Goal: Transaction & Acquisition: Purchase product/service

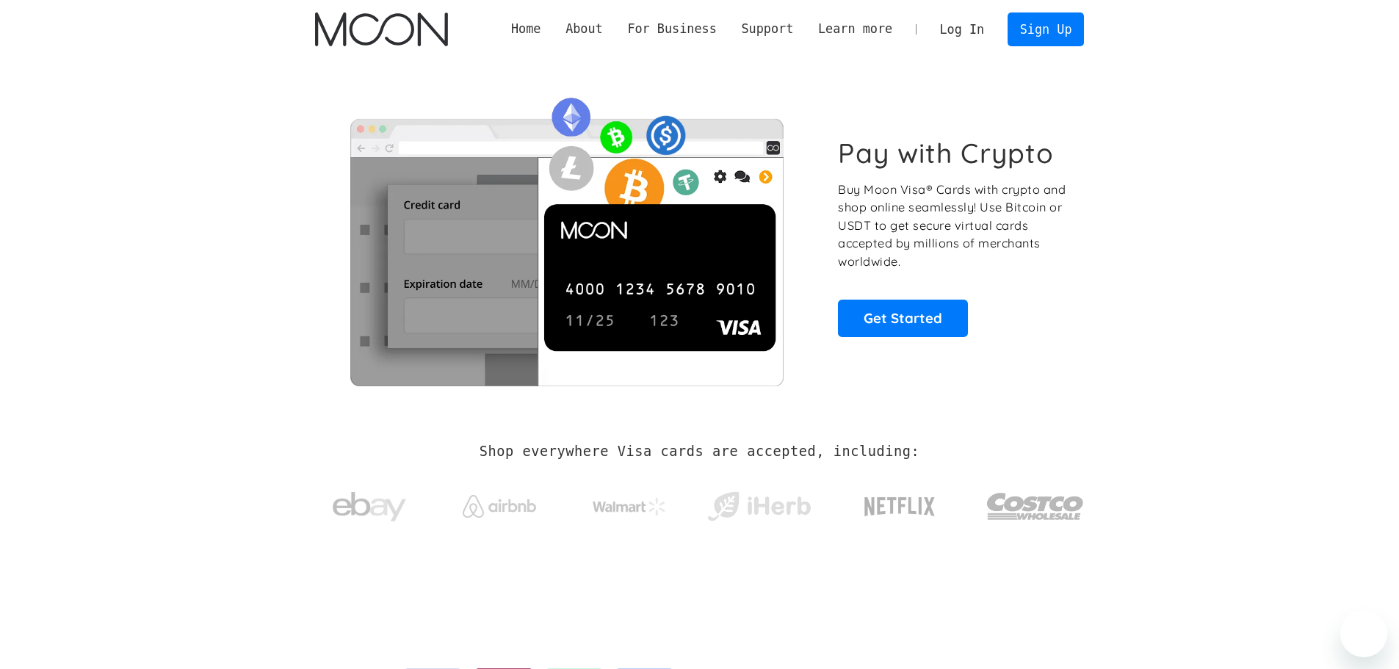
select select "Russian"
drag, startPoint x: 1145, startPoint y: 239, endPoint x: 1127, endPoint y: 145, distance: 95.7
click at [1127, 145] on section "Pay with Crypto Buy Moon Visa® Cards with crypto and shop online seamlessly! Us…" at bounding box center [699, 237] width 1399 height 356
click at [1053, 36] on link "Sign Up" at bounding box center [1046, 28] width 76 height 33
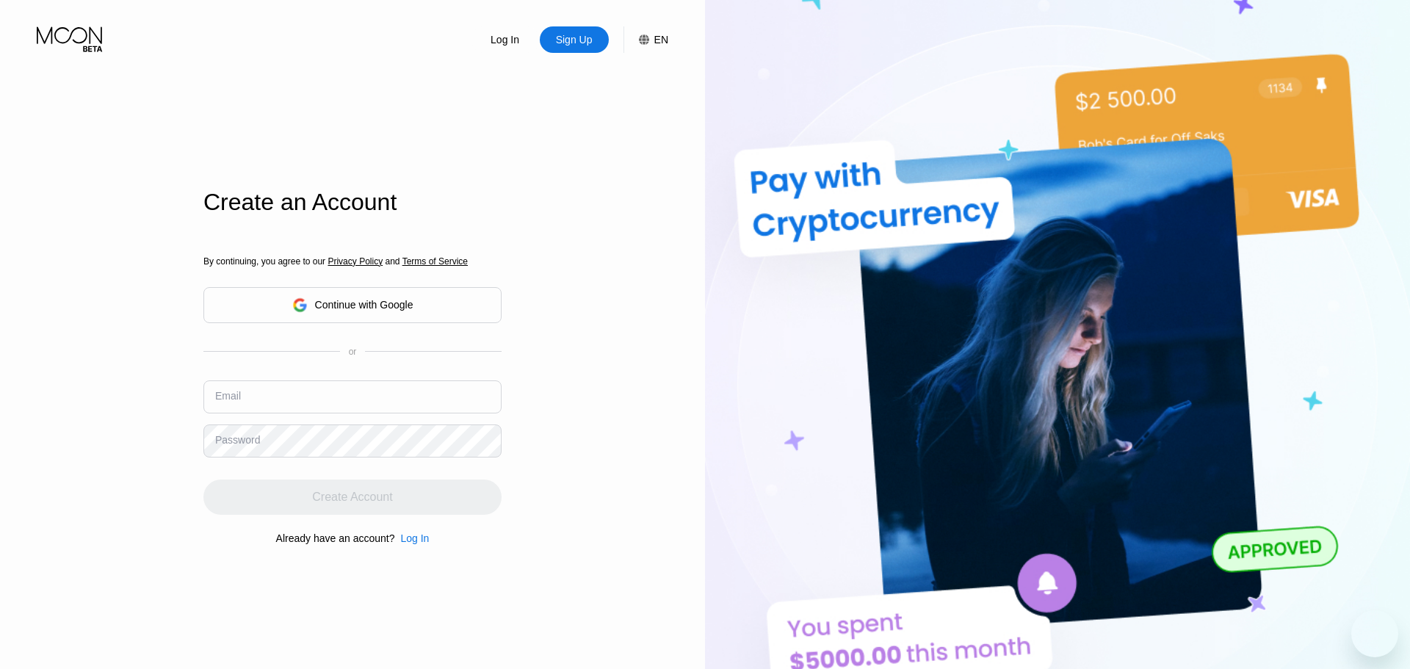
select select "Russian"
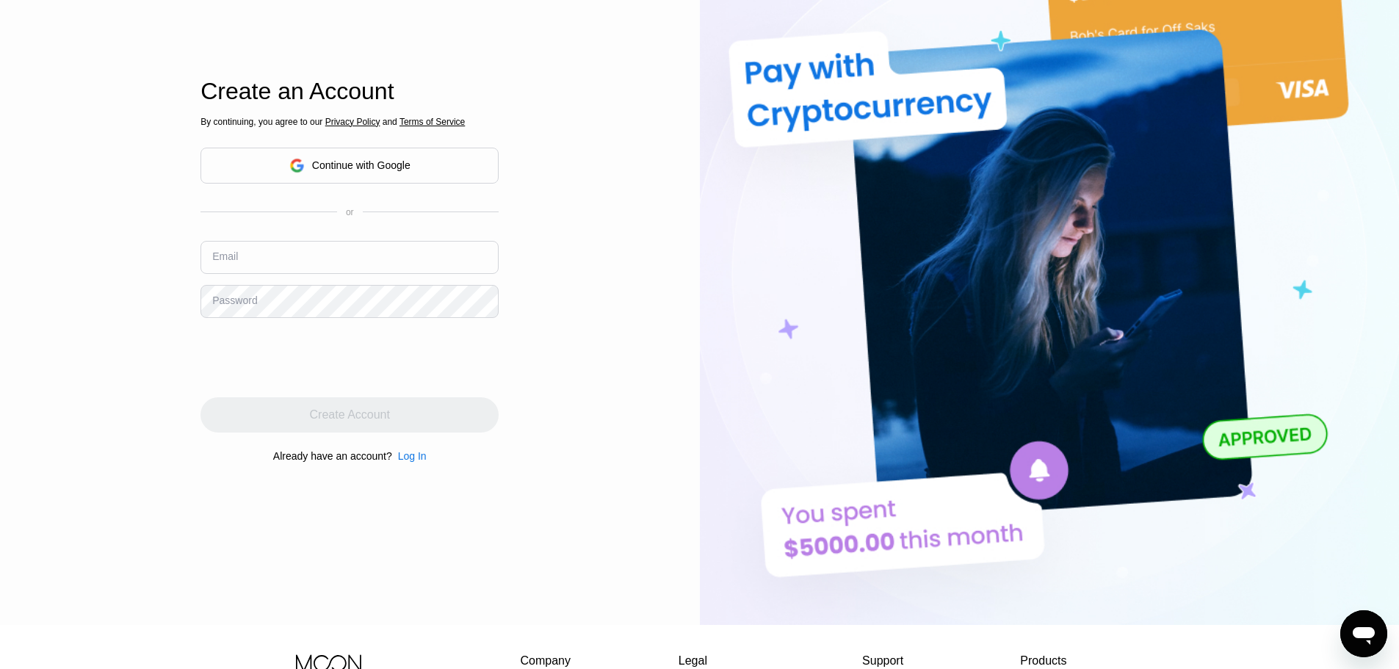
scroll to position [147, 0]
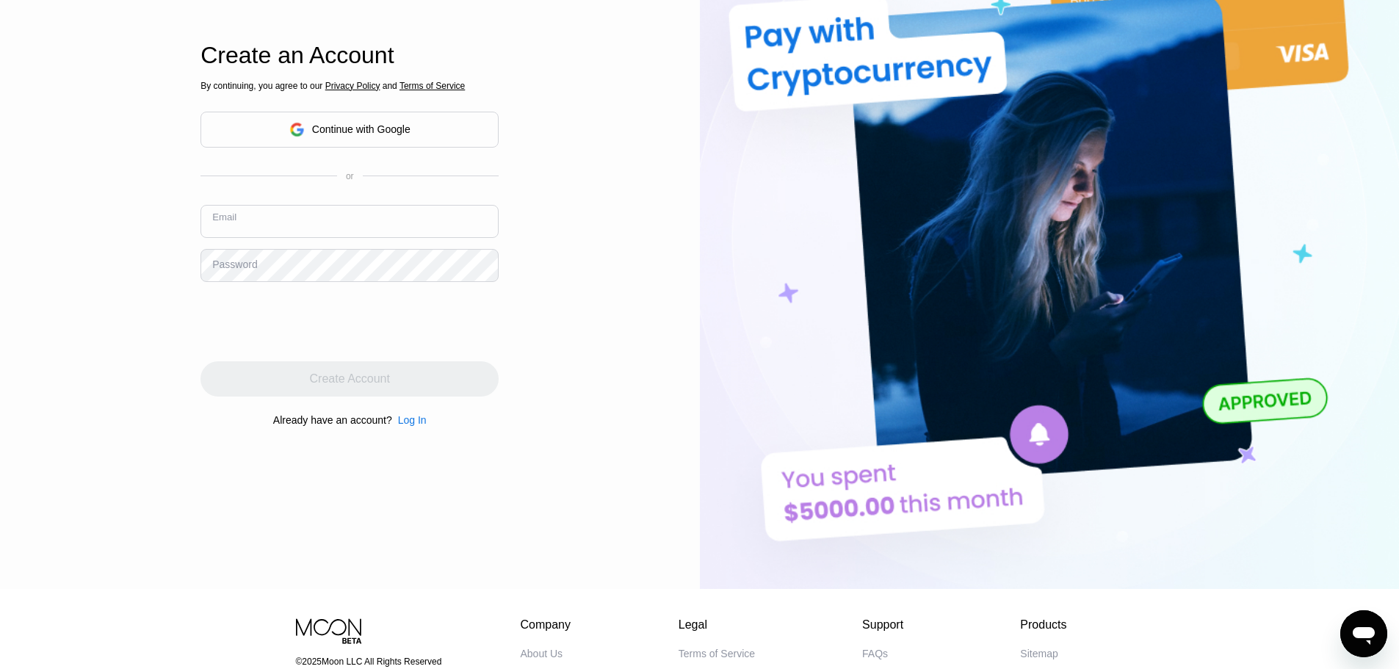
click at [301, 215] on input "text" at bounding box center [350, 221] width 298 height 33
paste input "[EMAIL_ADDRESS][DOMAIN_NAME]"
type input "[EMAIL_ADDRESS][DOMAIN_NAME]"
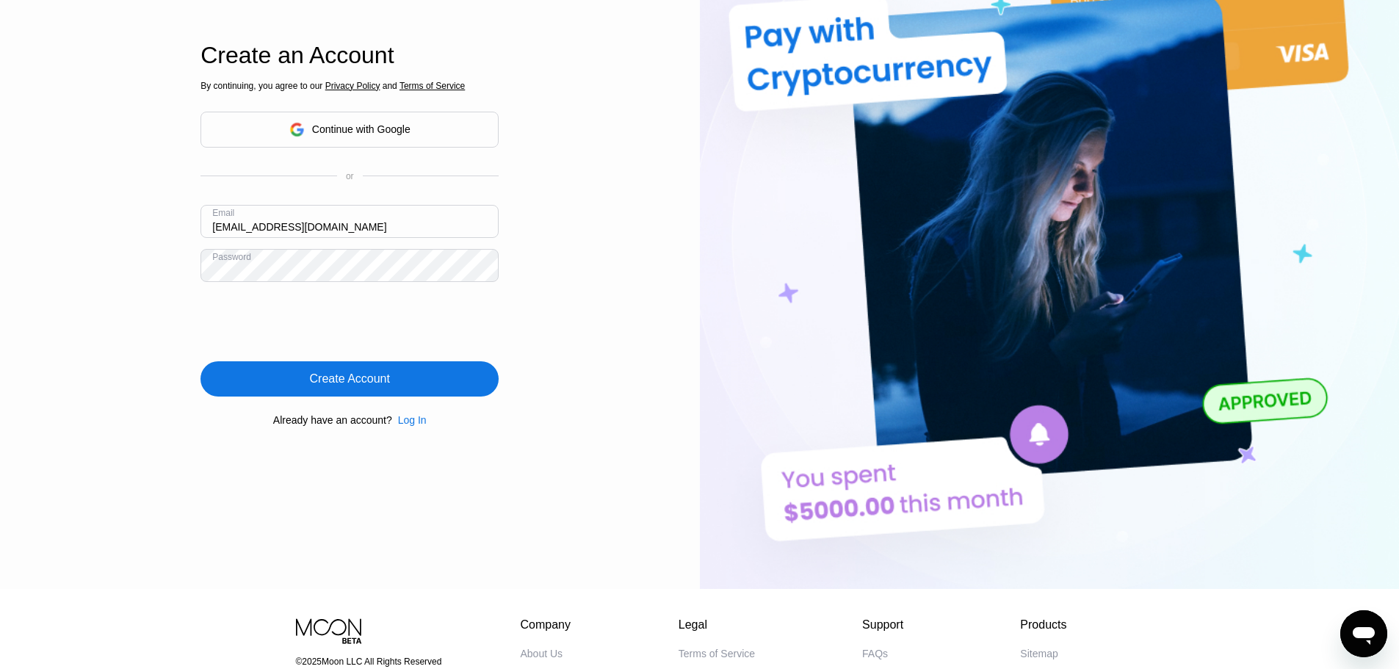
click at [338, 380] on div "Create Account" at bounding box center [350, 379] width 80 height 15
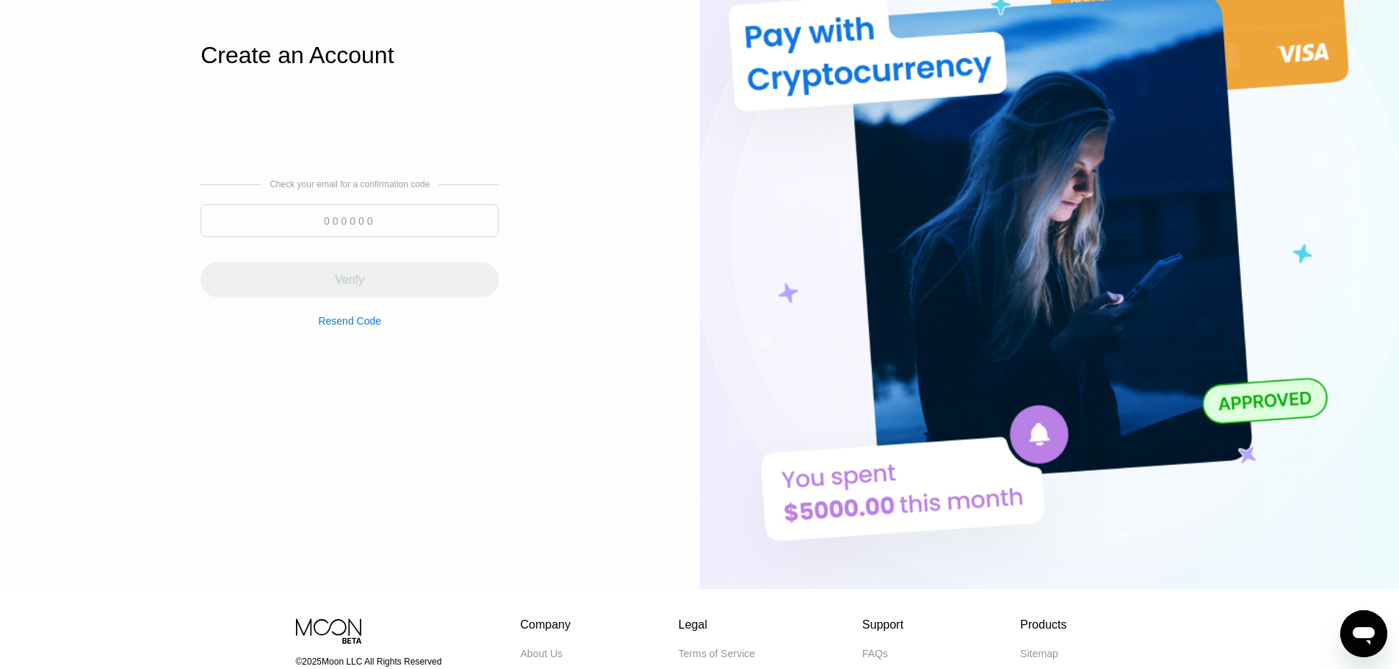
click at [330, 212] on input at bounding box center [350, 220] width 298 height 33
paste input "444984"
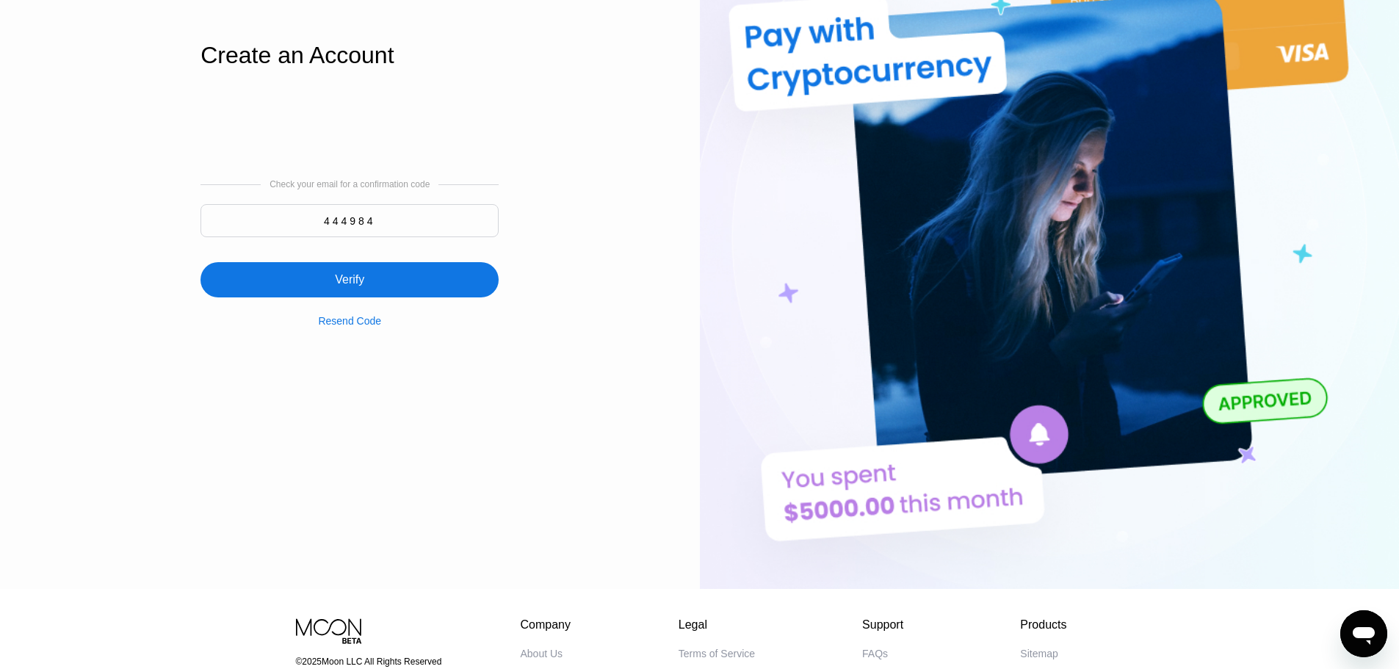
type input "444984"
click at [387, 273] on div "Verify" at bounding box center [350, 279] width 298 height 35
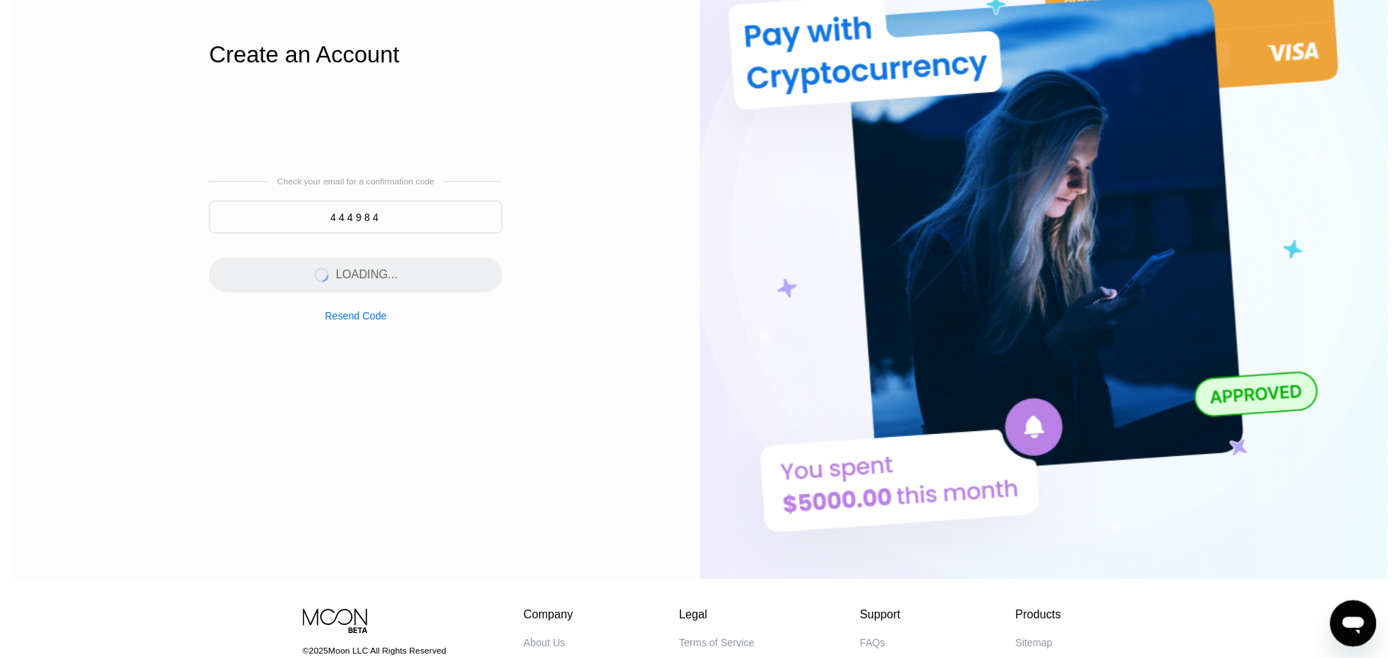
scroll to position [0, 0]
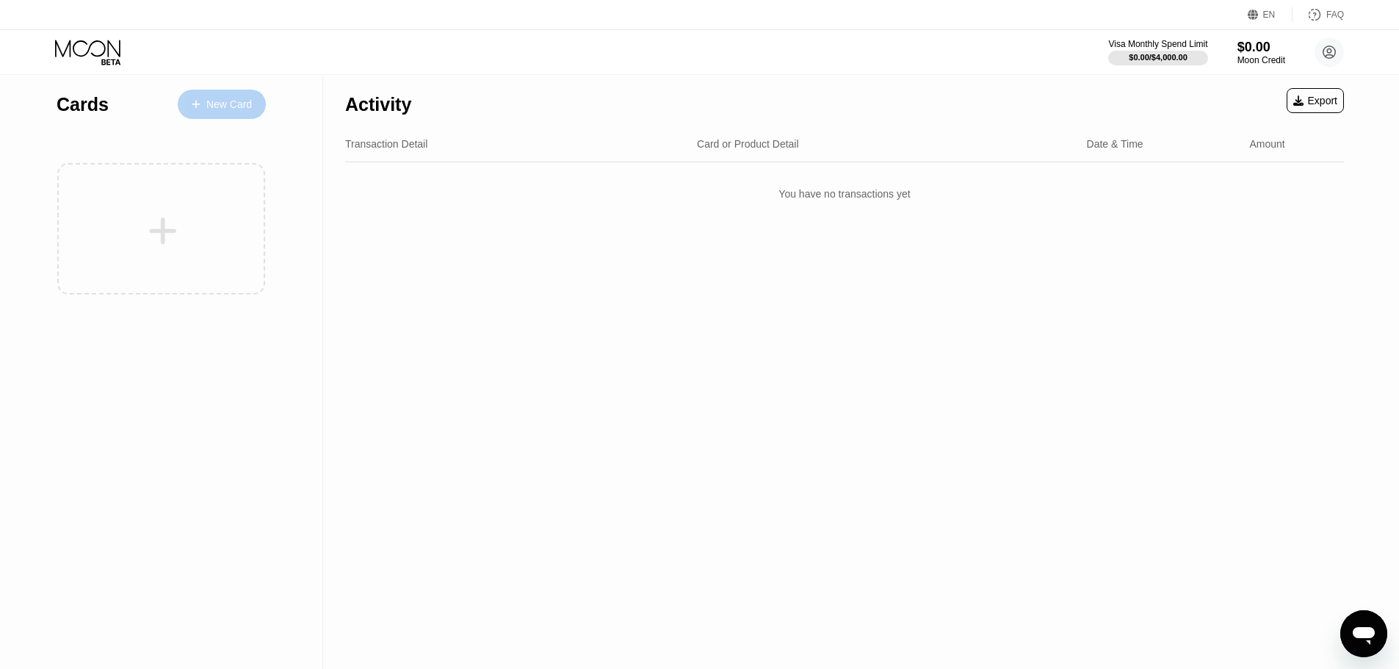
click at [232, 104] on div "New Card" at bounding box center [229, 104] width 46 height 12
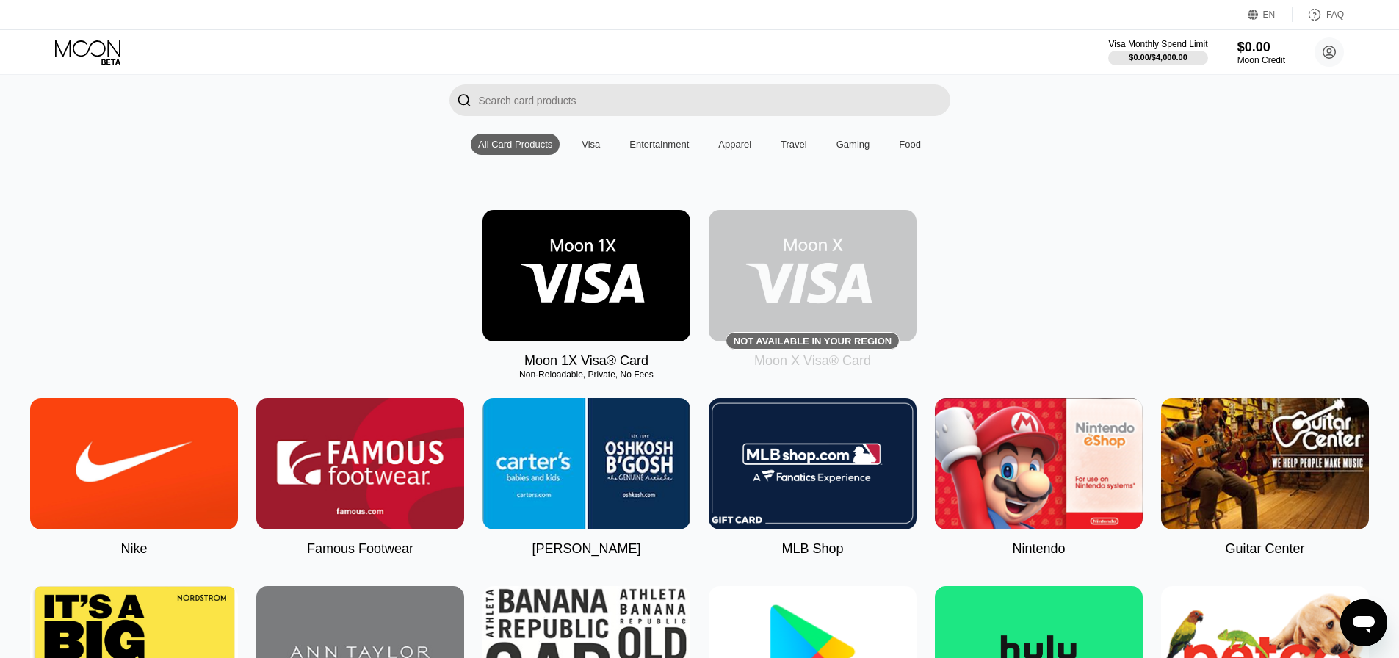
scroll to position [73, 0]
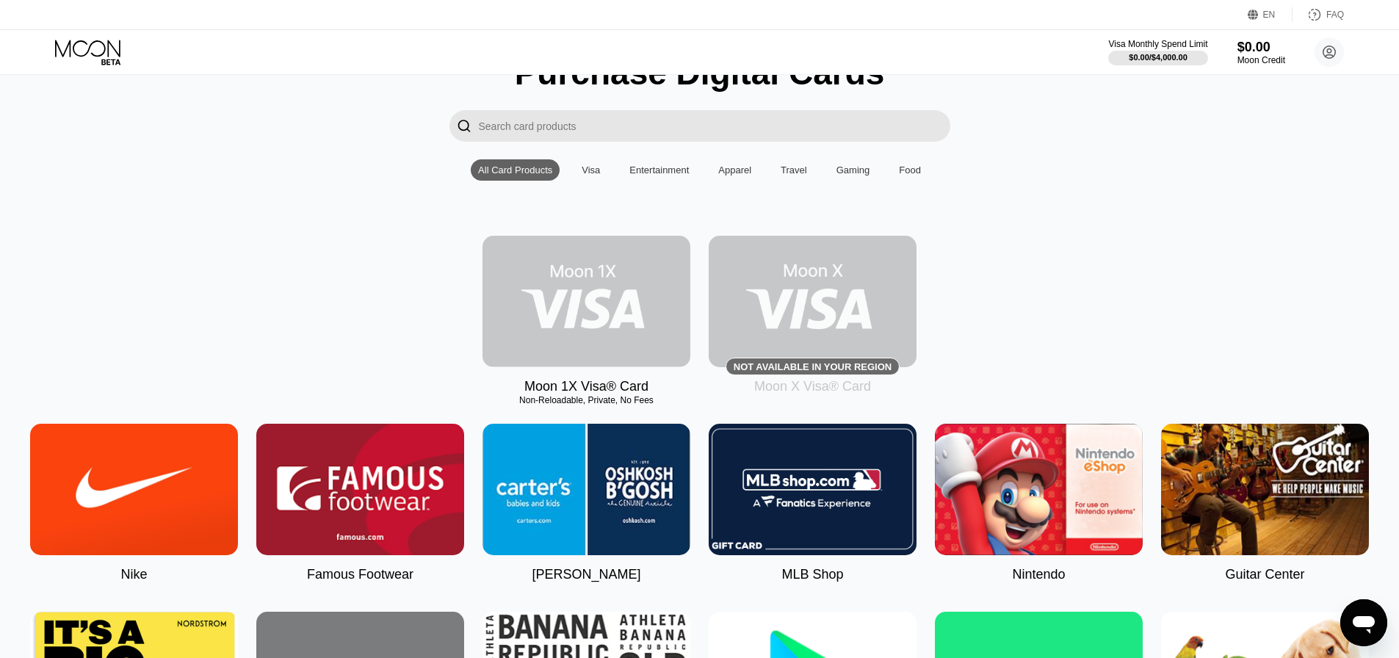
click at [585, 323] on img at bounding box center [587, 301] width 208 height 131
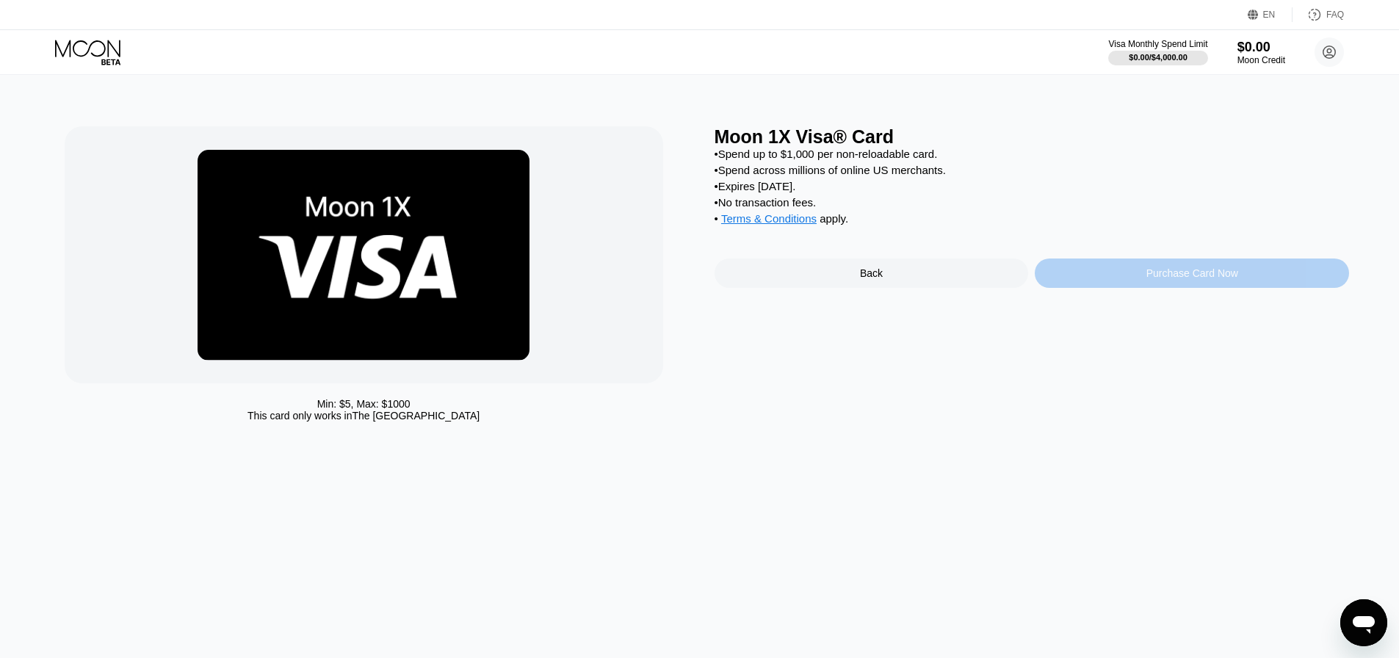
click at [1156, 279] on div "Purchase Card Now" at bounding box center [1193, 273] width 92 height 12
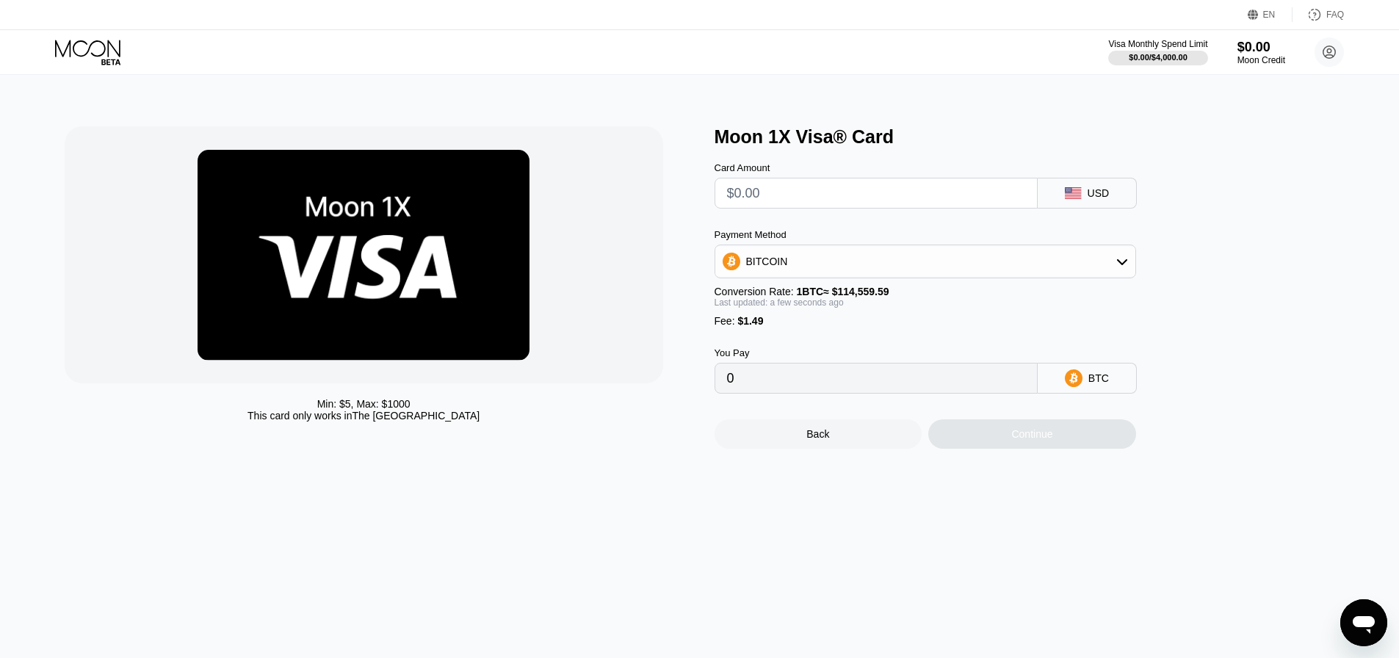
click at [749, 327] on span "$1.49" at bounding box center [751, 321] width 26 height 12
click at [730, 327] on div "Fee : $1.49" at bounding box center [926, 321] width 422 height 12
click at [840, 262] on div "BITCOIN" at bounding box center [926, 261] width 420 height 29
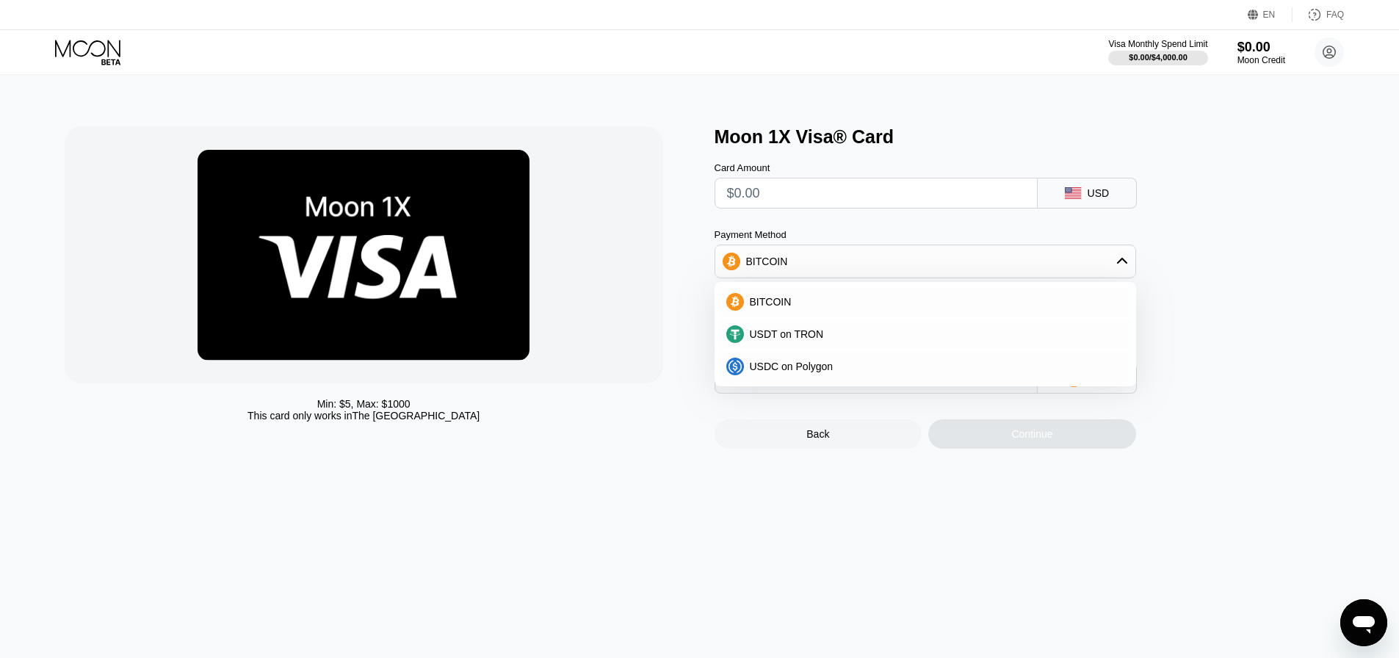
click at [801, 393] on input "0" at bounding box center [876, 378] width 298 height 29
click at [1003, 430] on div "Back Continue" at bounding box center [950, 421] width 470 height 55
click at [791, 340] on span "USDT on TRON" at bounding box center [787, 334] width 74 height 12
type input "0.00"
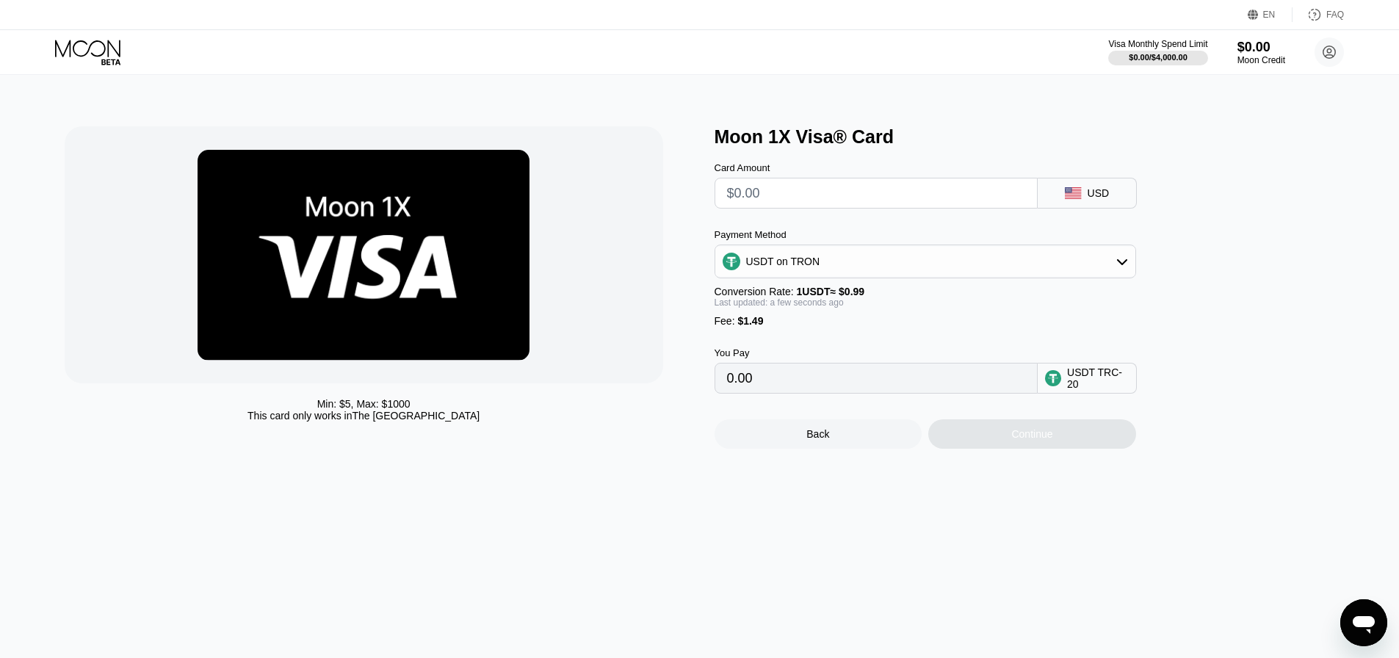
drag, startPoint x: 806, startPoint y: 390, endPoint x: 683, endPoint y: 390, distance: 122.7
click at [683, 390] on div "Min: $ 5 , Max: $ 1000 This card only works in The United States Moon 1X Visa® …" at bounding box center [700, 287] width 1271 height 322
click at [869, 393] on input "0.00" at bounding box center [876, 378] width 298 height 29
click at [804, 392] on input "0.00" at bounding box center [876, 378] width 298 height 29
drag, startPoint x: 765, startPoint y: 382, endPoint x: 690, endPoint y: 388, distance: 75.2
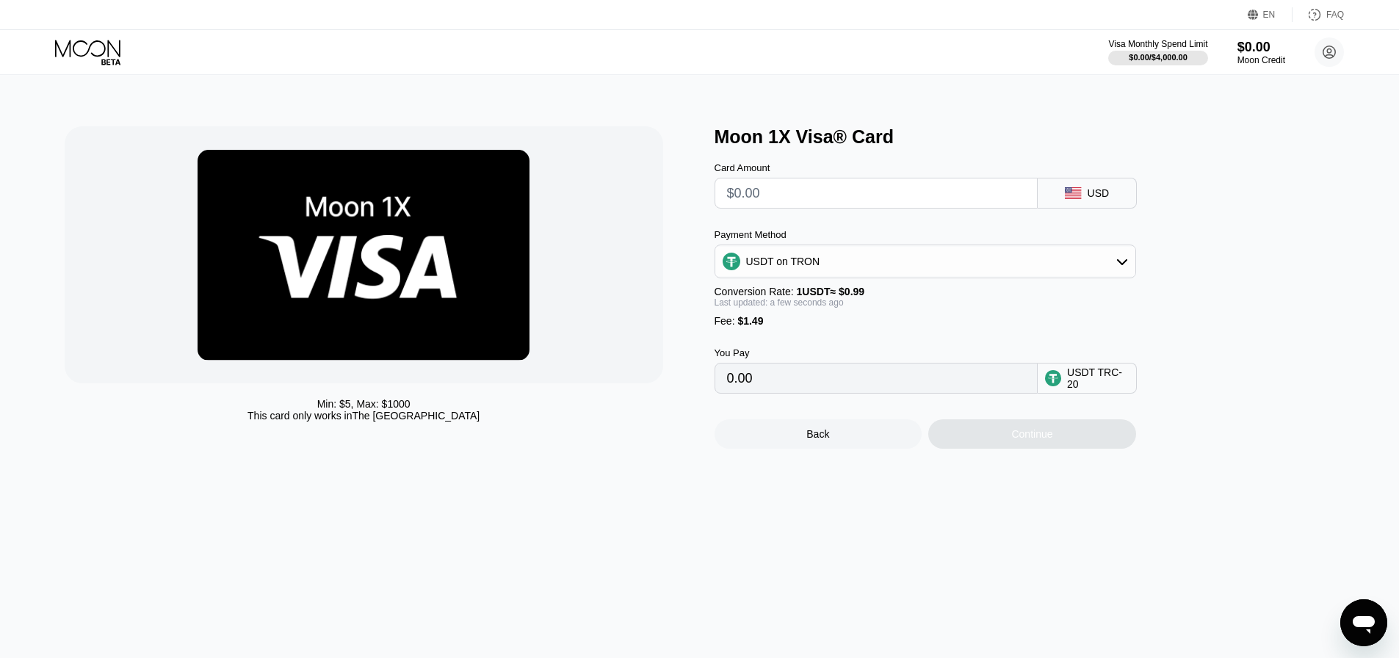
click at [690, 388] on div "Min: $ 5 , Max: $ 1000 This card only works in The United States Moon 1X Visa® …" at bounding box center [700, 287] width 1271 height 322
click at [921, 393] on input "0.00" at bounding box center [876, 378] width 298 height 29
select select "Russian"
drag, startPoint x: 1009, startPoint y: 461, endPoint x: 1012, endPoint y: 439, distance: 23.0
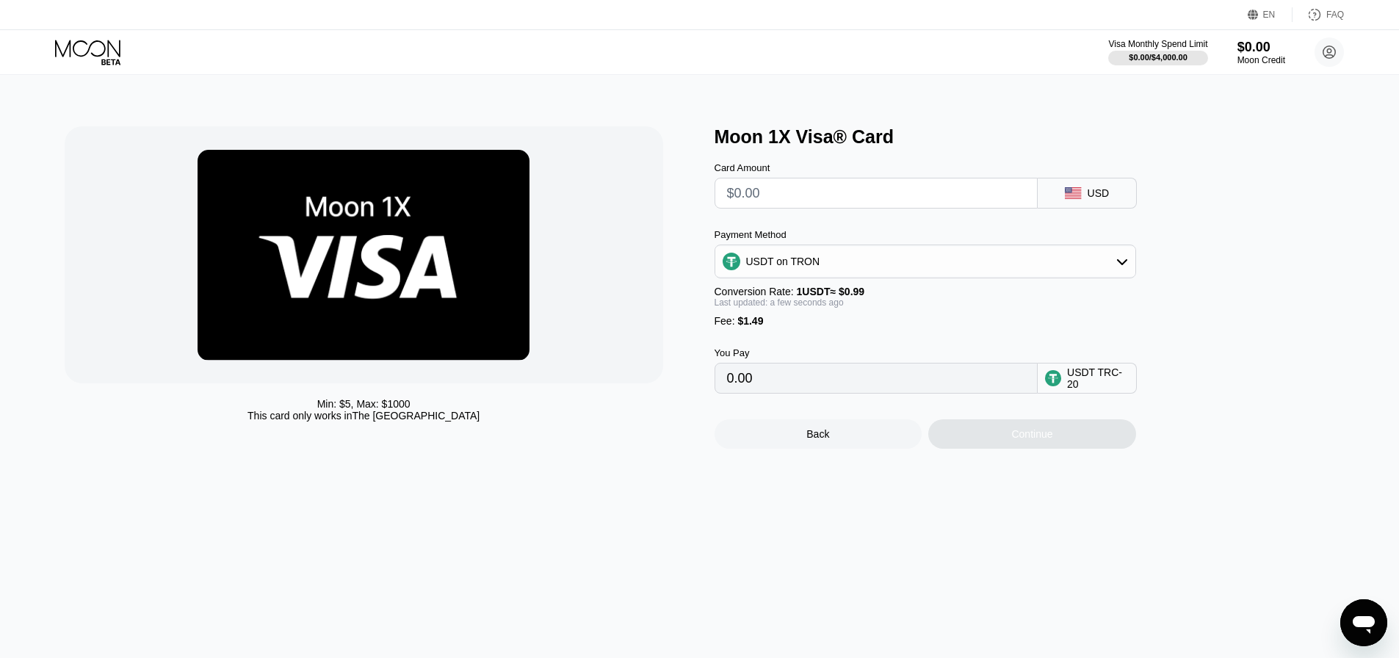
click at [1009, 449] on div "Continue" at bounding box center [1033, 433] width 208 height 29
click at [782, 198] on input "text" at bounding box center [876, 193] width 298 height 29
type input "$1"
type input "2.52"
type input "$1.4"
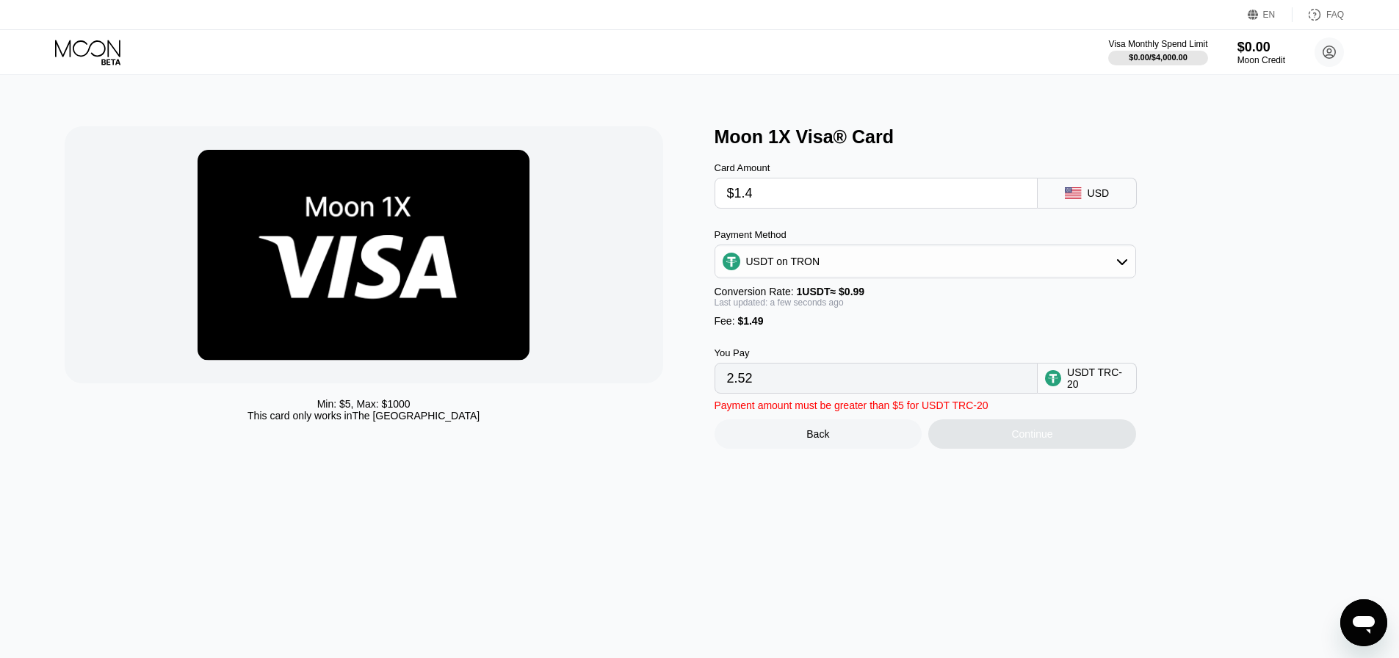
type input "2.92"
type input "$1.49"
type input "3.01"
type input "$1.49"
click at [961, 327] on div "Fee : $1.49" at bounding box center [926, 321] width 422 height 12
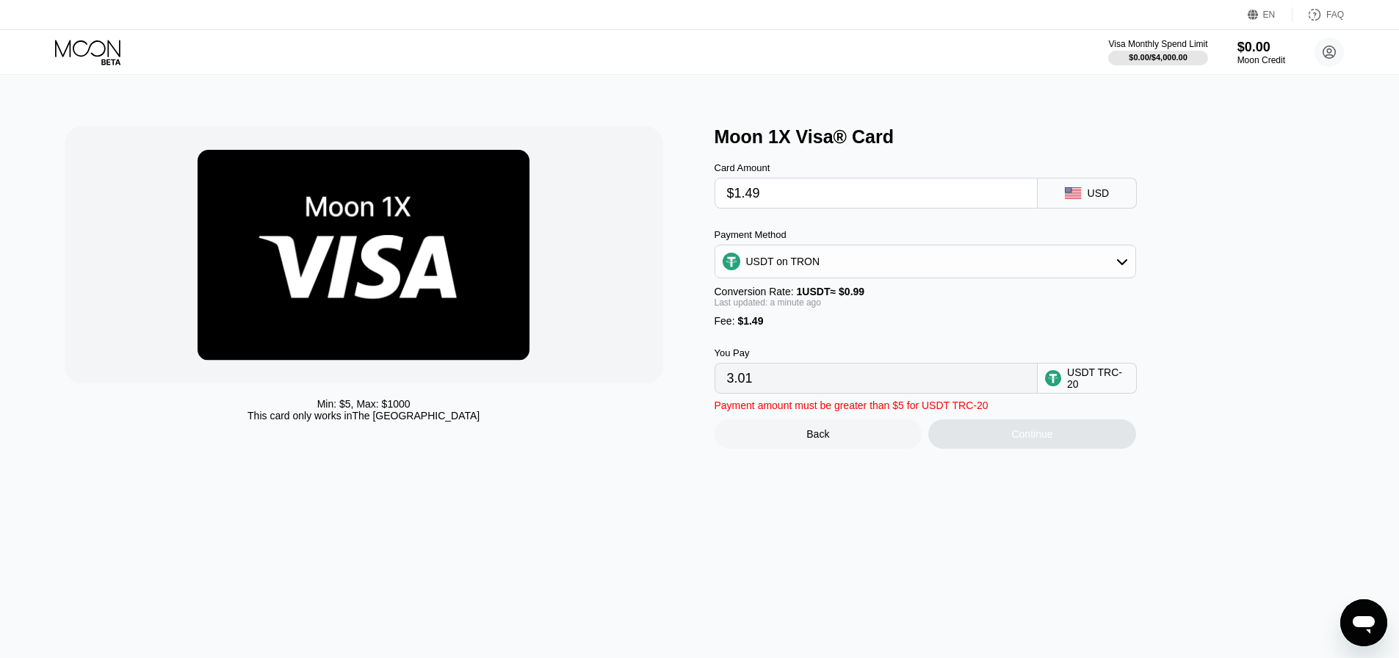
click at [774, 192] on input "$1.49" at bounding box center [876, 193] width 298 height 29
click at [790, 393] on input "3.01" at bounding box center [876, 378] width 298 height 29
click at [793, 267] on div "USDT on TRON" at bounding box center [783, 262] width 74 height 12
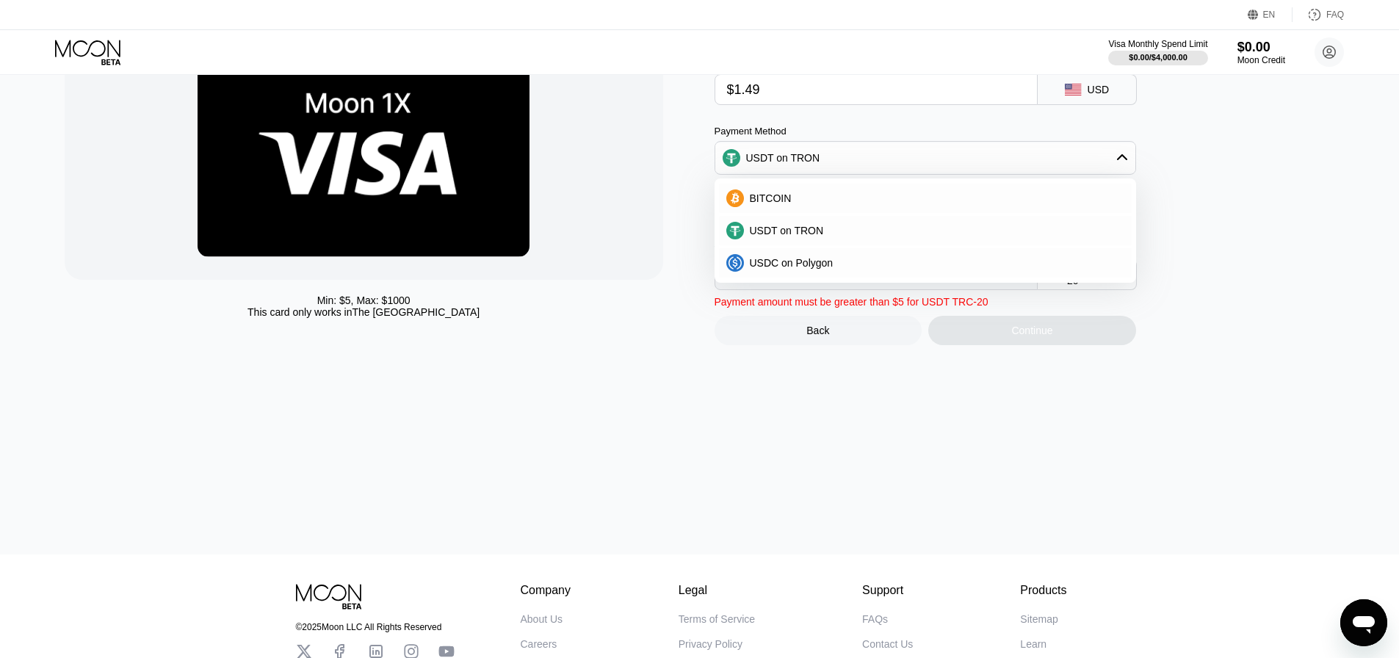
scroll to position [73, 0]
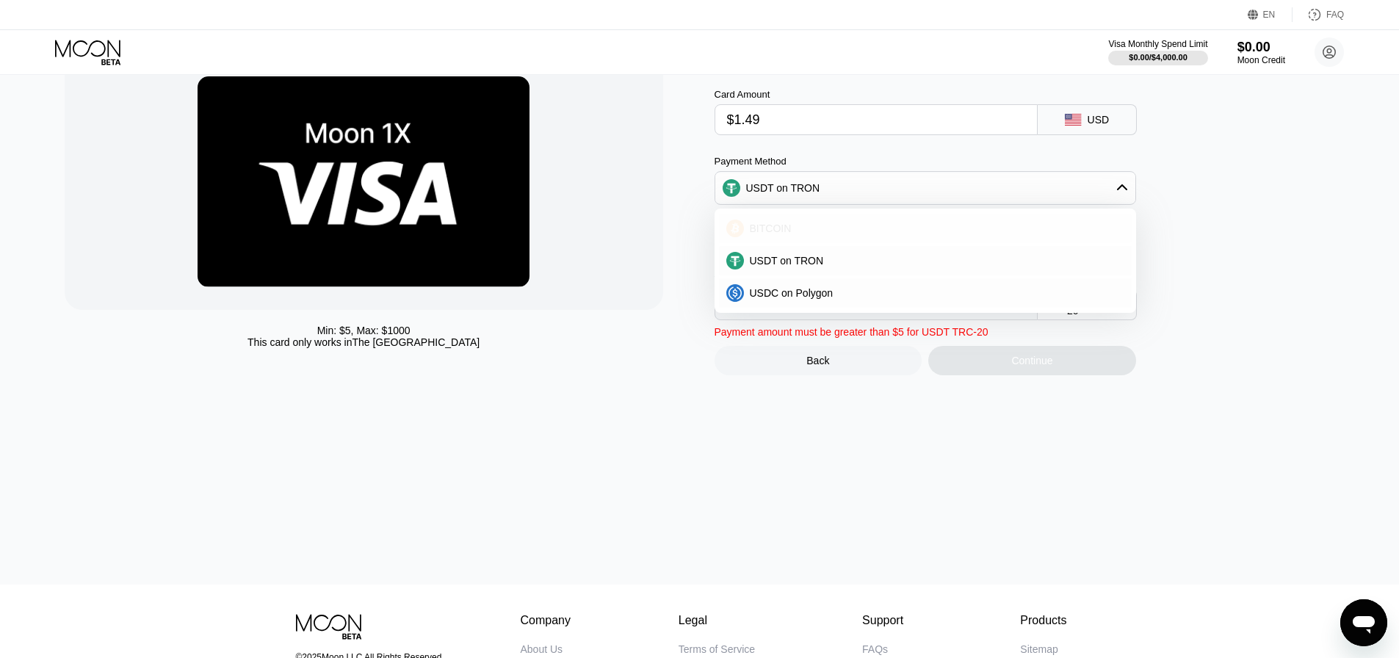
click at [761, 234] on span "BITCOIN" at bounding box center [771, 229] width 42 height 12
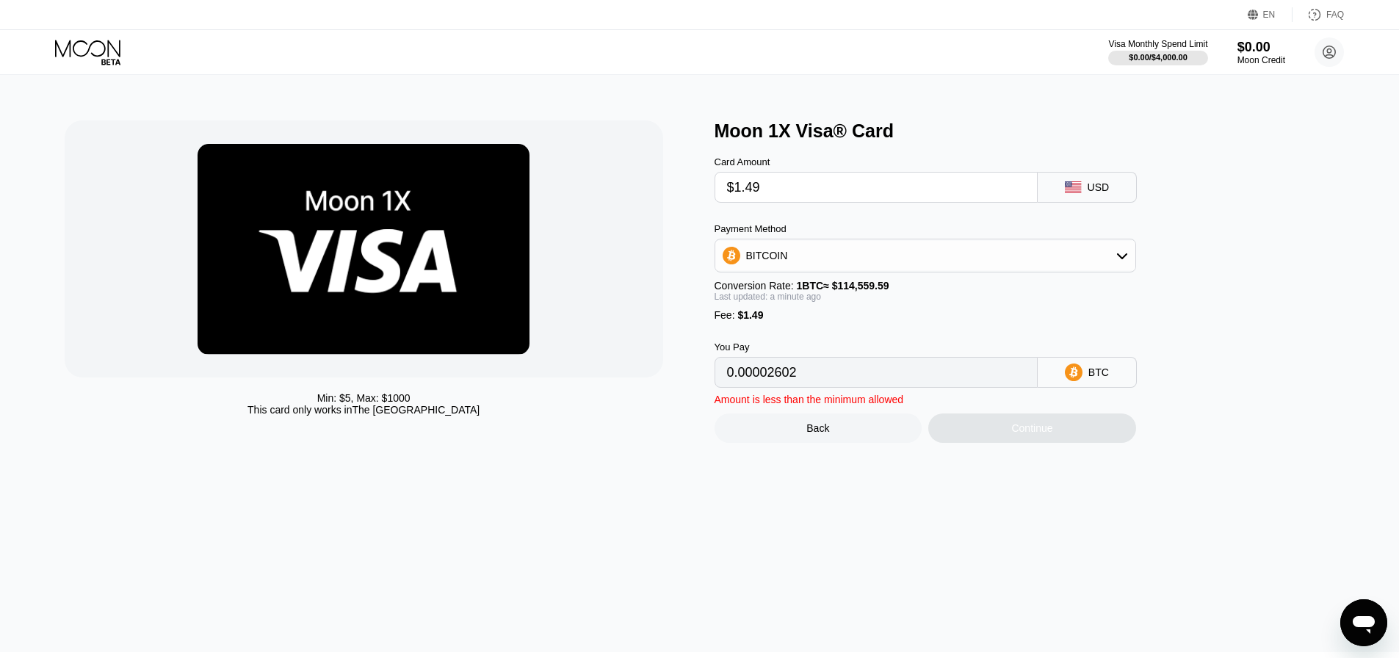
scroll to position [0, 0]
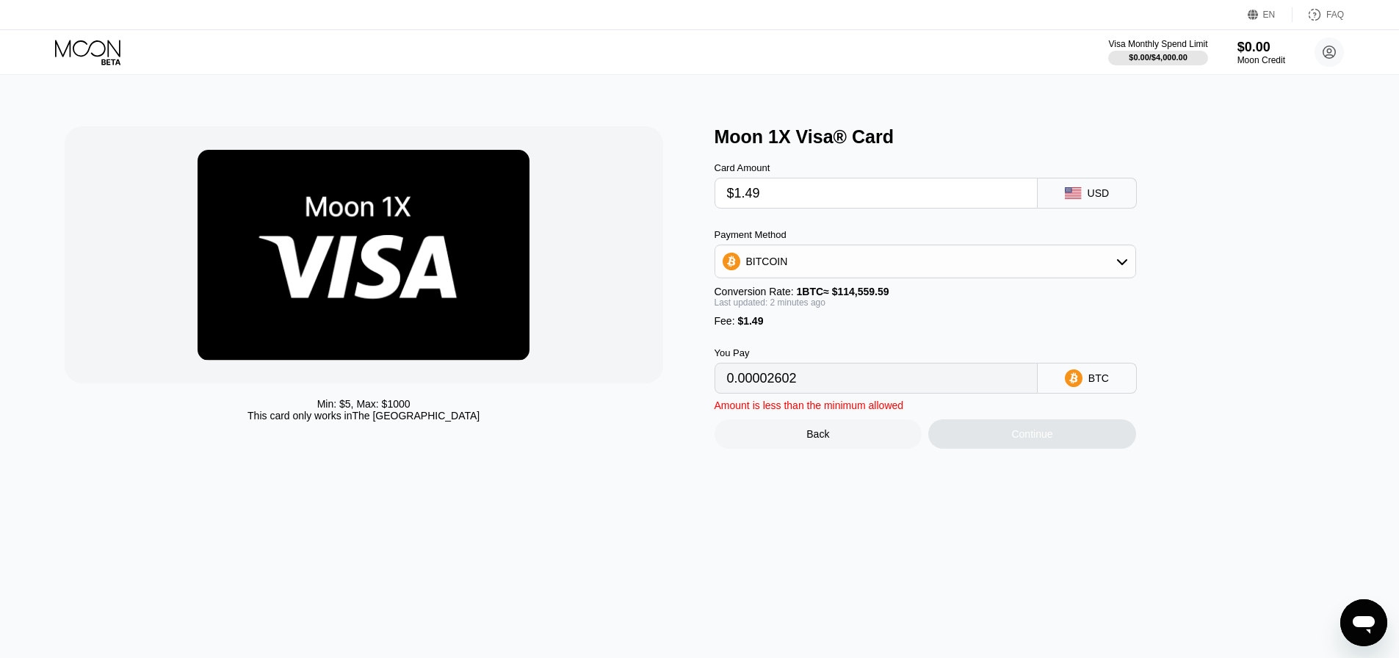
click at [779, 203] on input "$1.49" at bounding box center [876, 193] width 298 height 29
click at [1097, 196] on div "USD" at bounding box center [1099, 193] width 22 height 12
type input "0.00002601"
click at [106, 43] on icon at bounding box center [89, 53] width 68 height 26
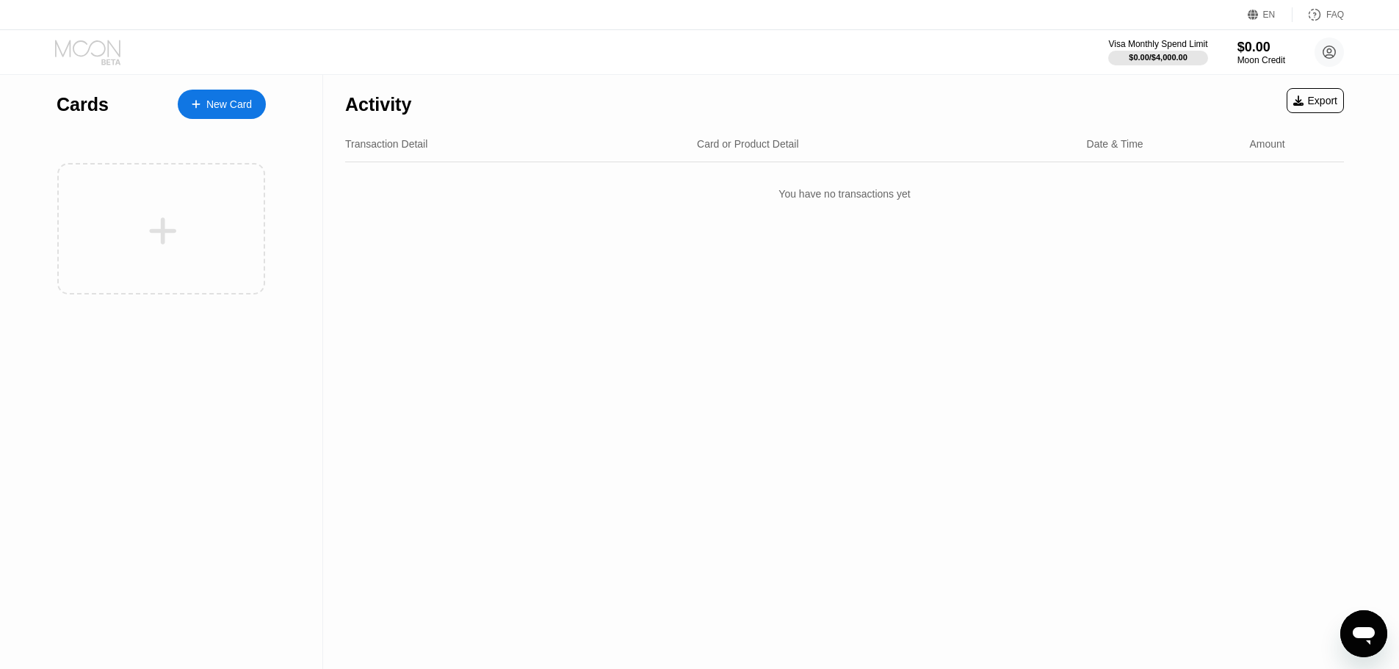
click at [123, 54] on icon at bounding box center [89, 53] width 68 height 26
drag, startPoint x: 115, startPoint y: 52, endPoint x: 248, endPoint y: 86, distance: 137.9
click at [118, 52] on icon at bounding box center [89, 53] width 68 height 26
click at [244, 98] on div "New Card" at bounding box center [229, 104] width 46 height 12
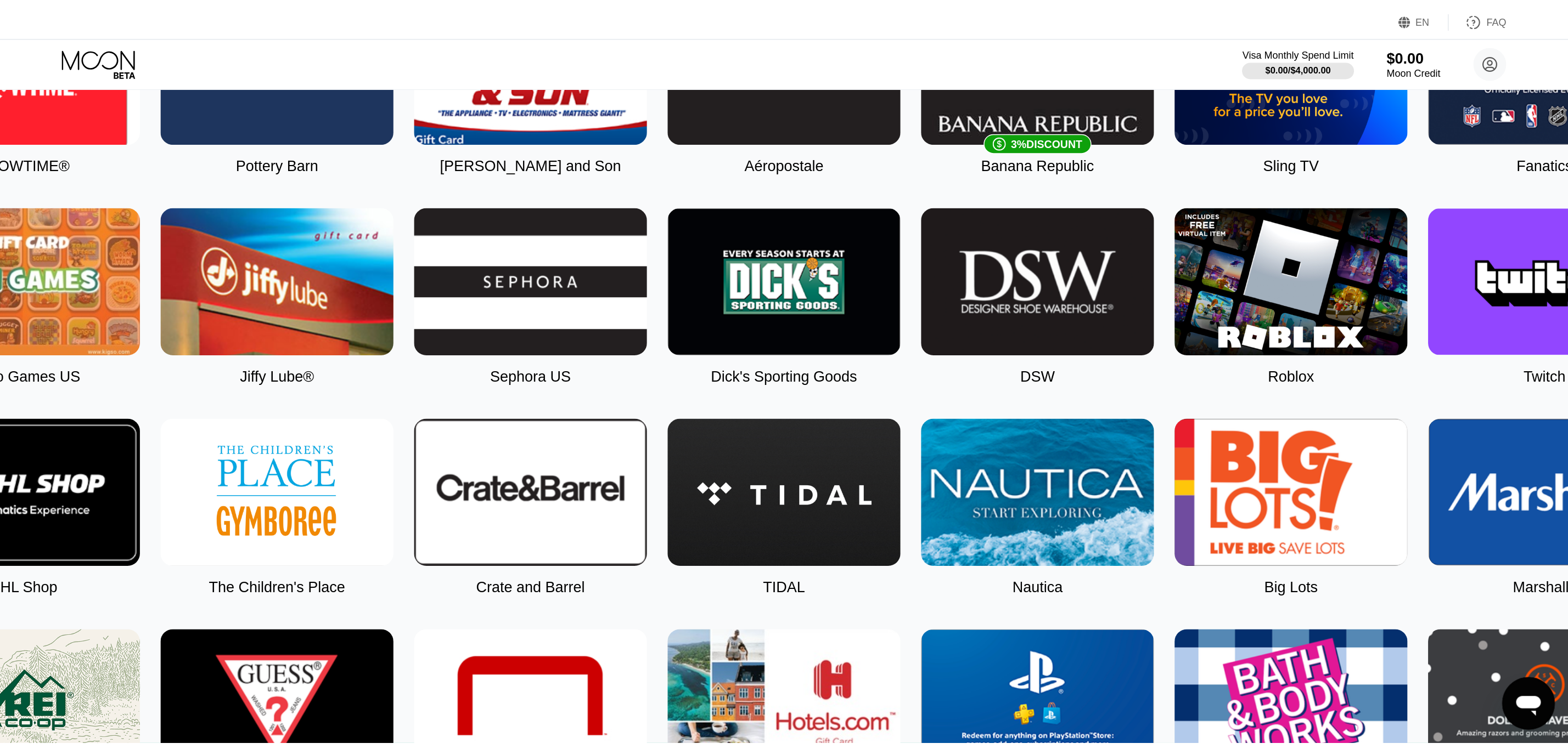
scroll to position [115, 0]
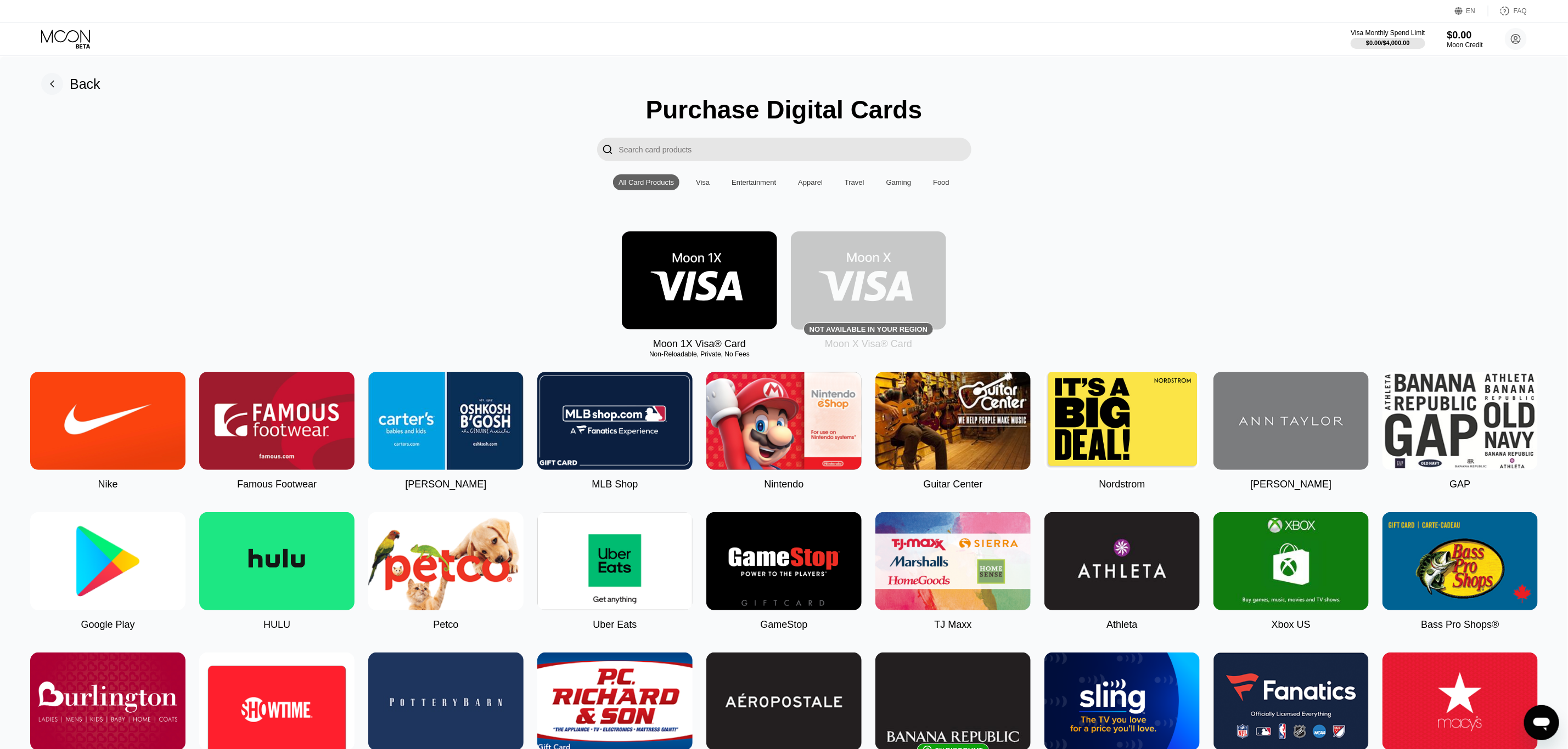
click at [677, 142] on input "Search card products" at bounding box center [796, 149] width 353 height 24
select select "Russian"
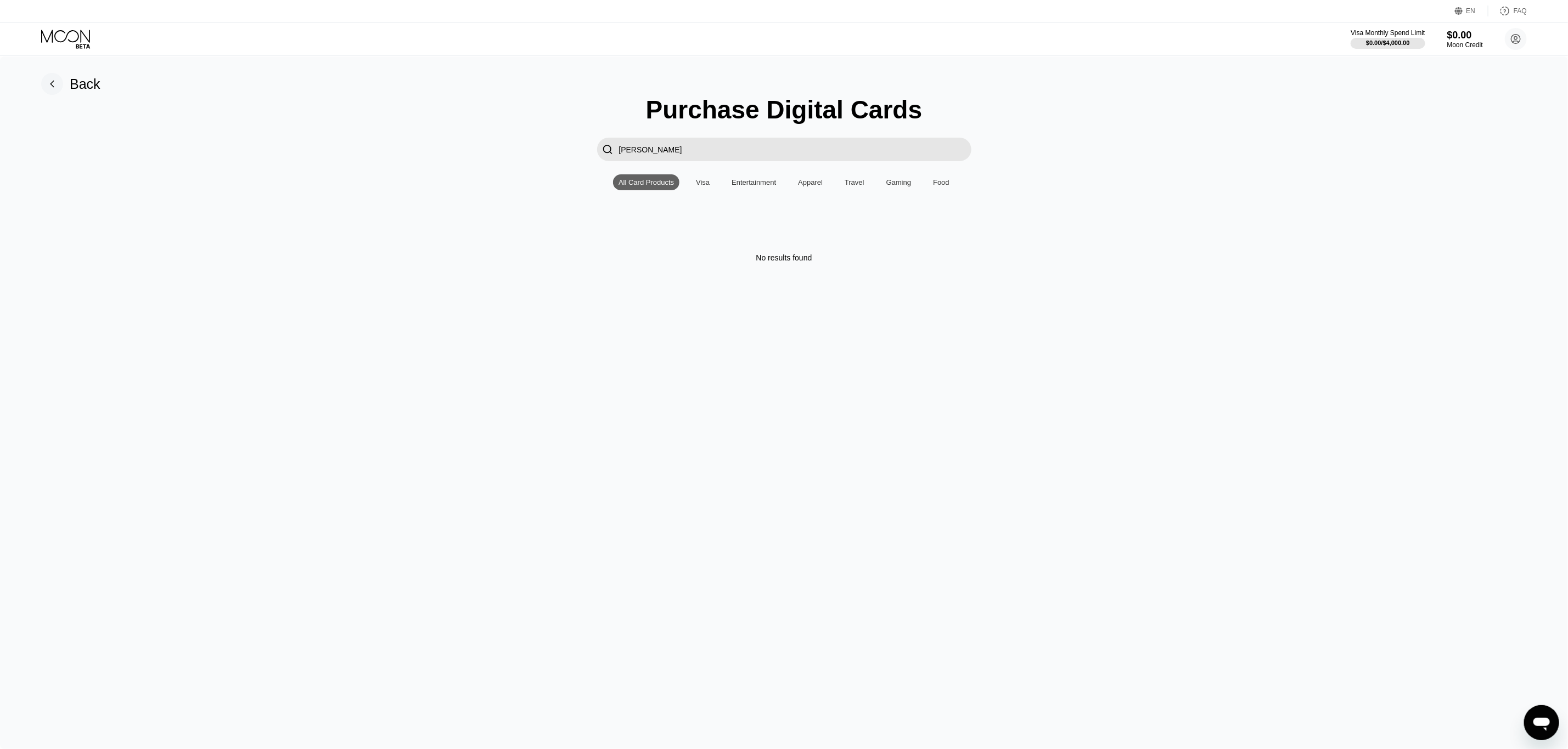
drag, startPoint x: 647, startPoint y: 157, endPoint x: 570, endPoint y: 152, distance: 77.2
click at [570, 152] on div " а" at bounding box center [784, 149] width 1535 height 24
type input "f"
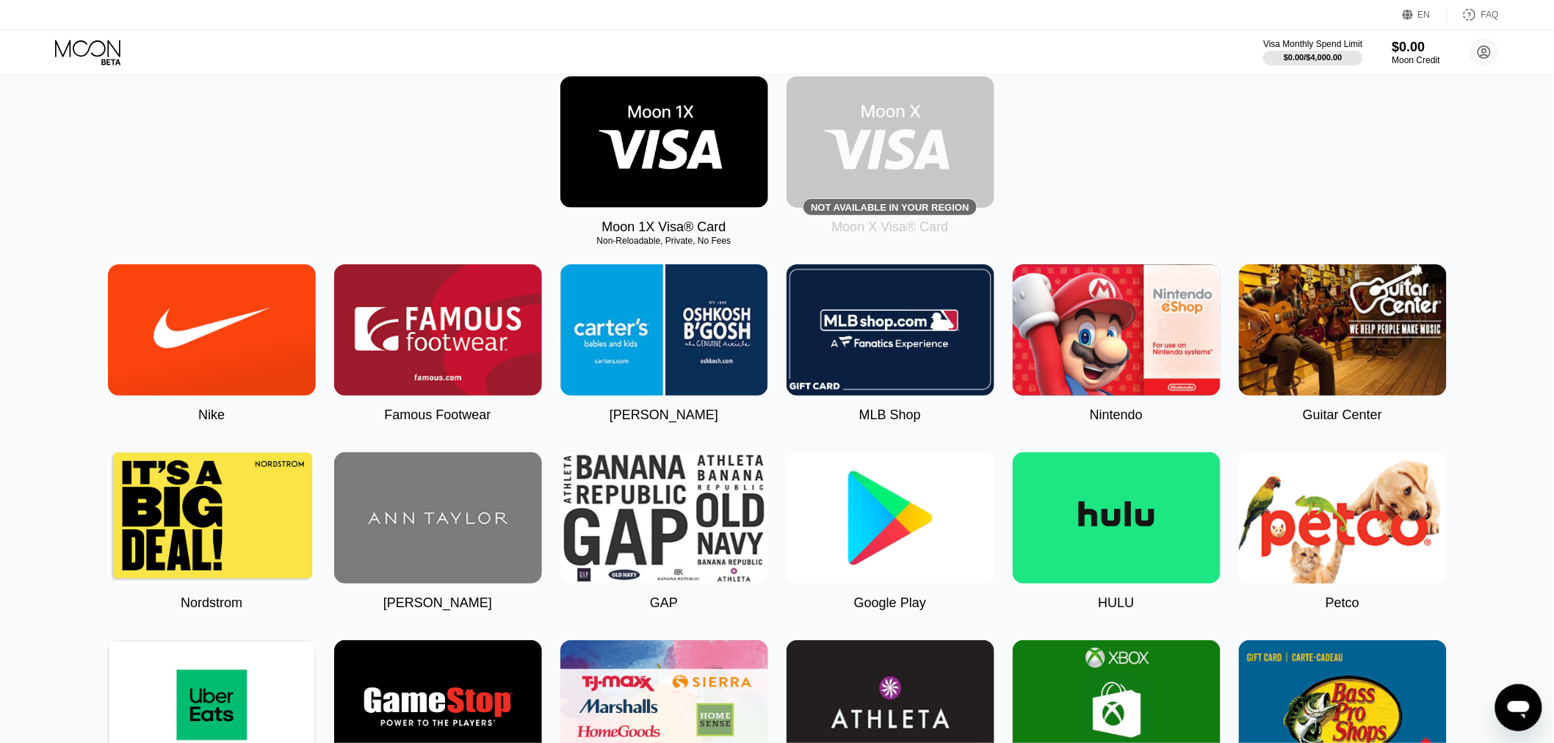
scroll to position [245, 0]
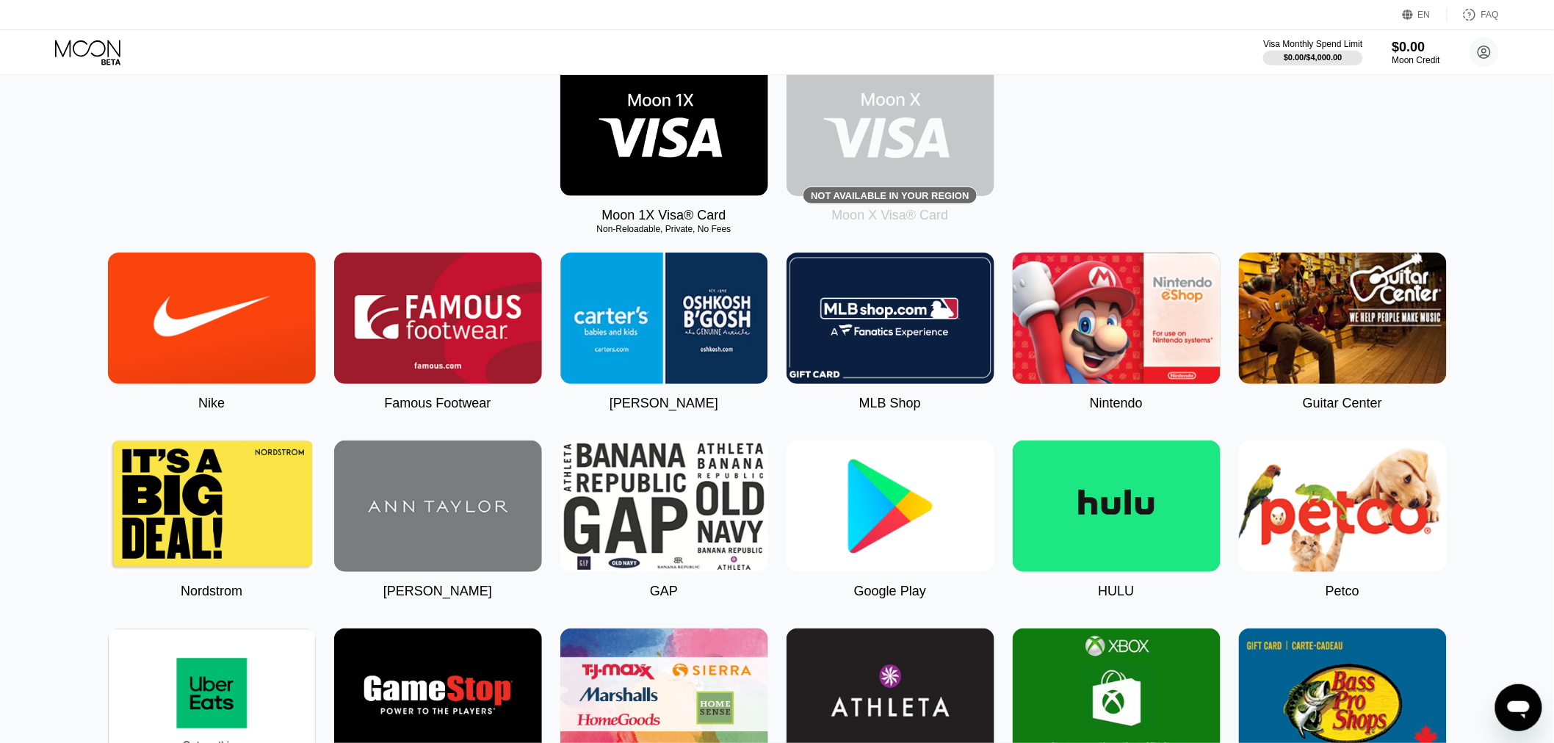
click at [900, 537] on img at bounding box center [891, 506] width 208 height 131
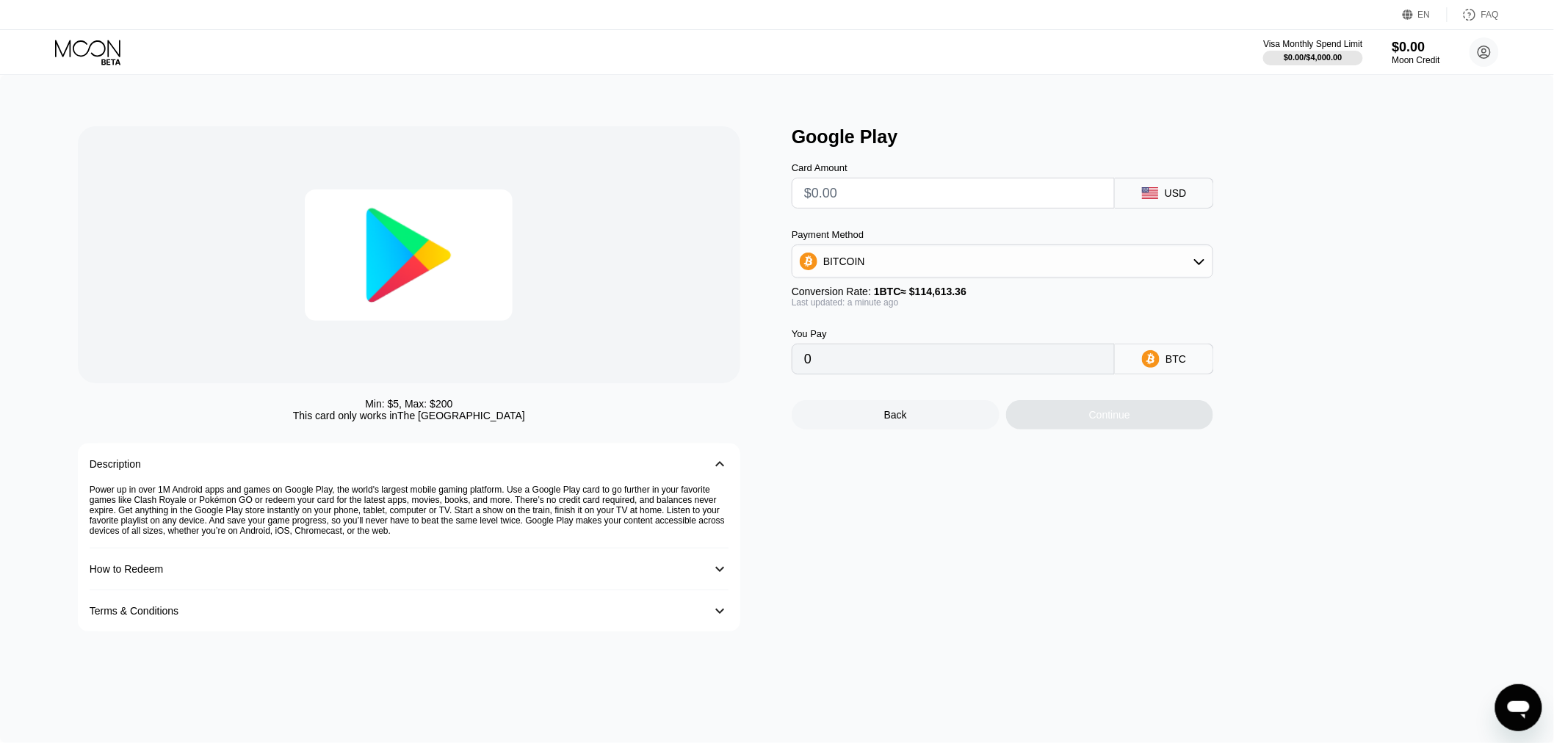
click at [876, 201] on input "text" at bounding box center [953, 193] width 298 height 29
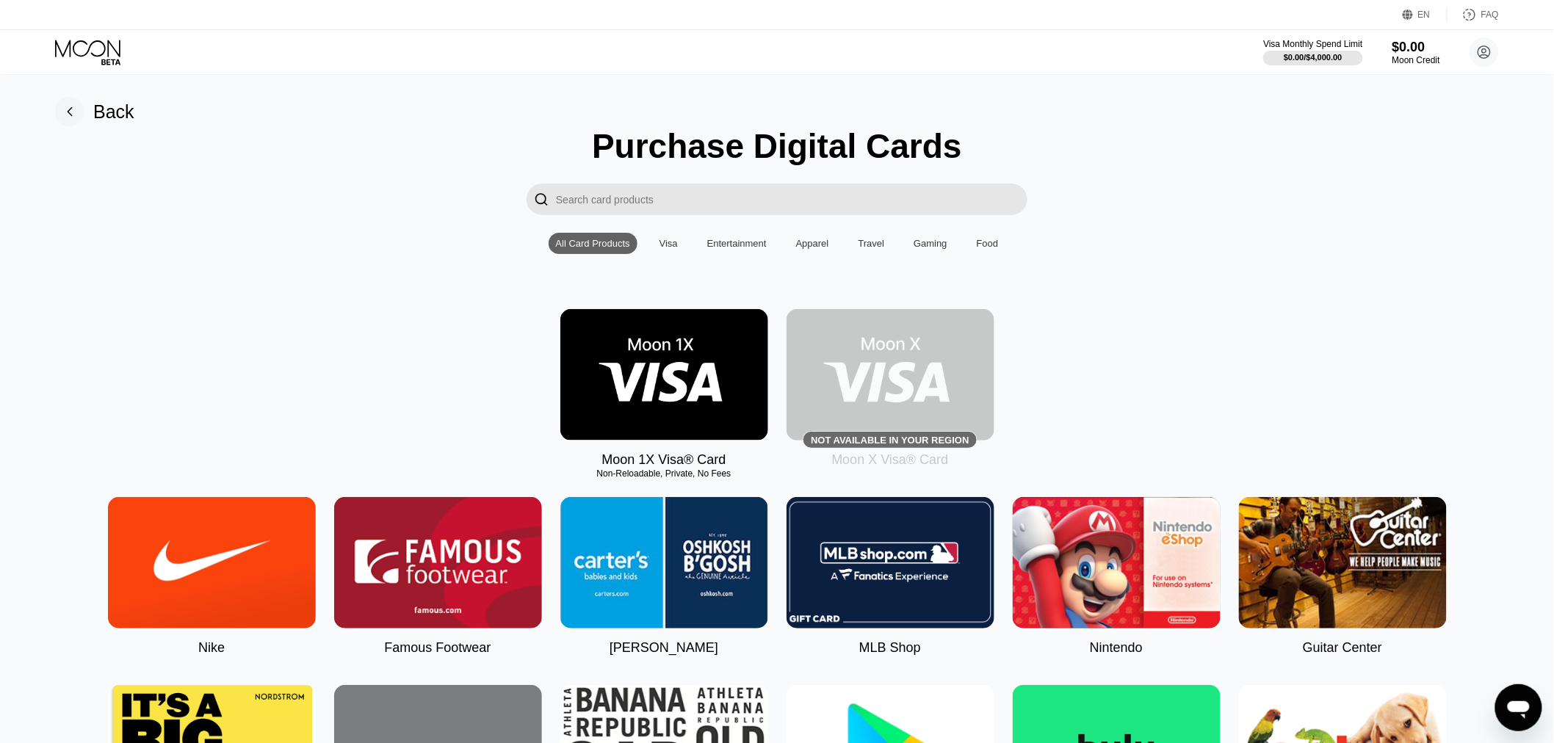
click at [676, 254] on div "Visa" at bounding box center [668, 243] width 33 height 21
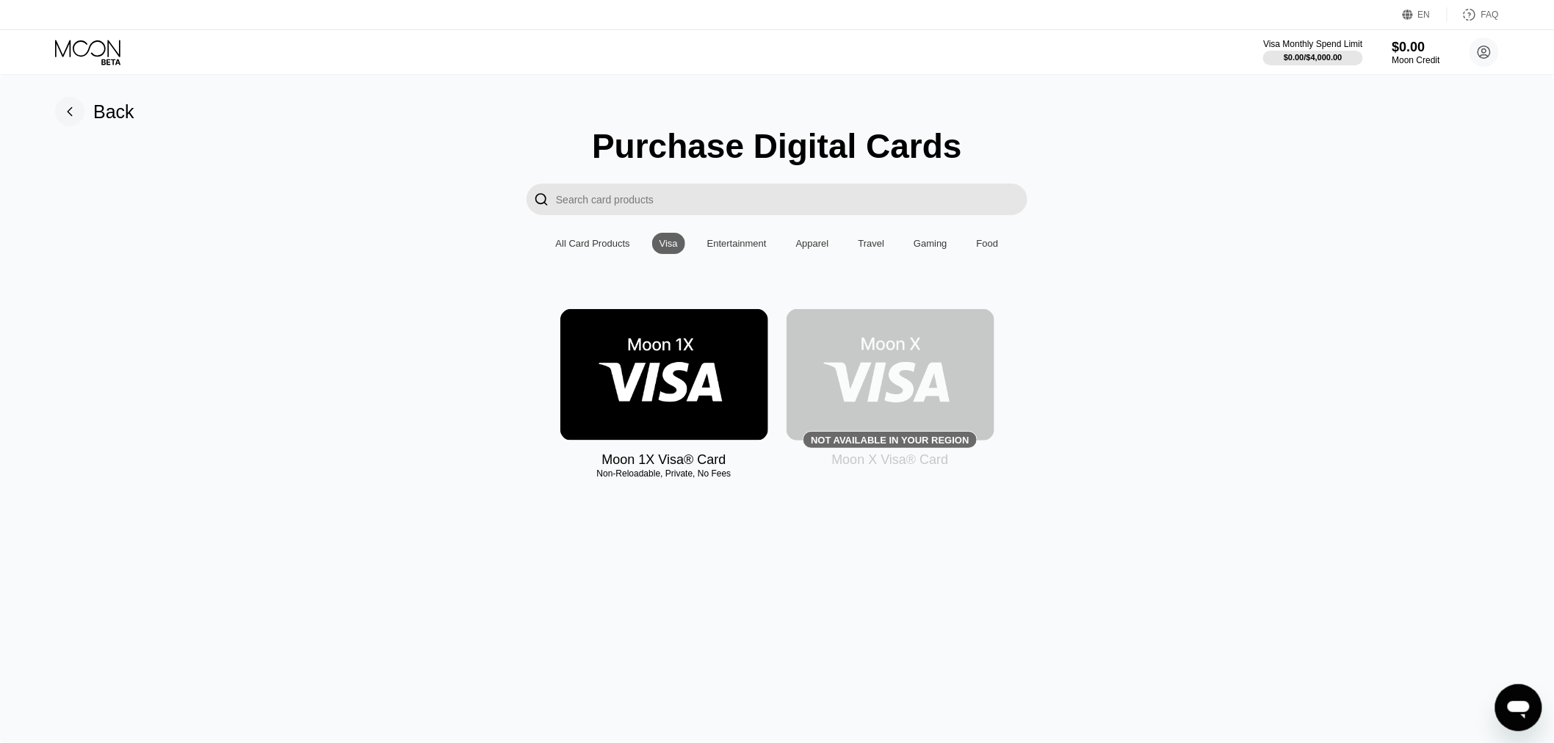
click at [1025, 444] on div "Moon 1X Visa® Card Non-Reloadable, Private, No Fees Not available in your regio…" at bounding box center [777, 388] width 1510 height 159
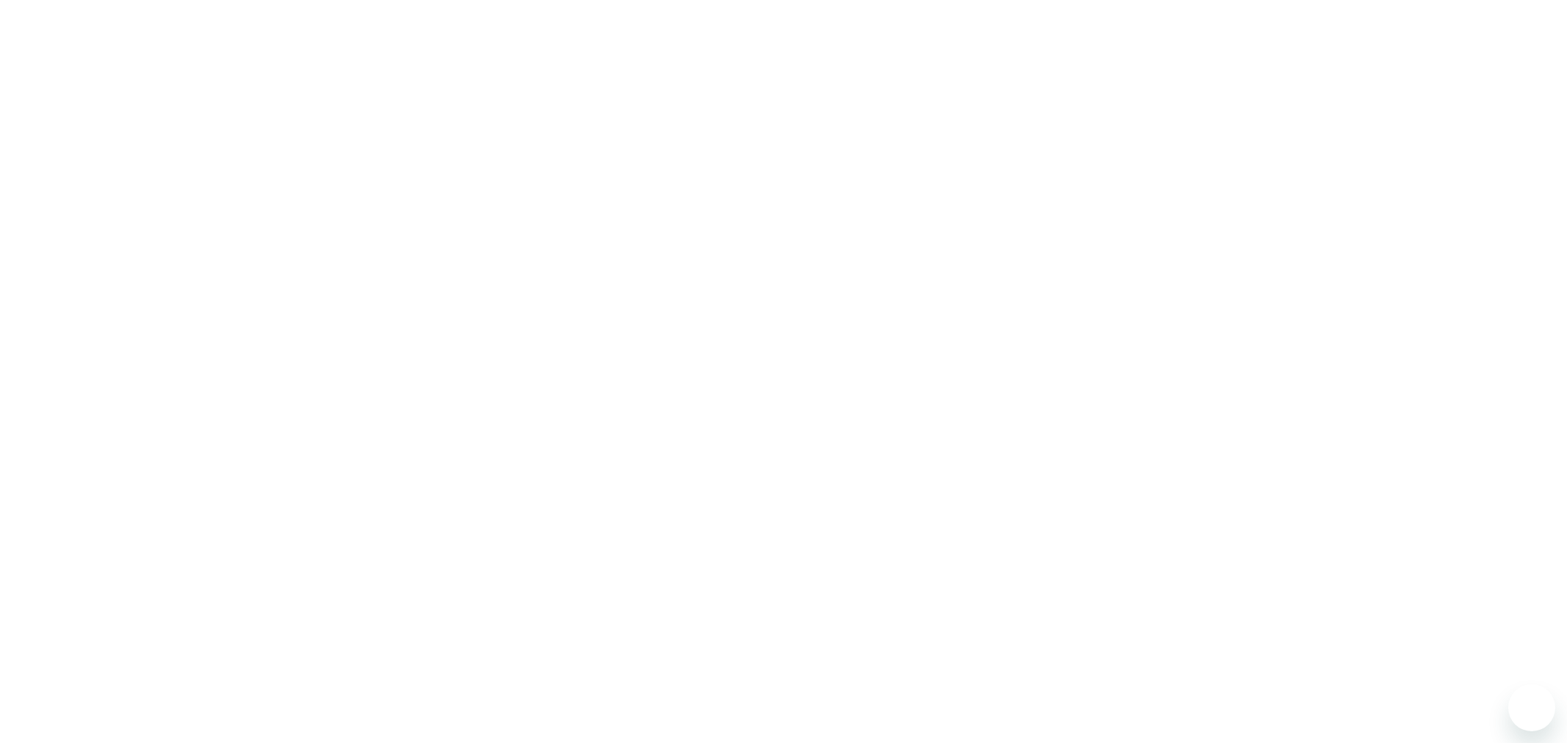
select select "Russian"
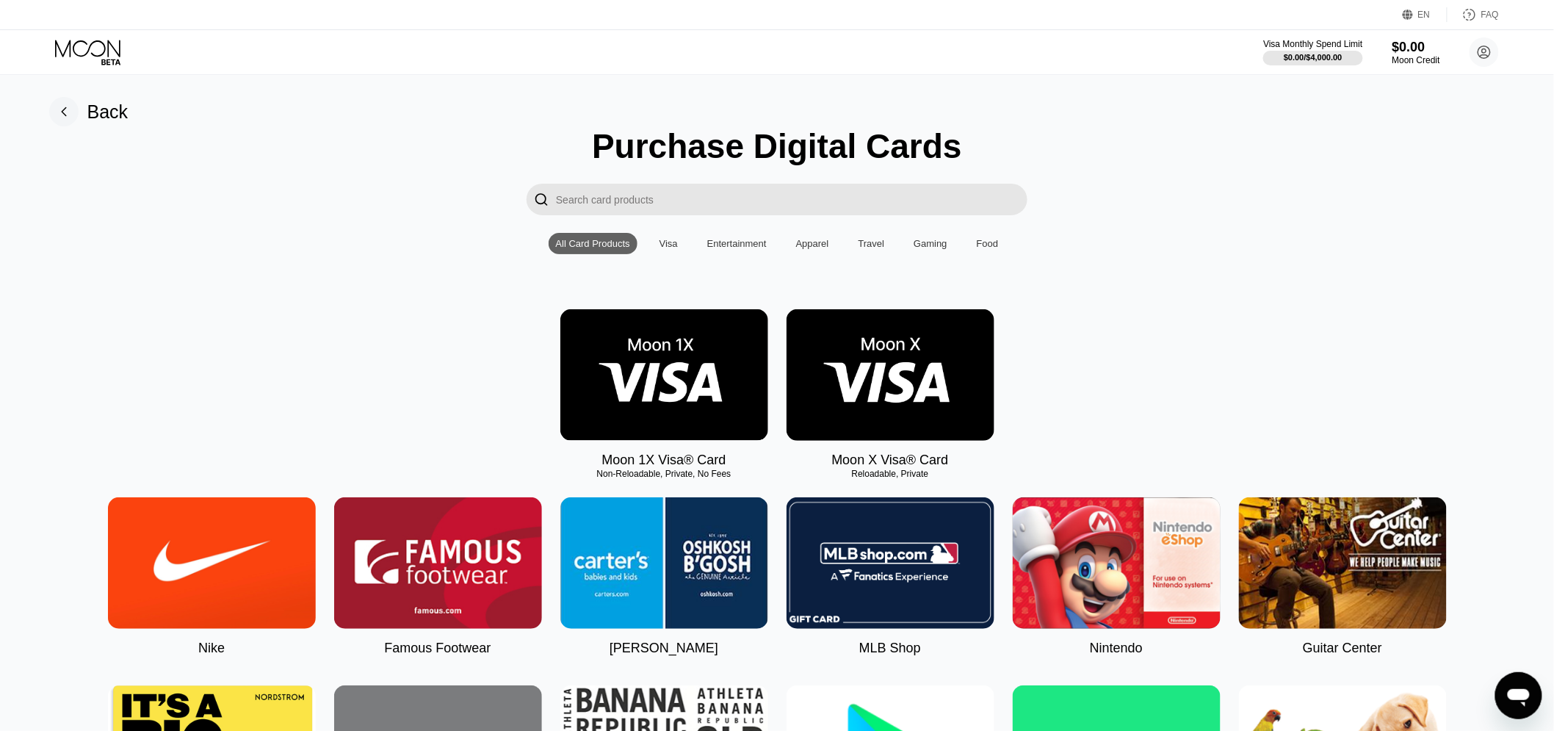
click at [679, 253] on div "Visa" at bounding box center [668, 243] width 33 height 21
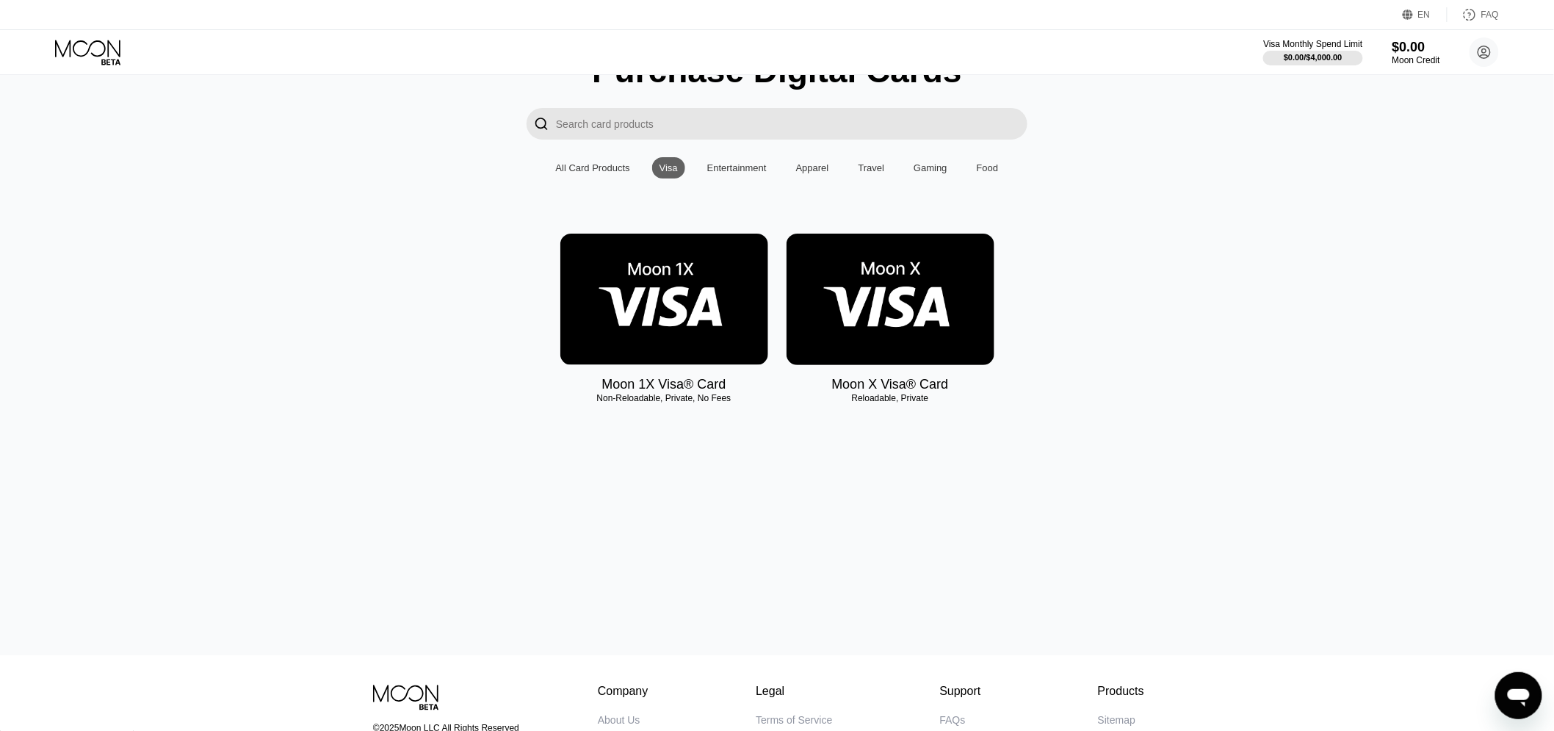
scroll to position [82, 0]
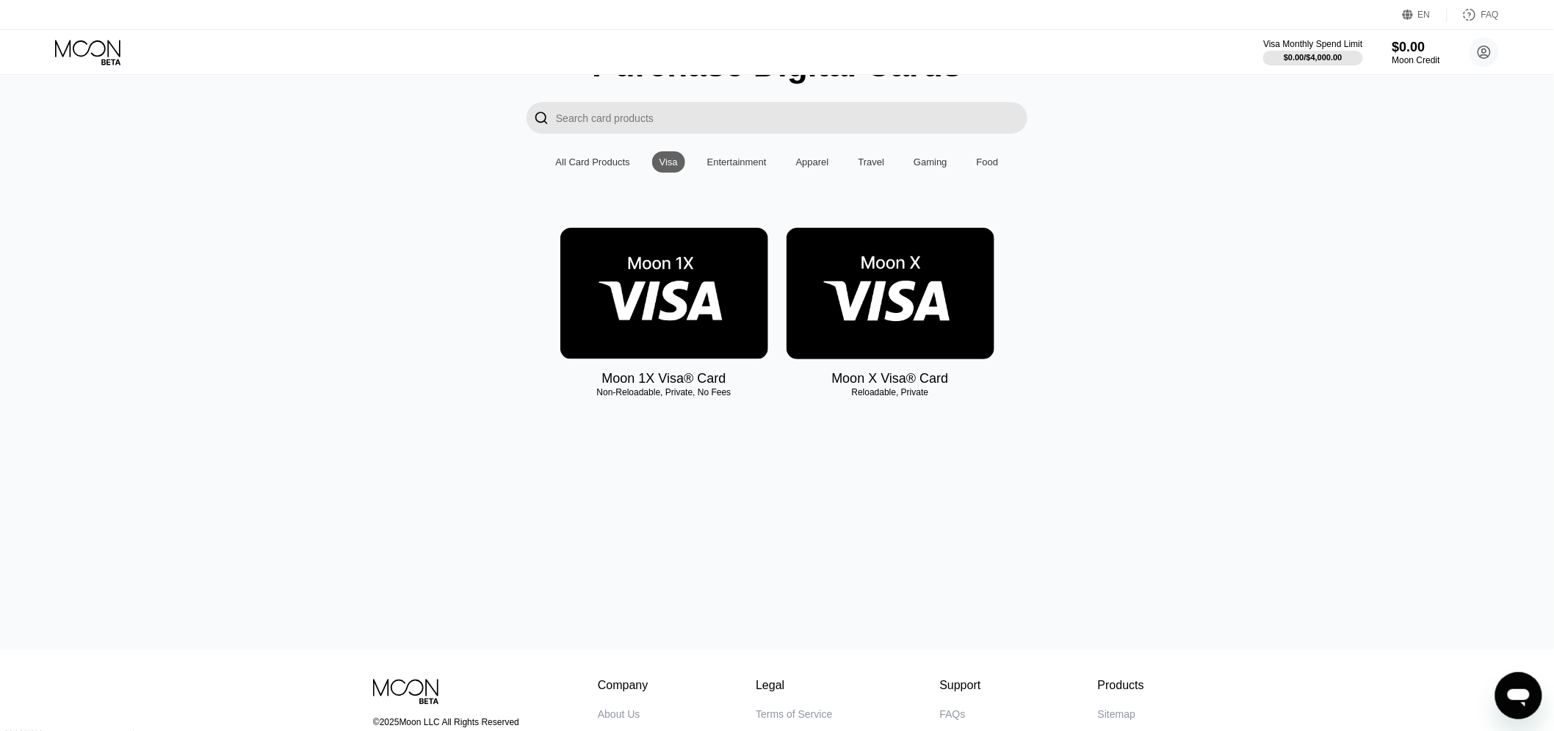
click at [931, 309] on img at bounding box center [891, 293] width 208 height 131
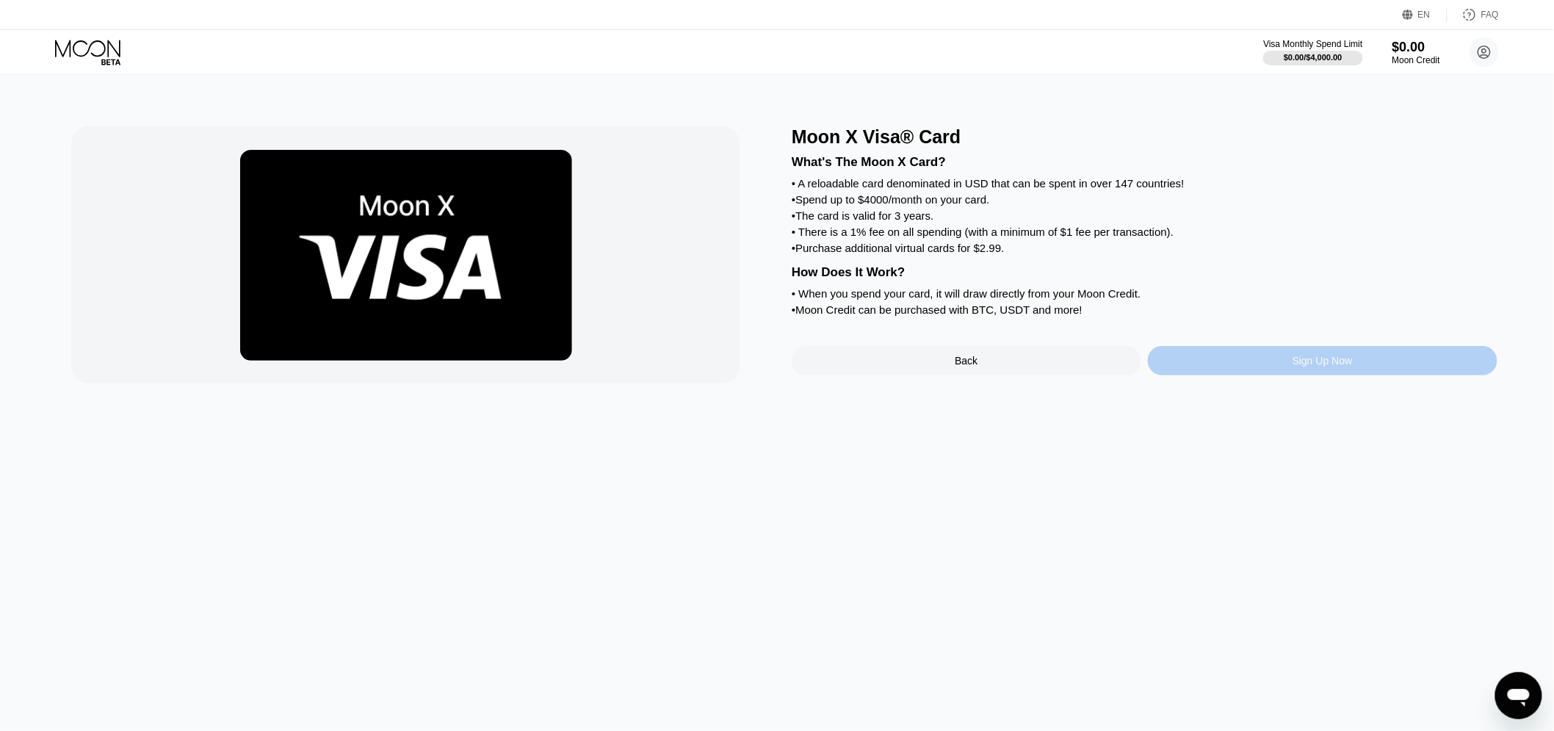
click at [1294, 367] on div "Sign Up Now" at bounding box center [1323, 361] width 60 height 12
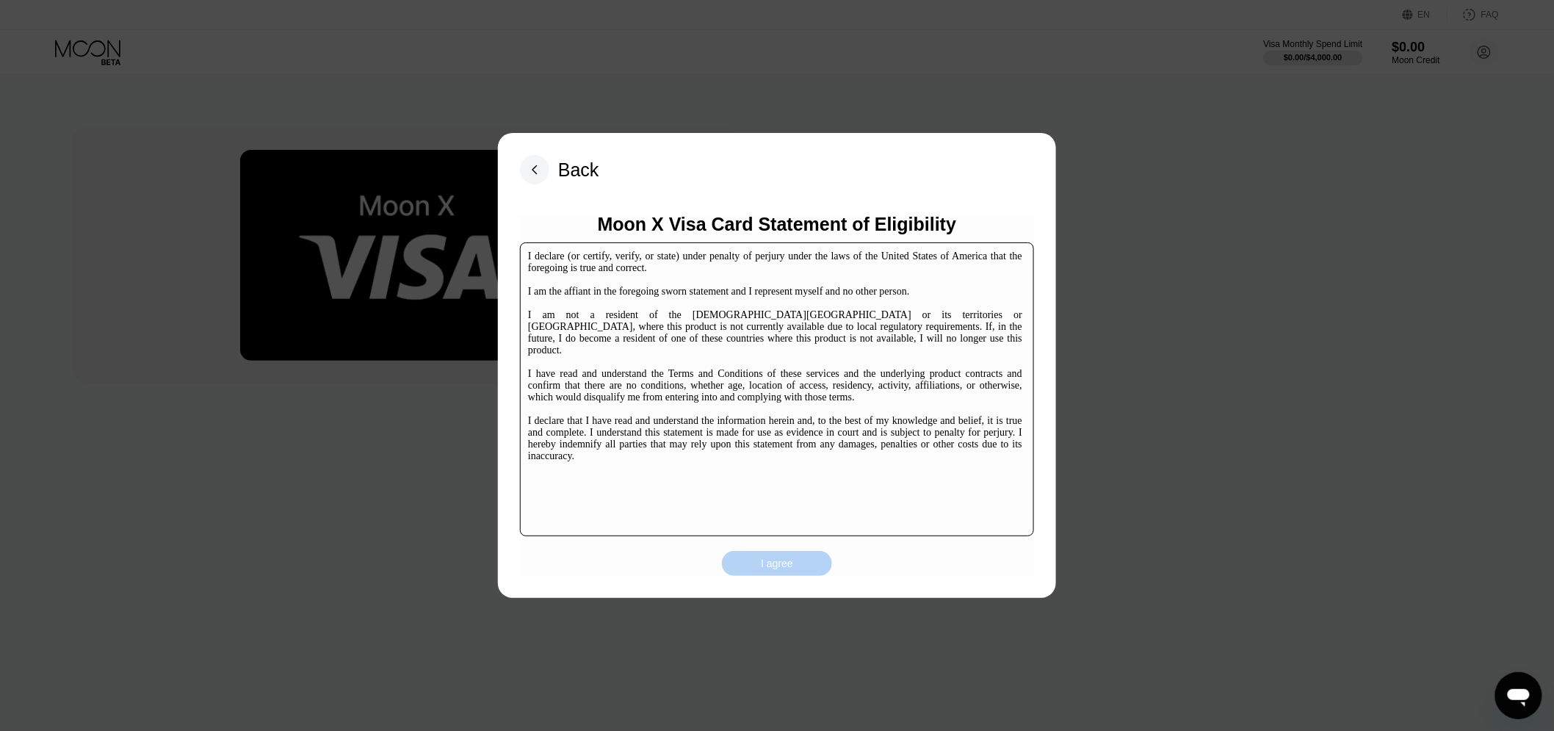
click at [798, 557] on div "I agree" at bounding box center [777, 563] width 110 height 25
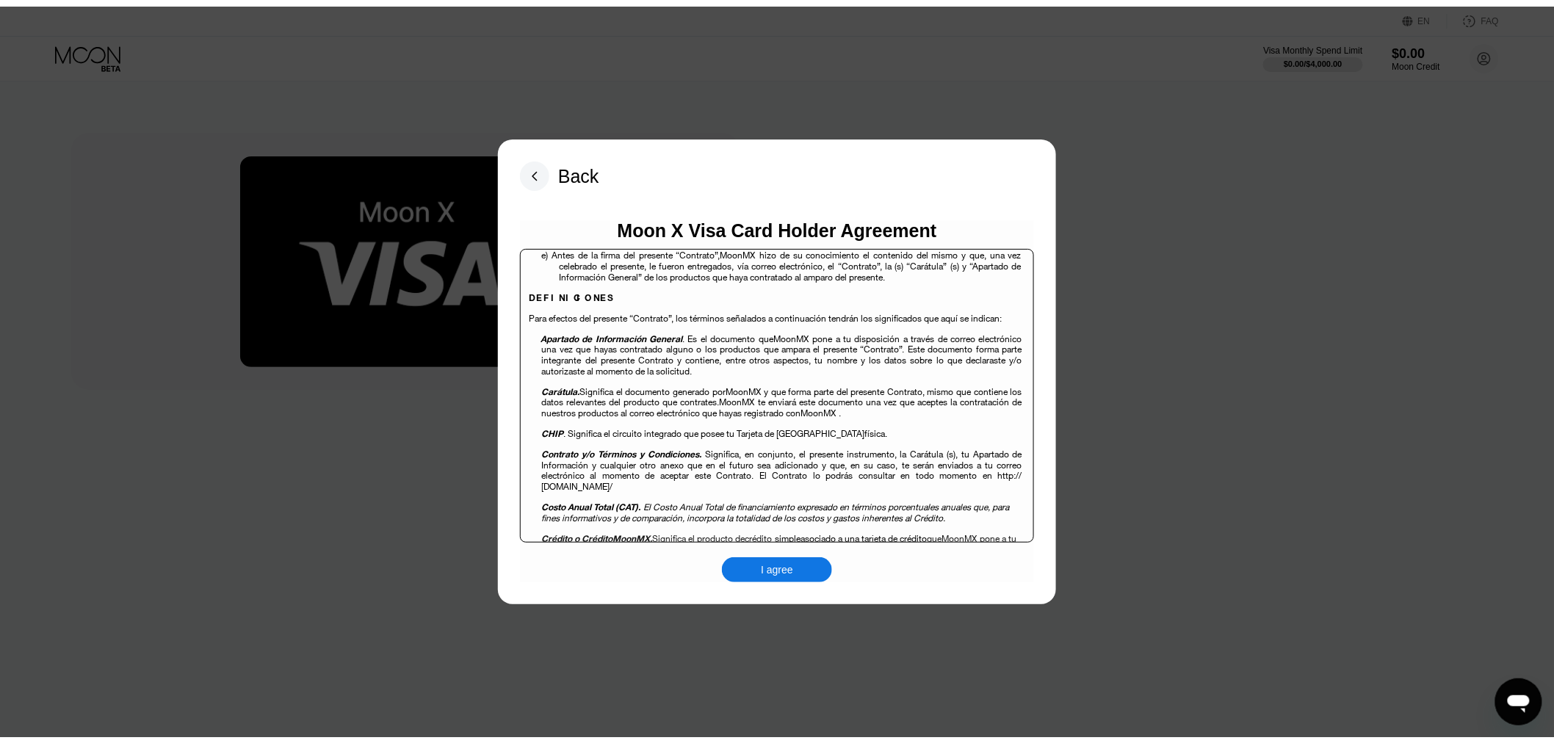
scroll to position [571, 0]
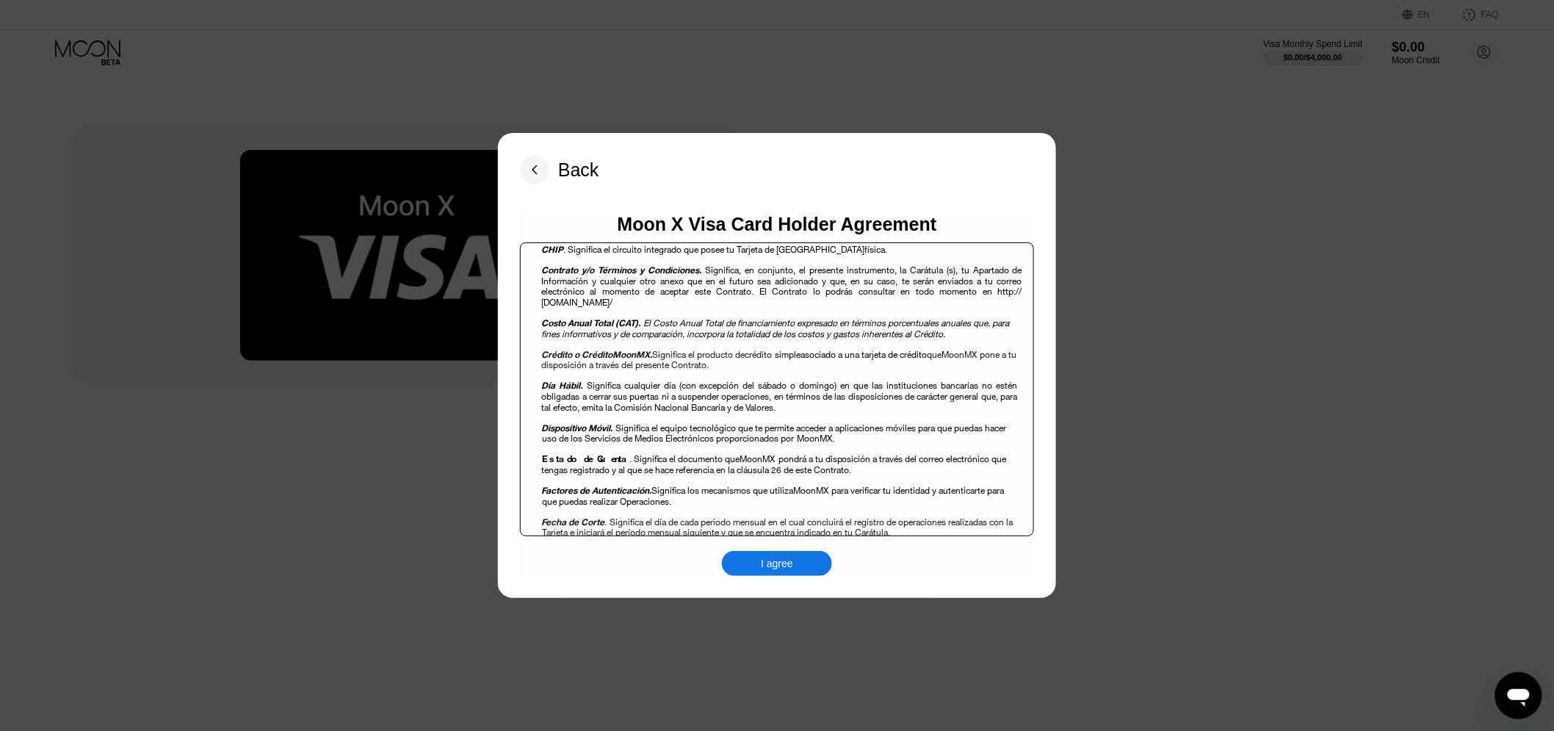
click at [788, 557] on div "I agree" at bounding box center [777, 563] width 110 height 25
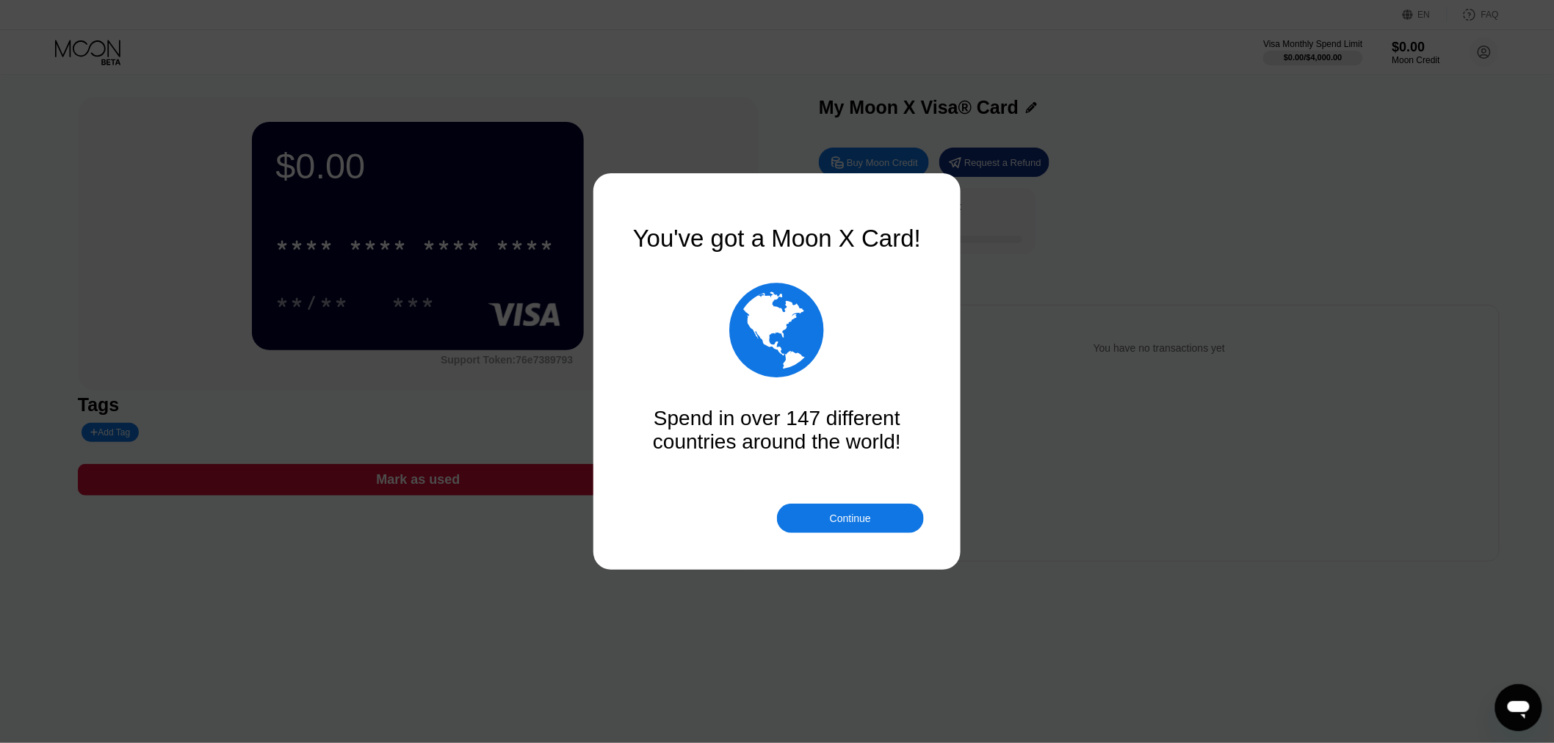
click at [848, 519] on div "Continue" at bounding box center [850, 519] width 41 height 12
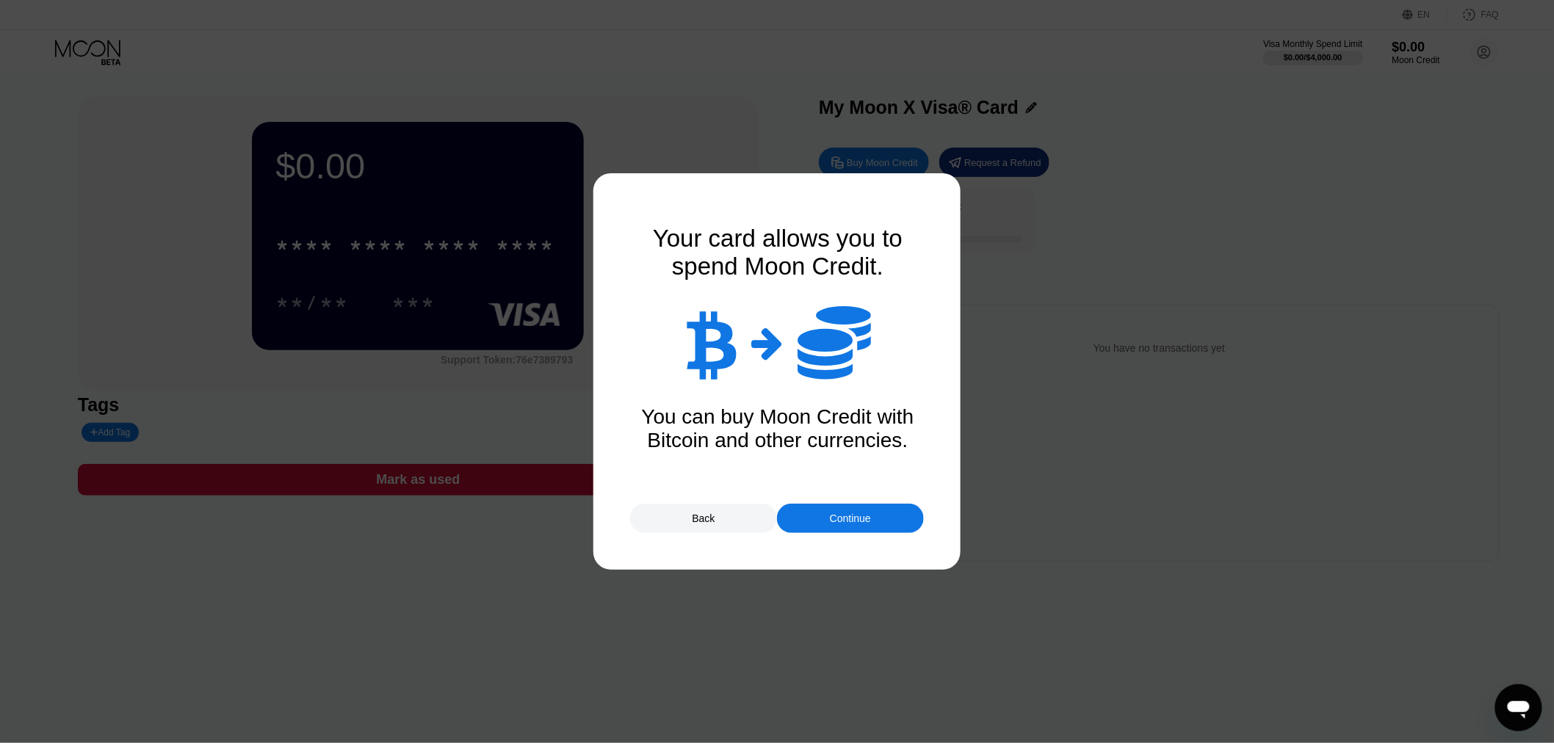
click at [848, 519] on div "Continue" at bounding box center [850, 519] width 41 height 12
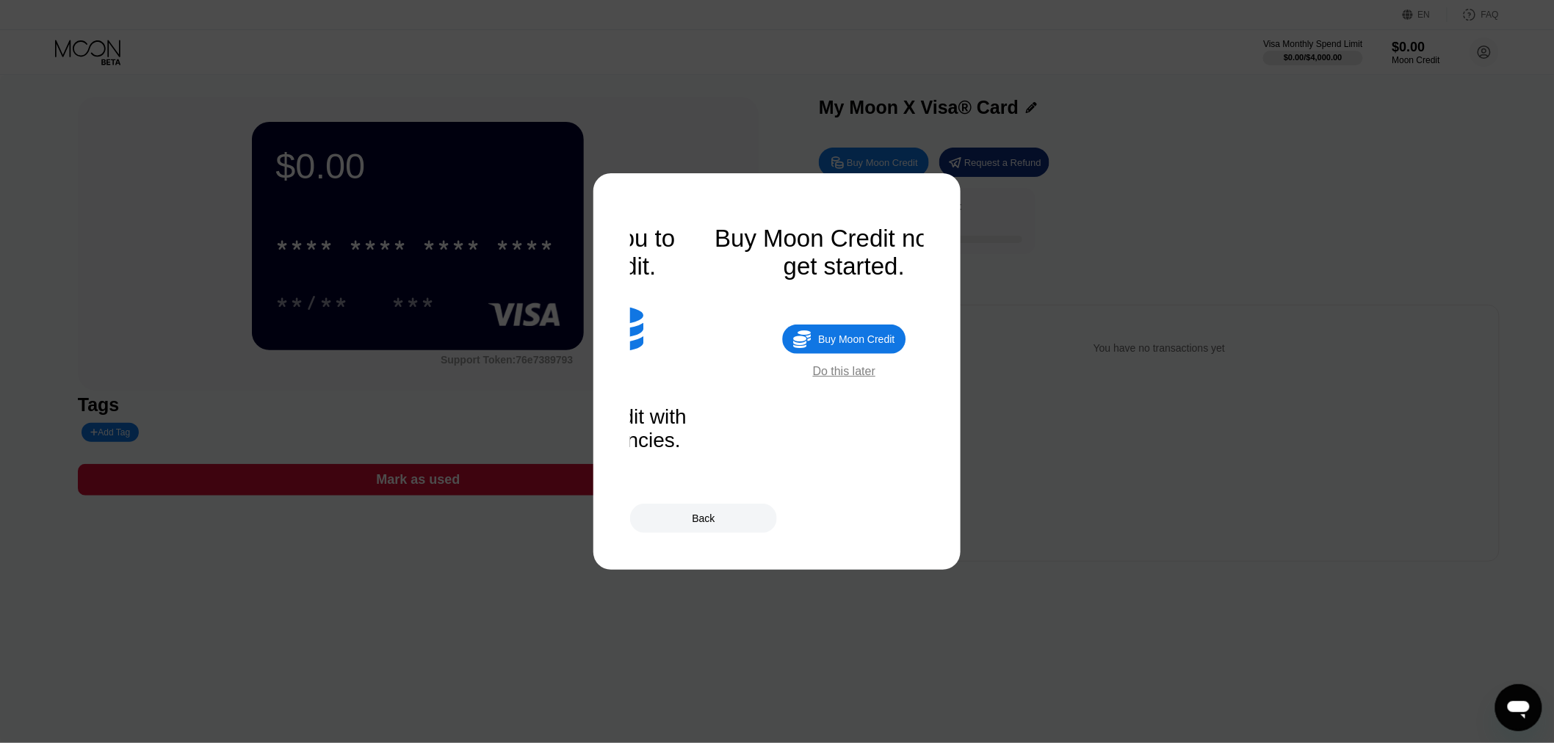
click at [845, 520] on div "Back" at bounding box center [777, 518] width 294 height 29
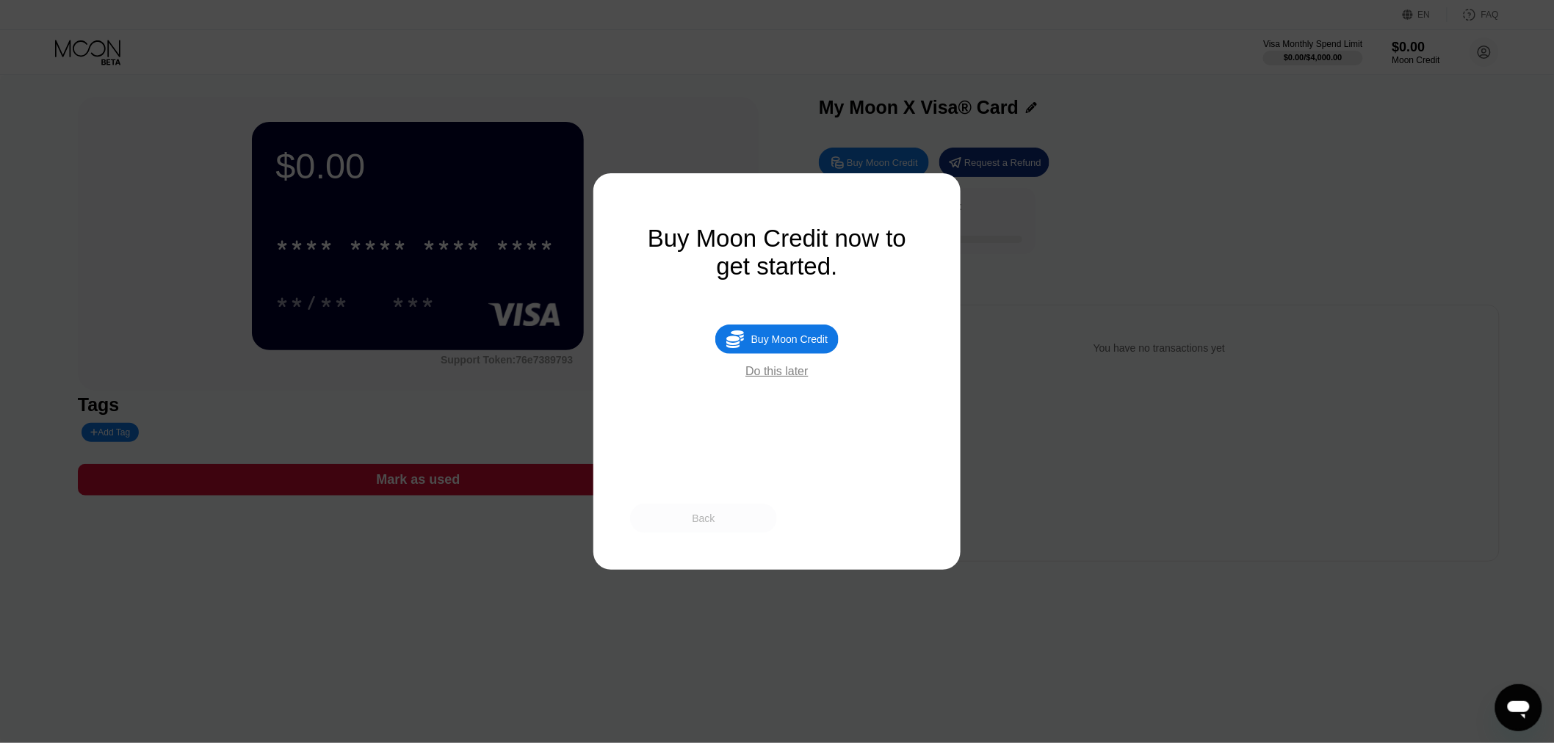
click at [733, 518] on div "Back" at bounding box center [703, 518] width 147 height 29
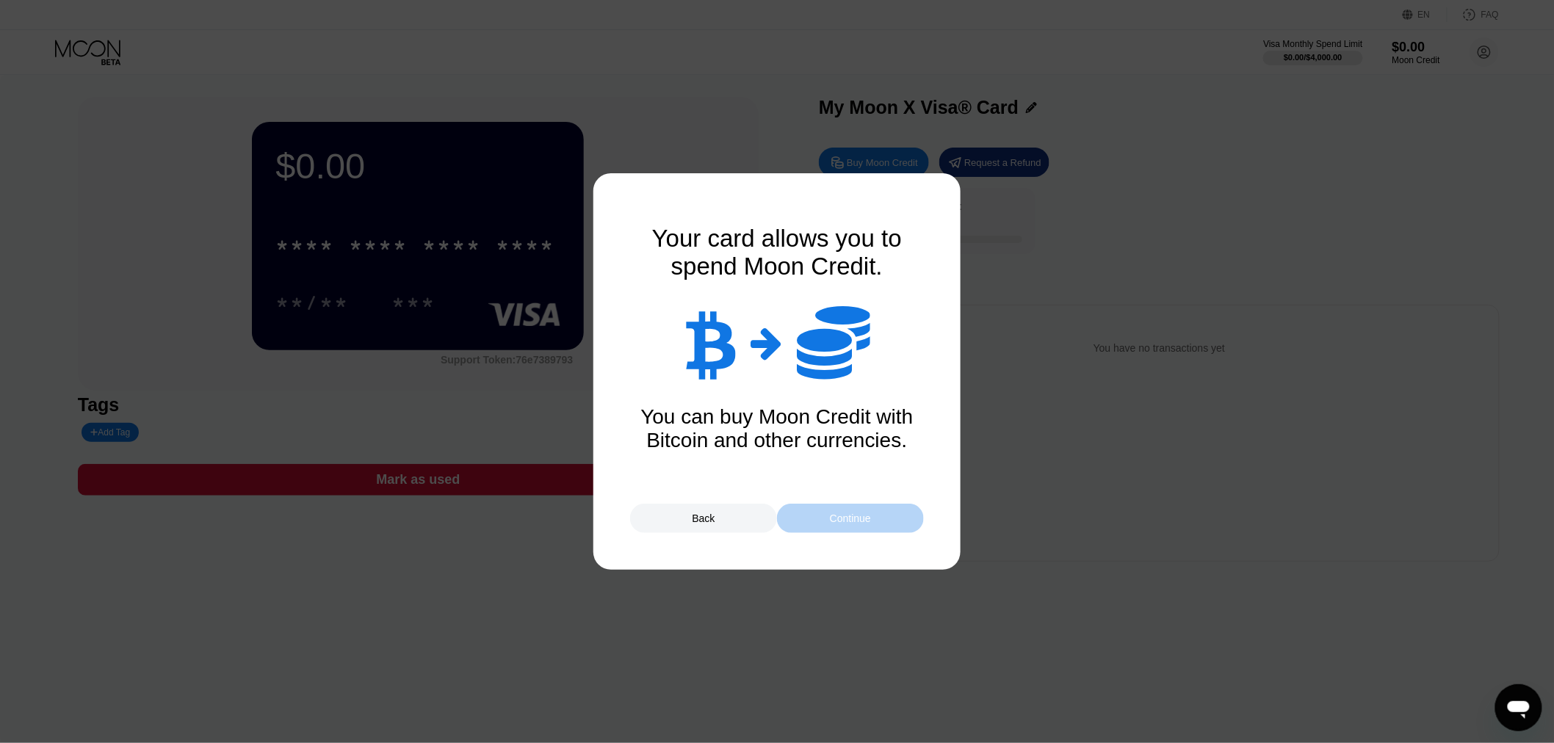
click at [865, 529] on div "Continue" at bounding box center [850, 518] width 147 height 29
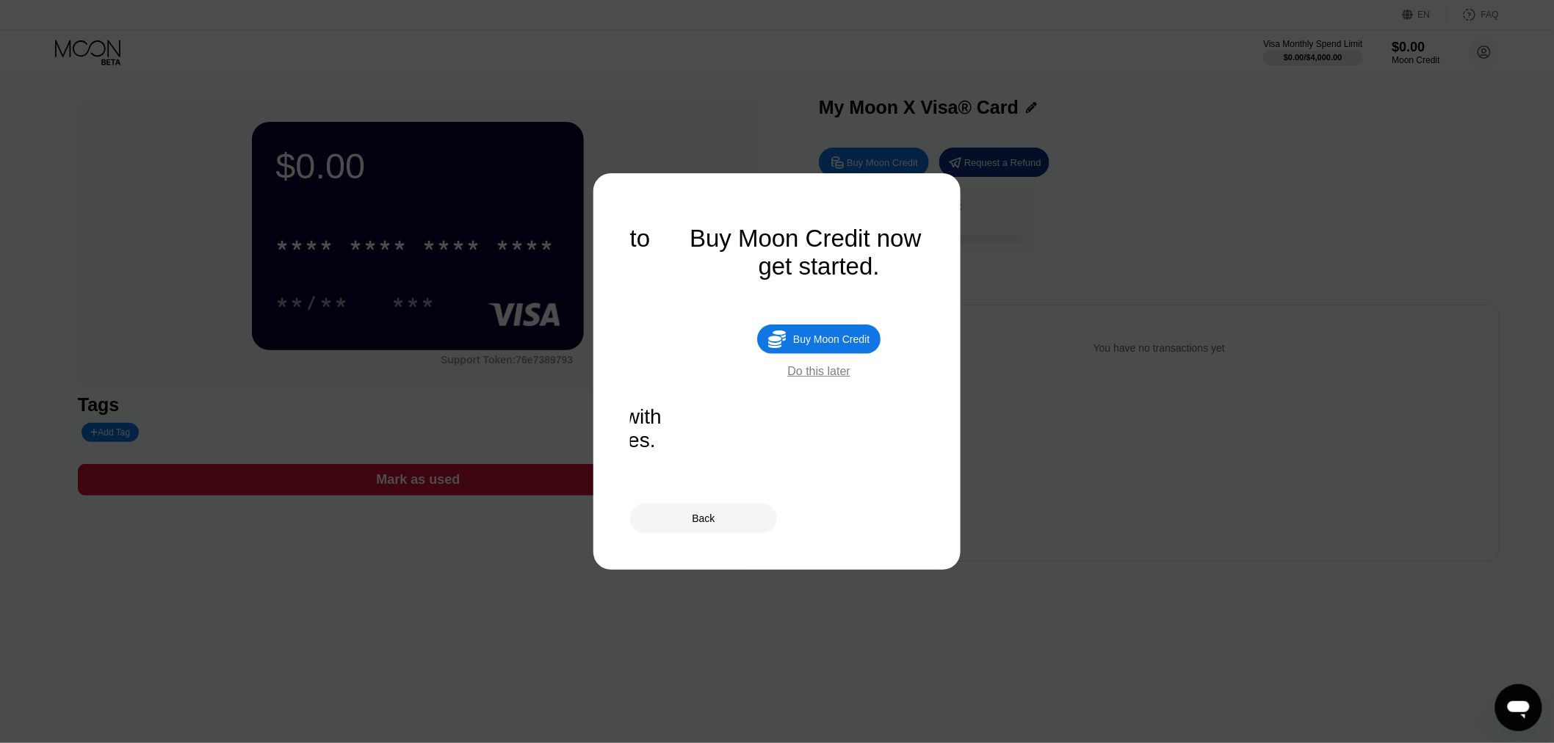
click at [865, 527] on div "Back" at bounding box center [777, 518] width 294 height 29
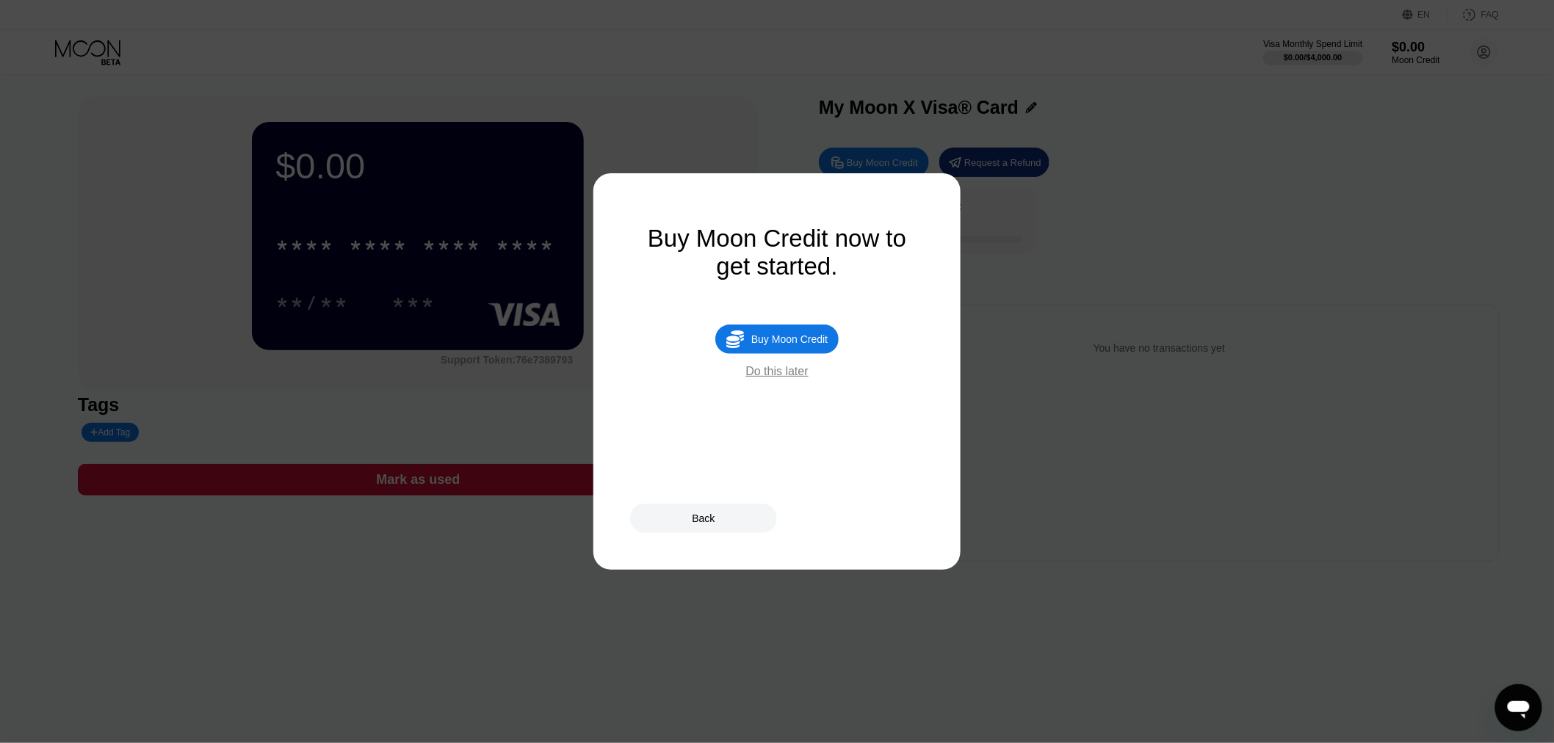
click at [865, 527] on div "Back" at bounding box center [777, 518] width 294 height 29
click at [776, 378] on div "Do this later" at bounding box center [777, 371] width 62 height 13
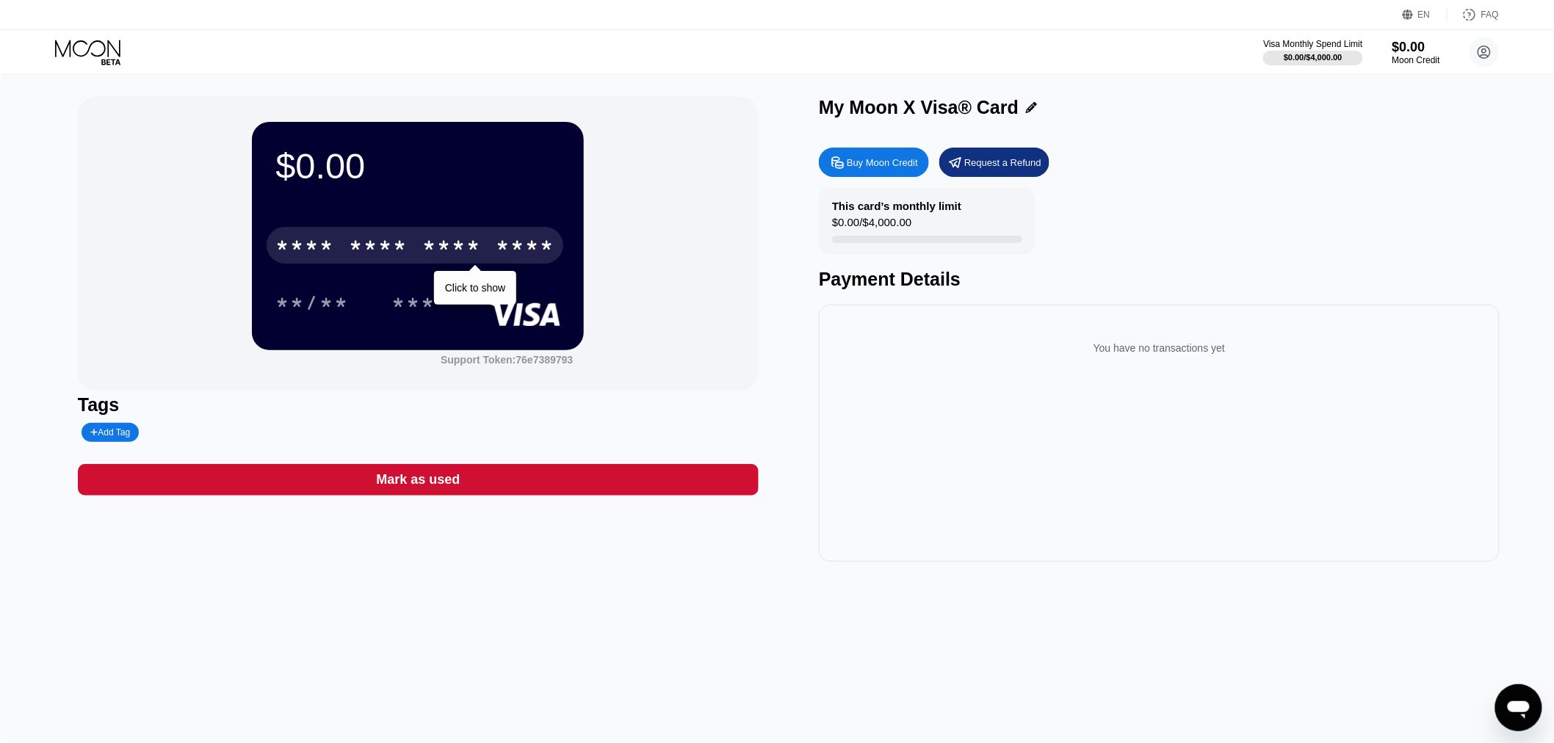
click at [382, 241] on div "* * * *" at bounding box center [378, 248] width 59 height 24
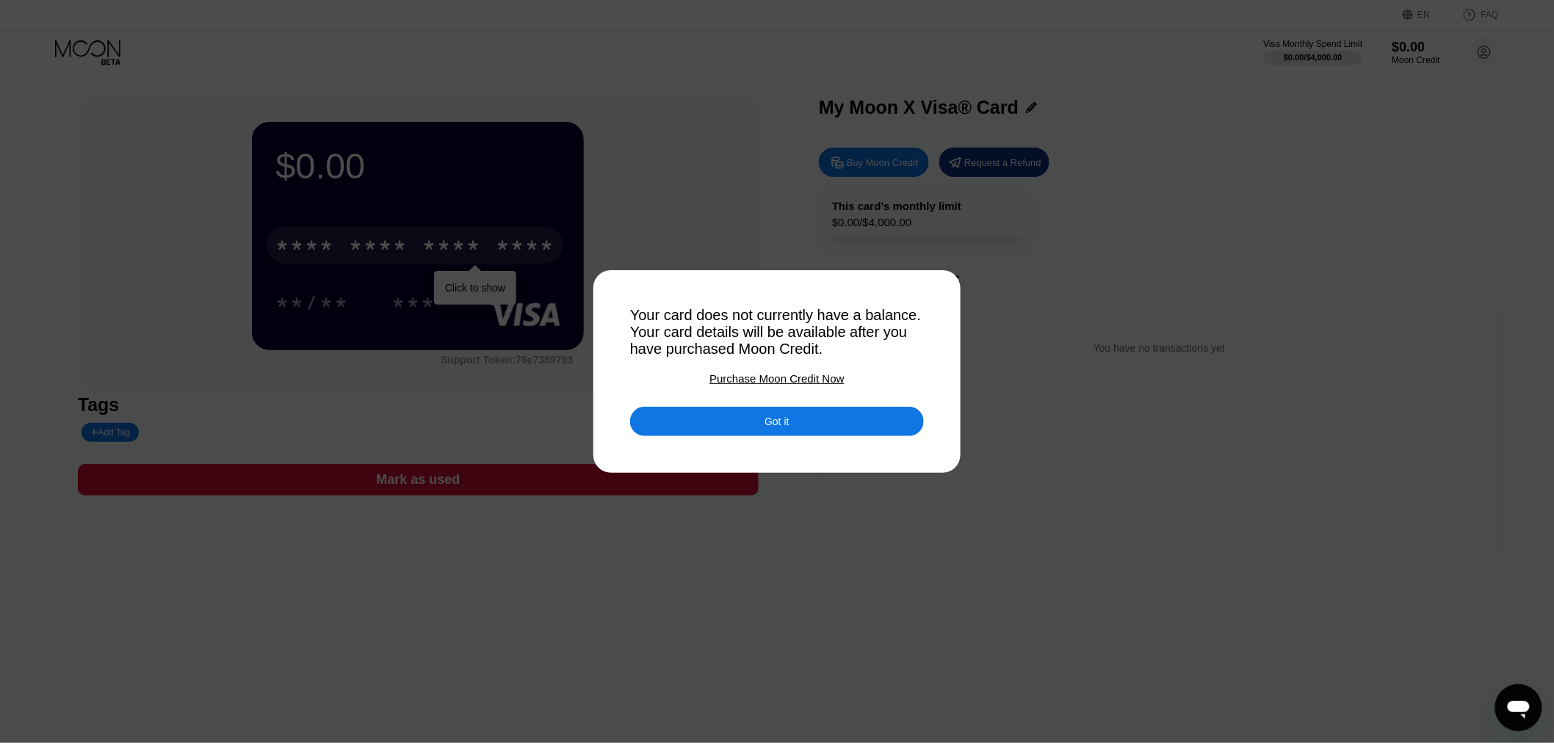
click at [774, 415] on div "Got it" at bounding box center [777, 421] width 294 height 29
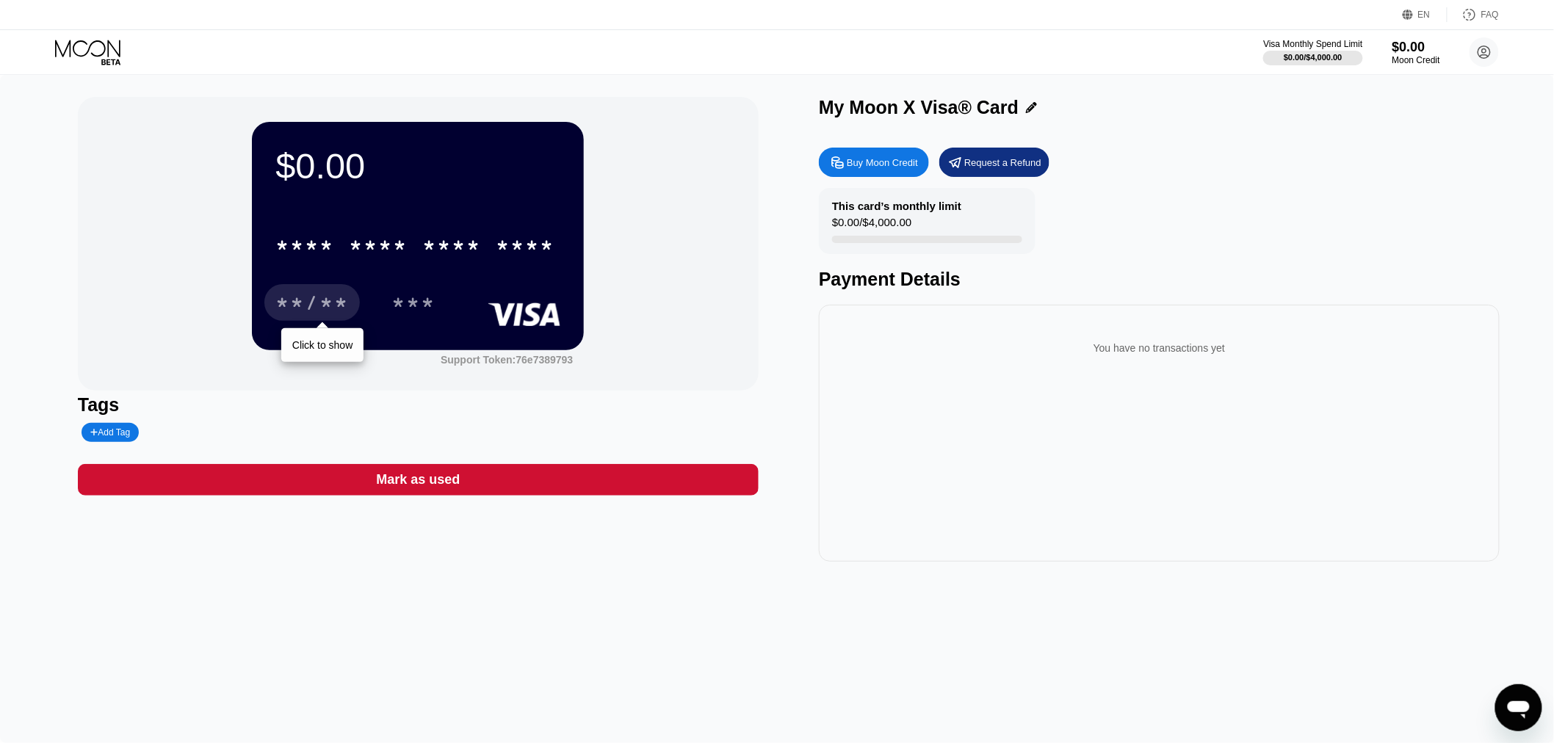
click at [303, 309] on div "**/**" at bounding box center [311, 305] width 73 height 24
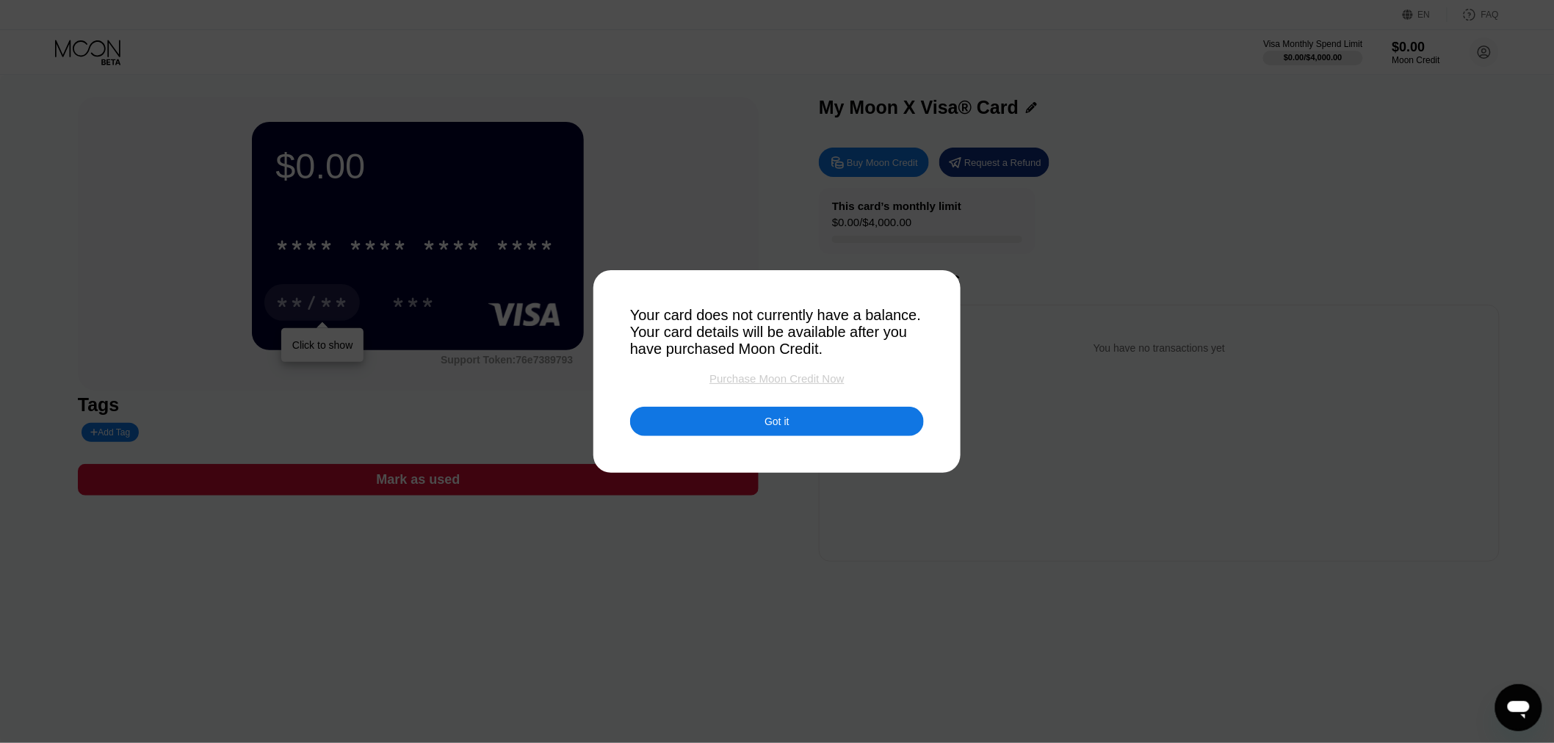
click at [768, 385] on div "Purchase Moon Credit Now" at bounding box center [777, 378] width 134 height 12
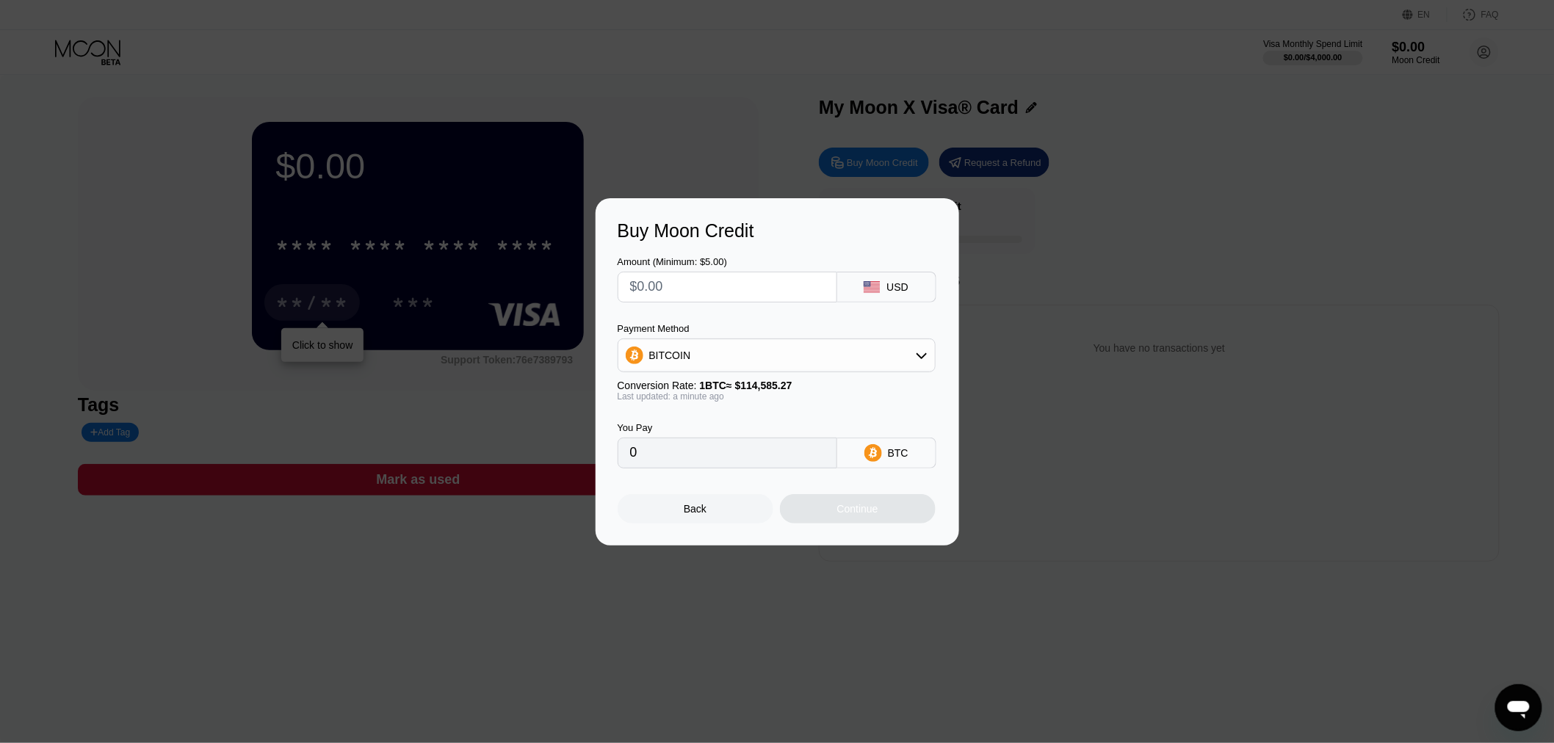
click at [693, 291] on input "text" at bounding box center [727, 287] width 195 height 29
type input "$1"
type input "0.00000873"
type input "$1"
click at [724, 356] on div "BITCOIN" at bounding box center [777, 355] width 317 height 29
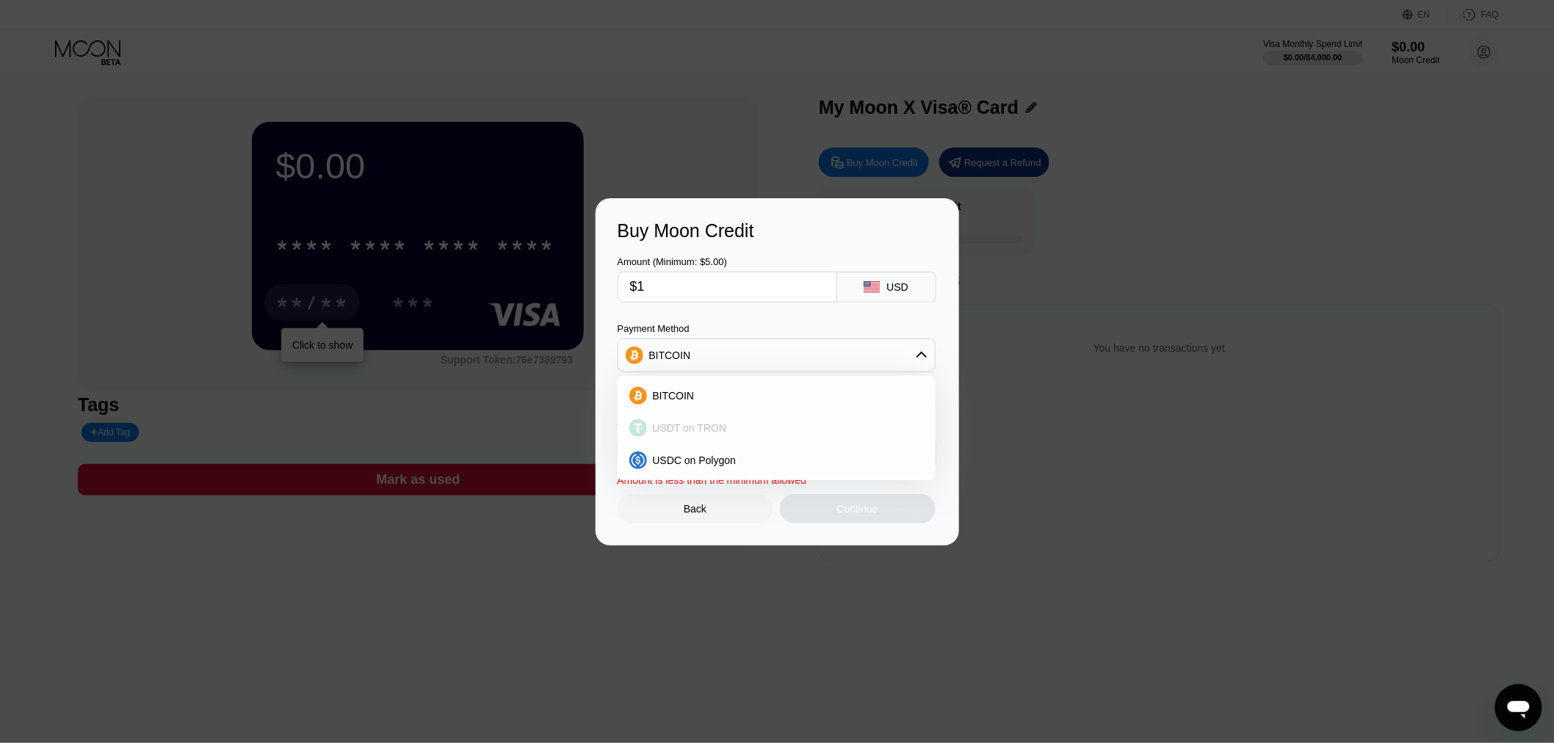
click at [693, 423] on span "USDT on TRON" at bounding box center [690, 428] width 74 height 12
type input "1.01"
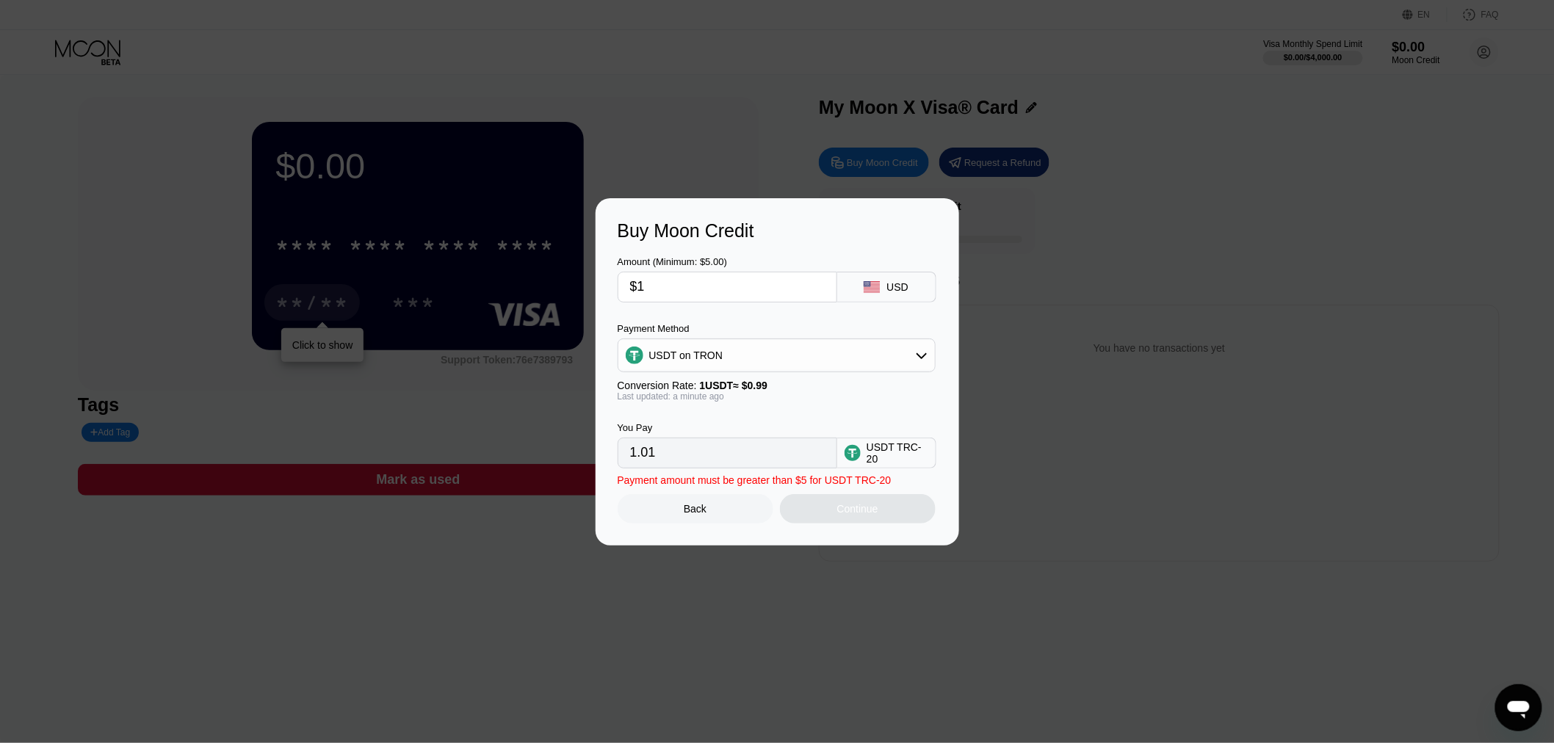
drag, startPoint x: 727, startPoint y: 466, endPoint x: 615, endPoint y: 460, distance: 112.6
click at [615, 460] on div "Buy Moon Credit Amount (Minimum: $5.00) $1 USD Payment Method USDT on TRON Conv…" at bounding box center [778, 371] width 364 height 347
drag, startPoint x: 652, startPoint y: 286, endPoint x: 614, endPoint y: 295, distance: 39.2
click at [611, 287] on div "Buy Moon Credit Amount (Minimum: $5.00) $1 USD Payment Method USDT on TRON Conv…" at bounding box center [778, 371] width 364 height 347
type input "$5"
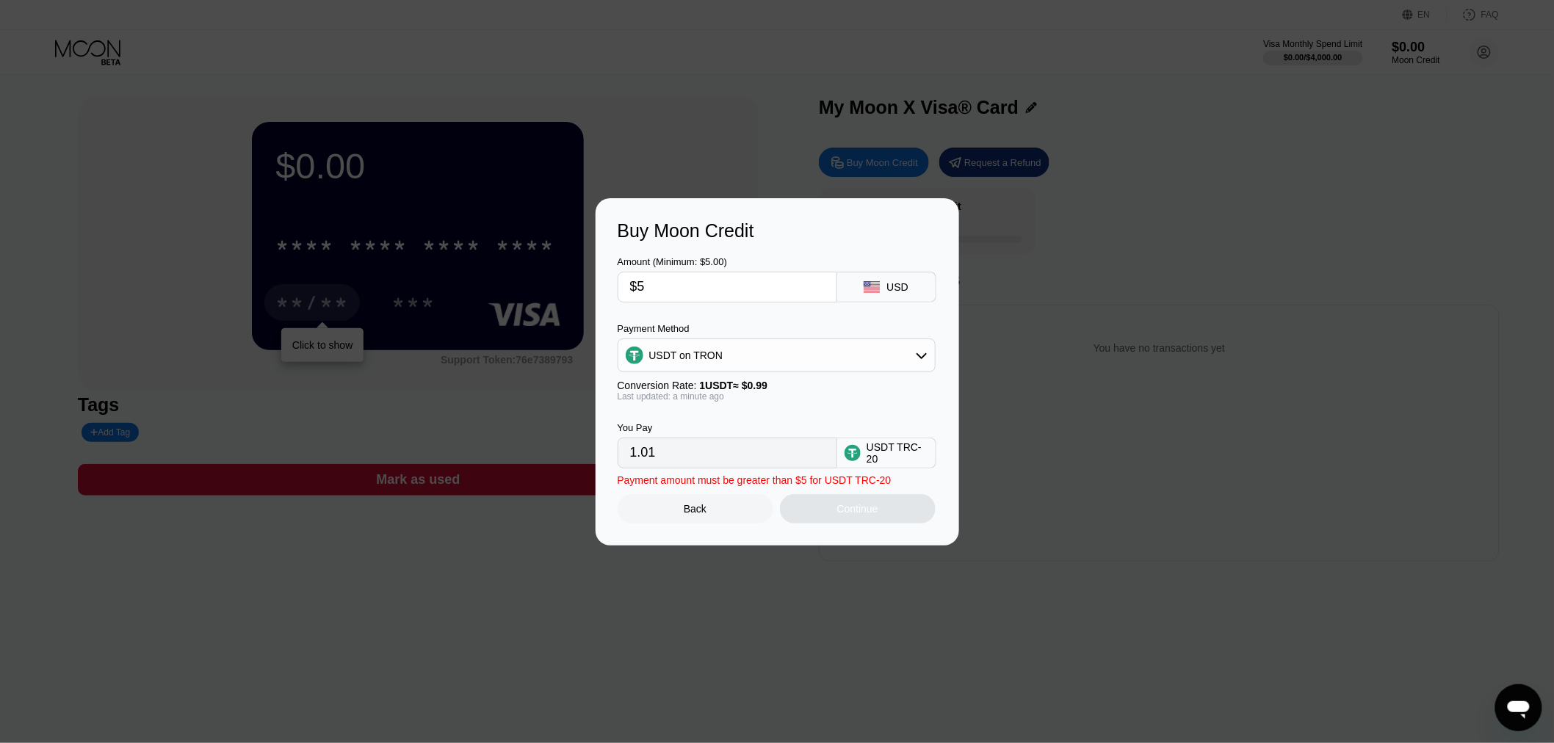
type input "5.05"
type input "$5"
click at [832, 416] on div "You Pay 5.05 USDT TRC-20" at bounding box center [778, 435] width 320 height 67
drag, startPoint x: 720, startPoint y: 651, endPoint x: 724, endPoint y: 632, distance: 19.4
click at [720, 652] on div at bounding box center [783, 371] width 1567 height 743
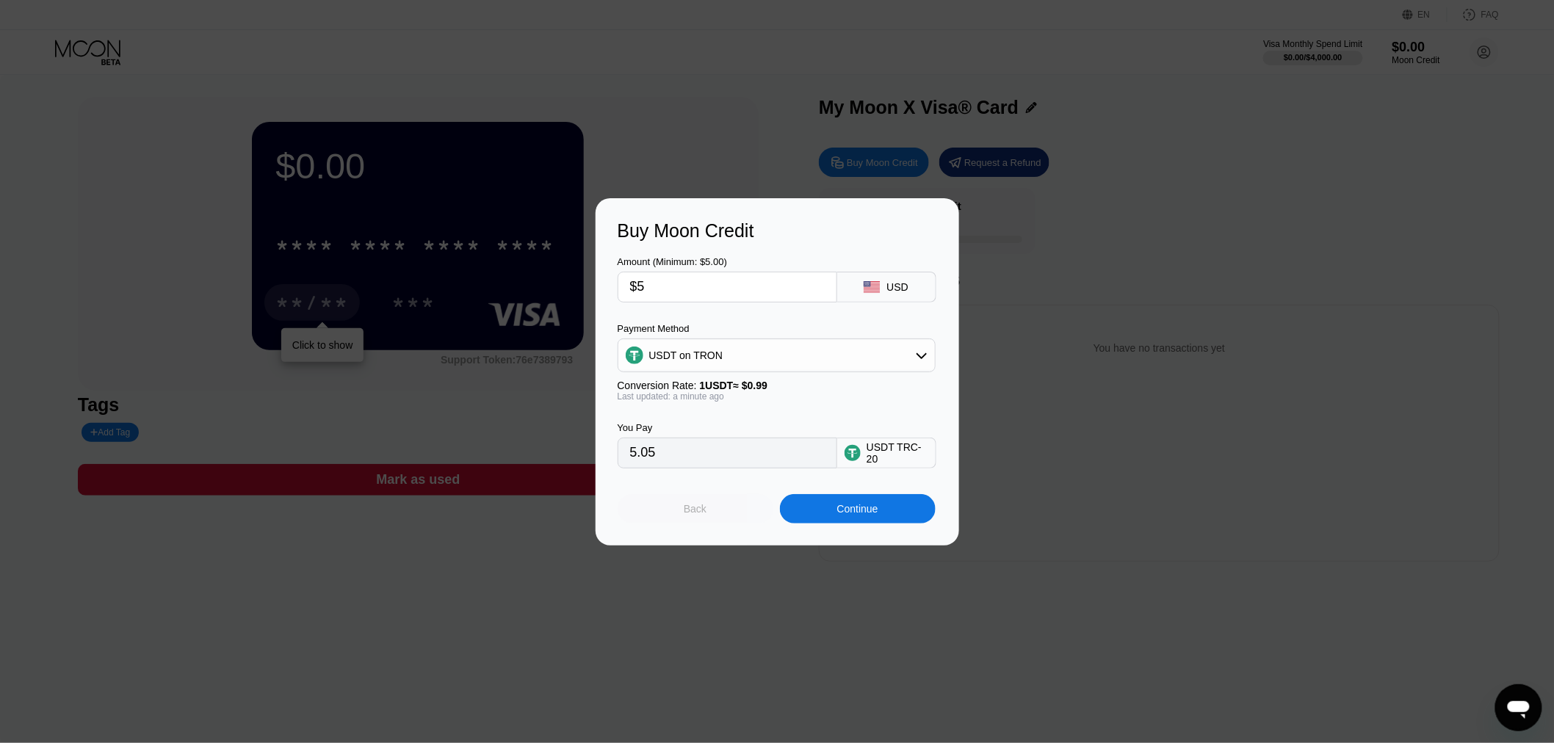
click at [705, 514] on div "Back" at bounding box center [695, 509] width 23 height 12
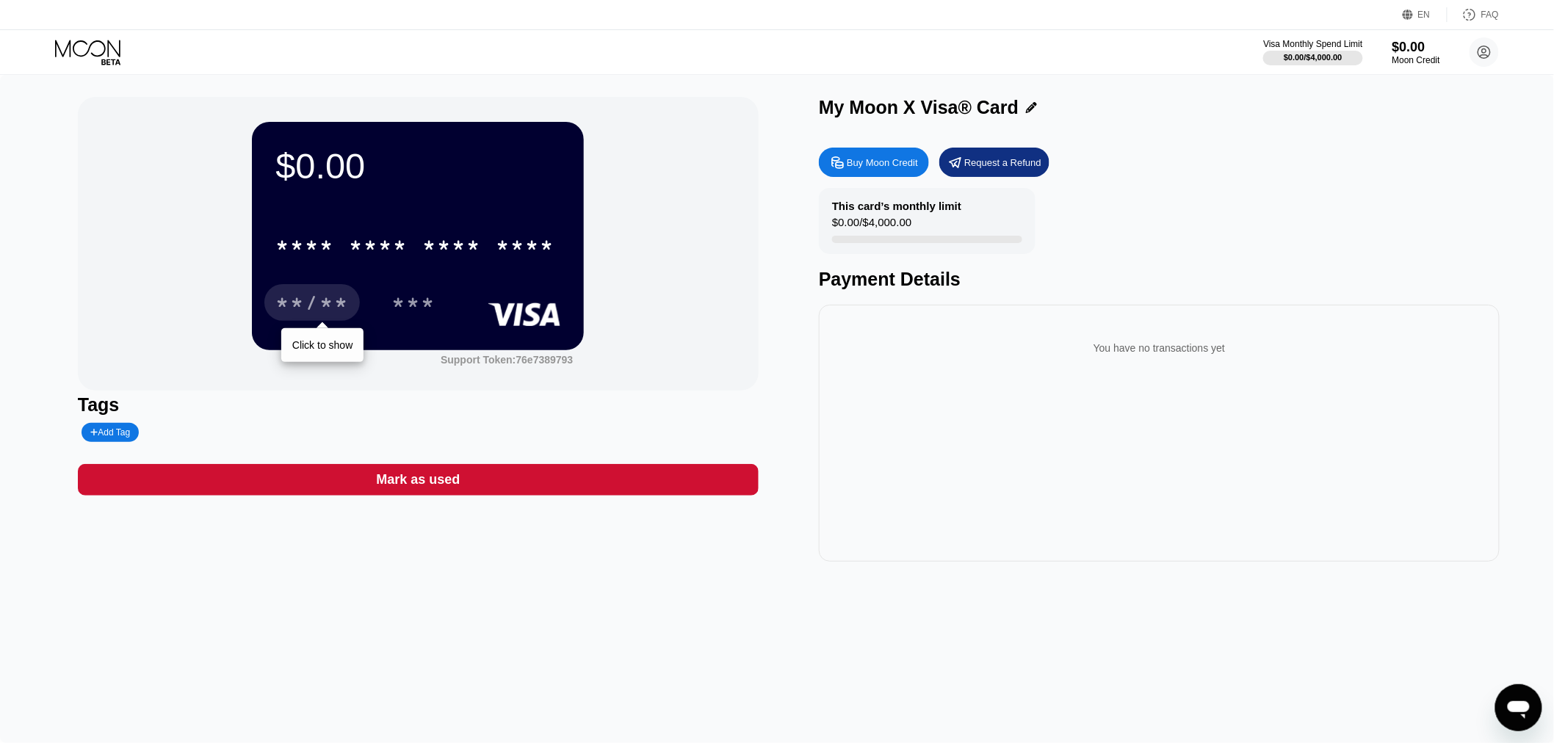
click at [419, 480] on div "Mark as used" at bounding box center [418, 480] width 84 height 17
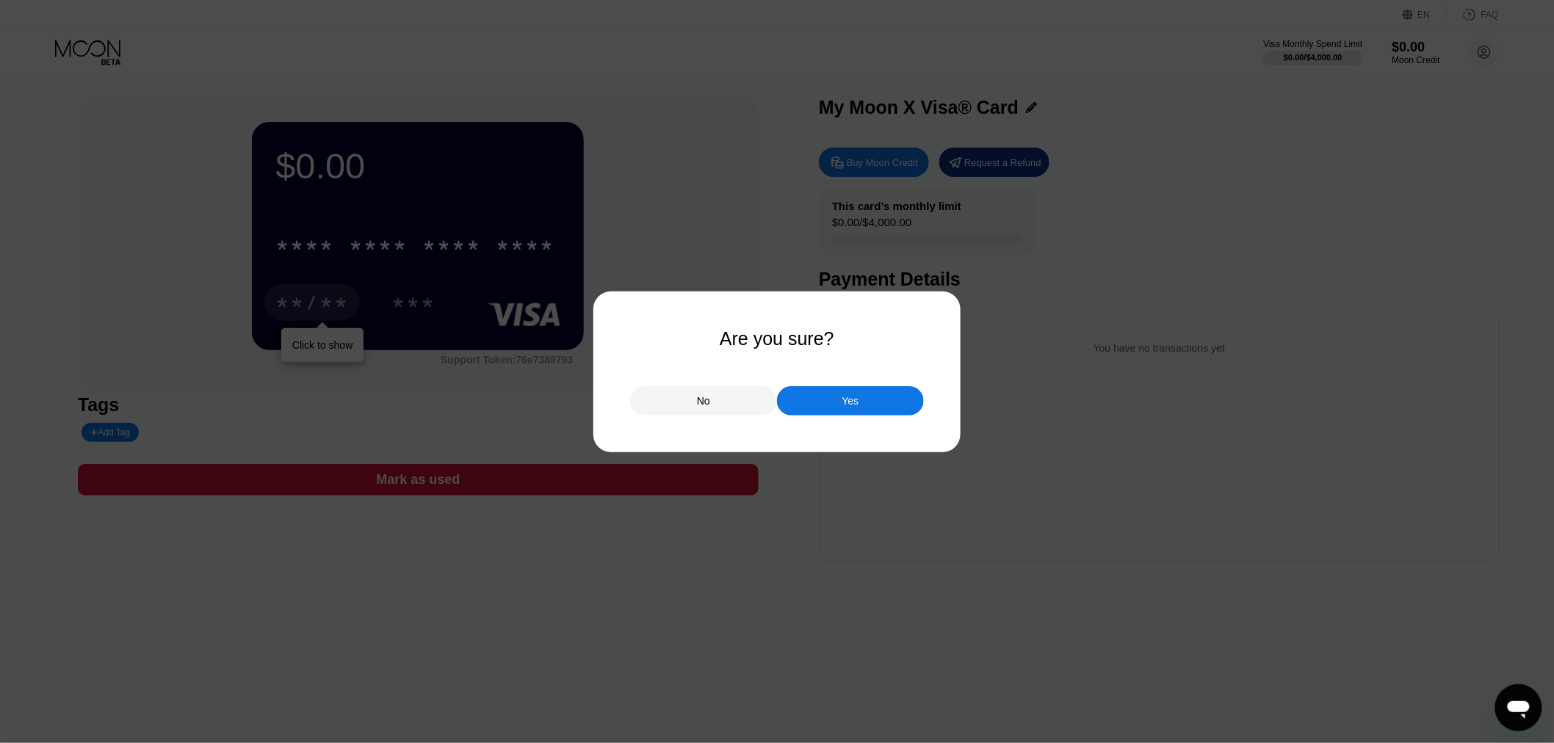
click at [746, 402] on div "No" at bounding box center [703, 400] width 147 height 29
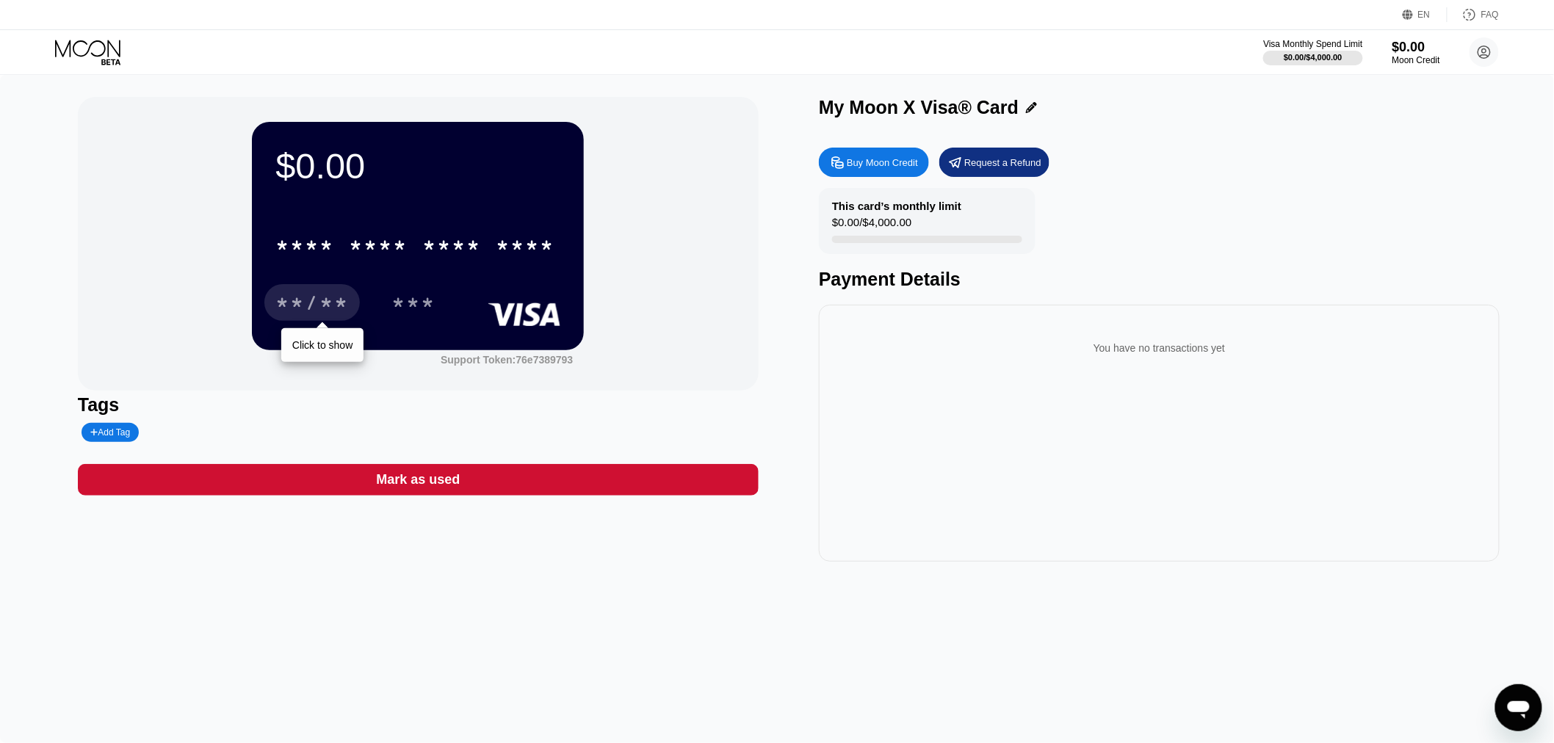
click at [488, 591] on div "$0.00 * * * * * * * * * * * * **** **/** Click to show *** Support Token: 76e73…" at bounding box center [777, 409] width 1554 height 668
click at [125, 438] on div "Add Tag" at bounding box center [110, 433] width 40 height 10
click at [225, 437] on icon at bounding box center [229, 432] width 9 height 9
click at [635, 442] on div "Tags Add Tag" at bounding box center [418, 418] width 681 height 48
click at [472, 237] on div "* * * *" at bounding box center [451, 248] width 59 height 24
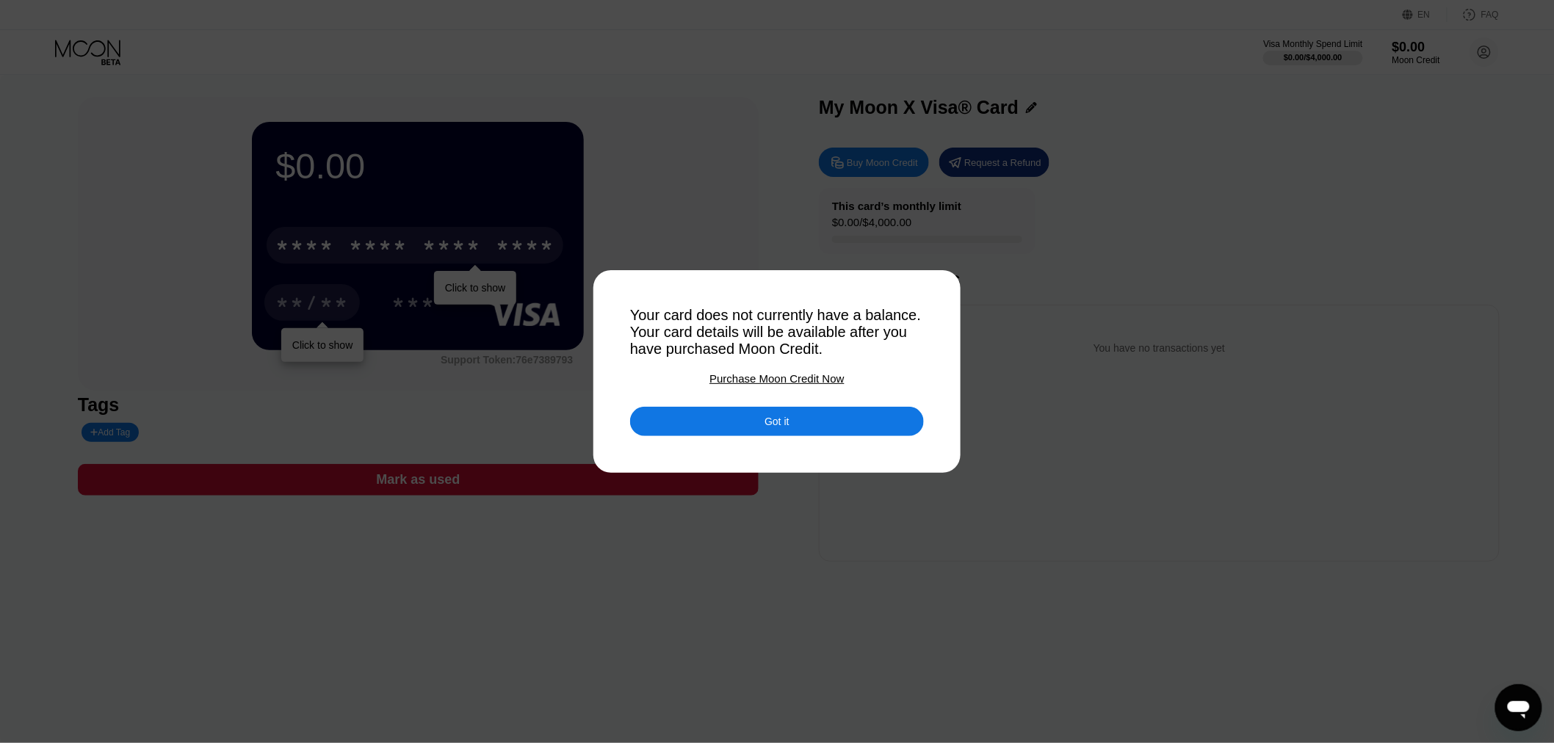
click at [1008, 281] on div at bounding box center [783, 371] width 1567 height 743
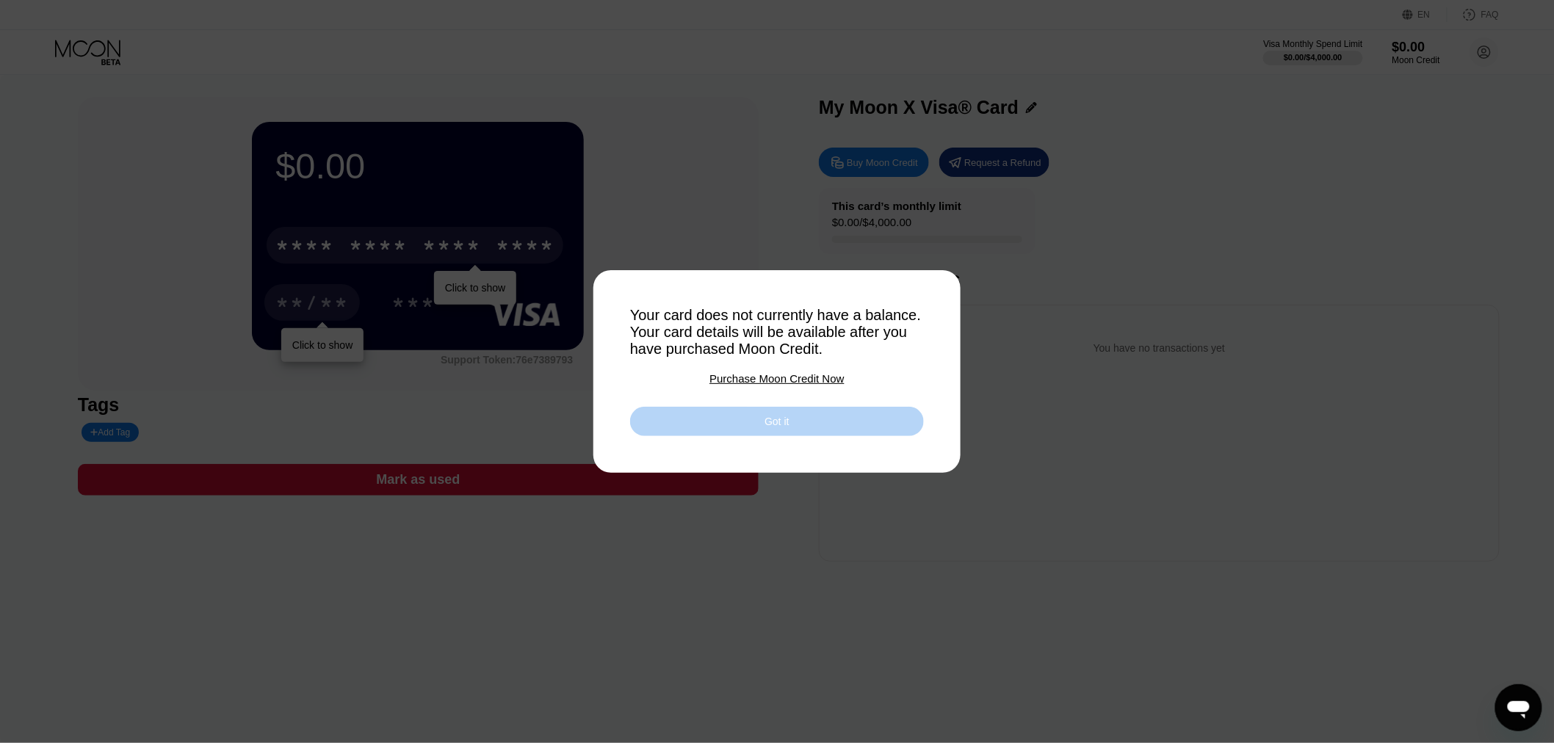
click at [772, 419] on div "Got it" at bounding box center [777, 421] width 24 height 13
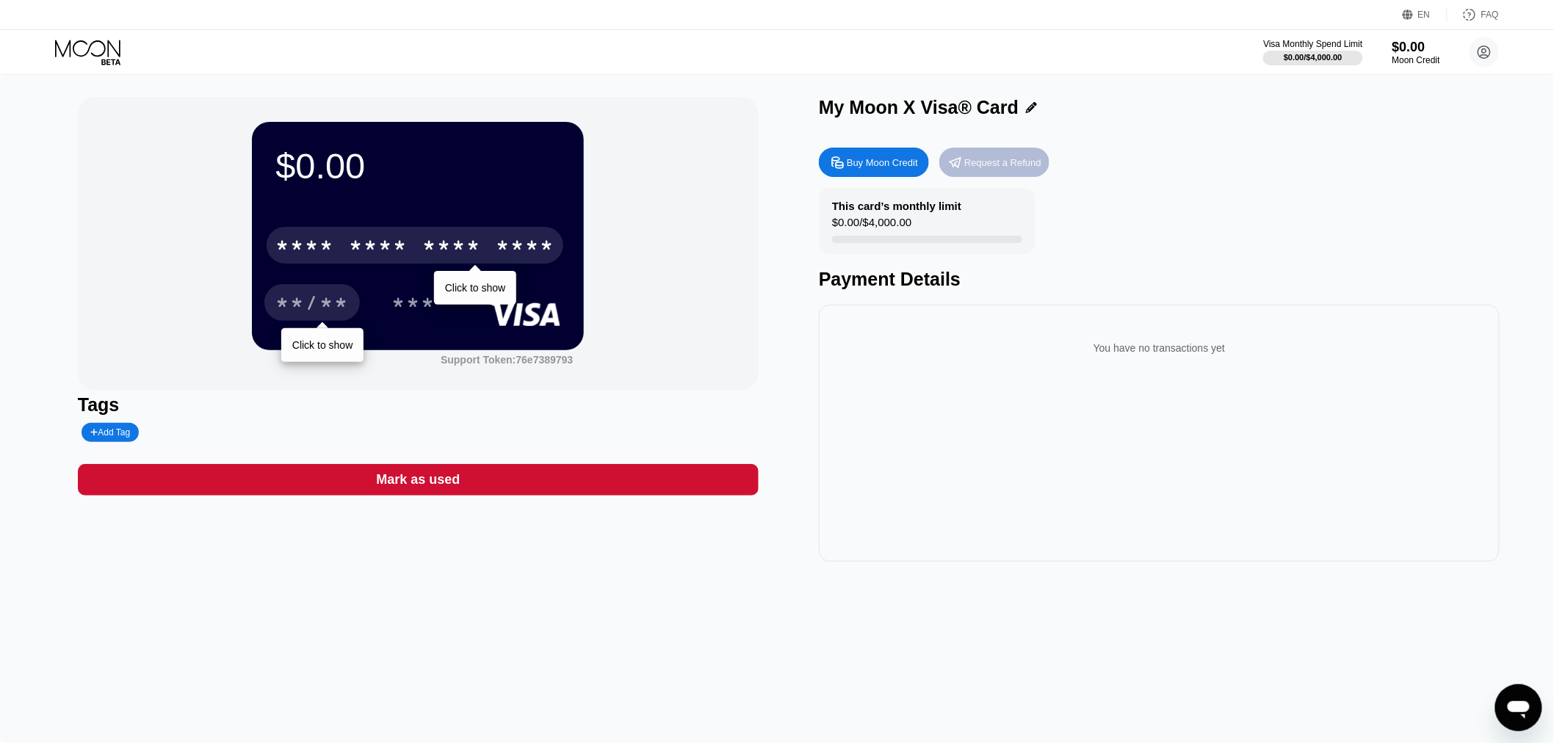
click at [998, 164] on div "Request a Refund" at bounding box center [1003, 162] width 77 height 12
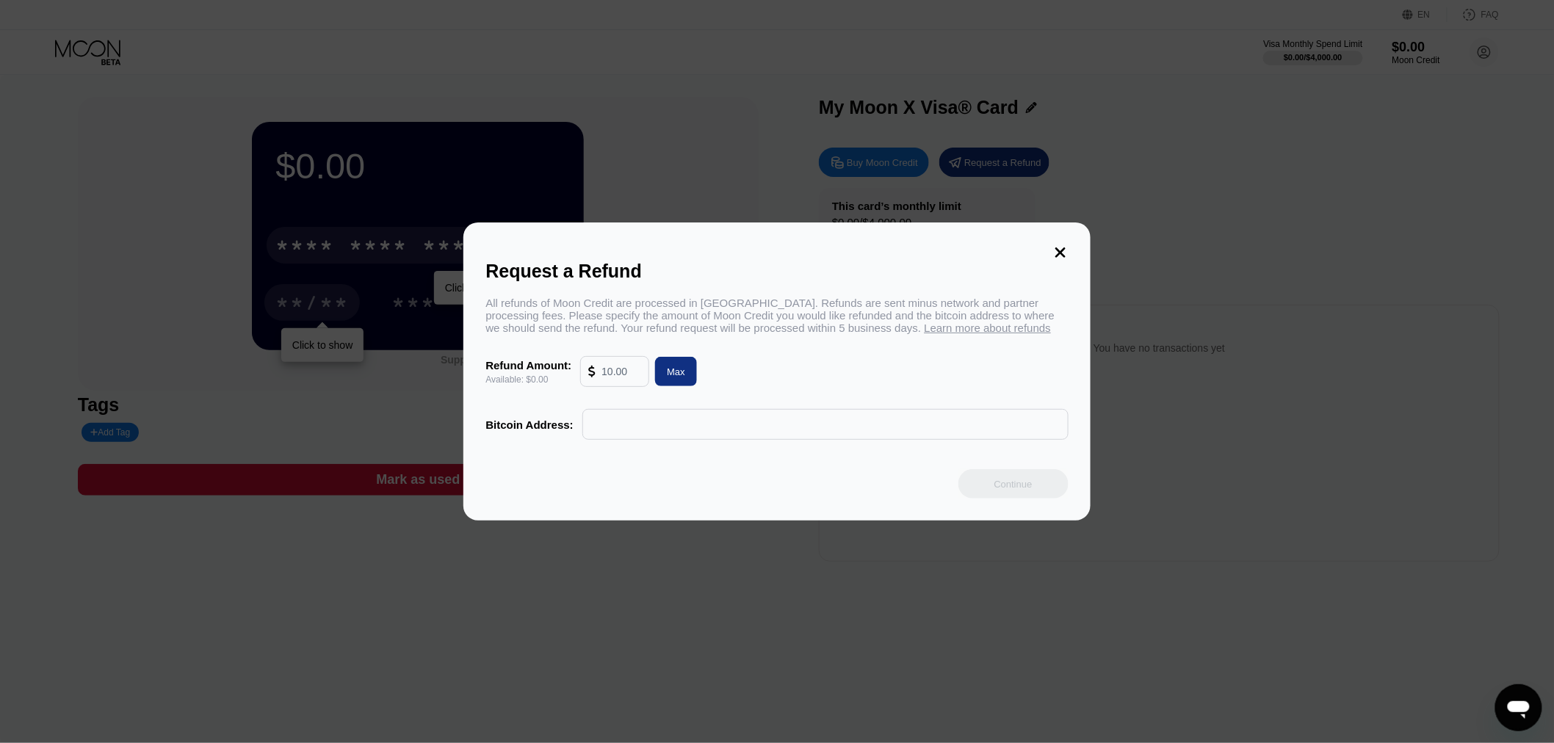
click at [612, 370] on input "text" at bounding box center [622, 371] width 40 height 29
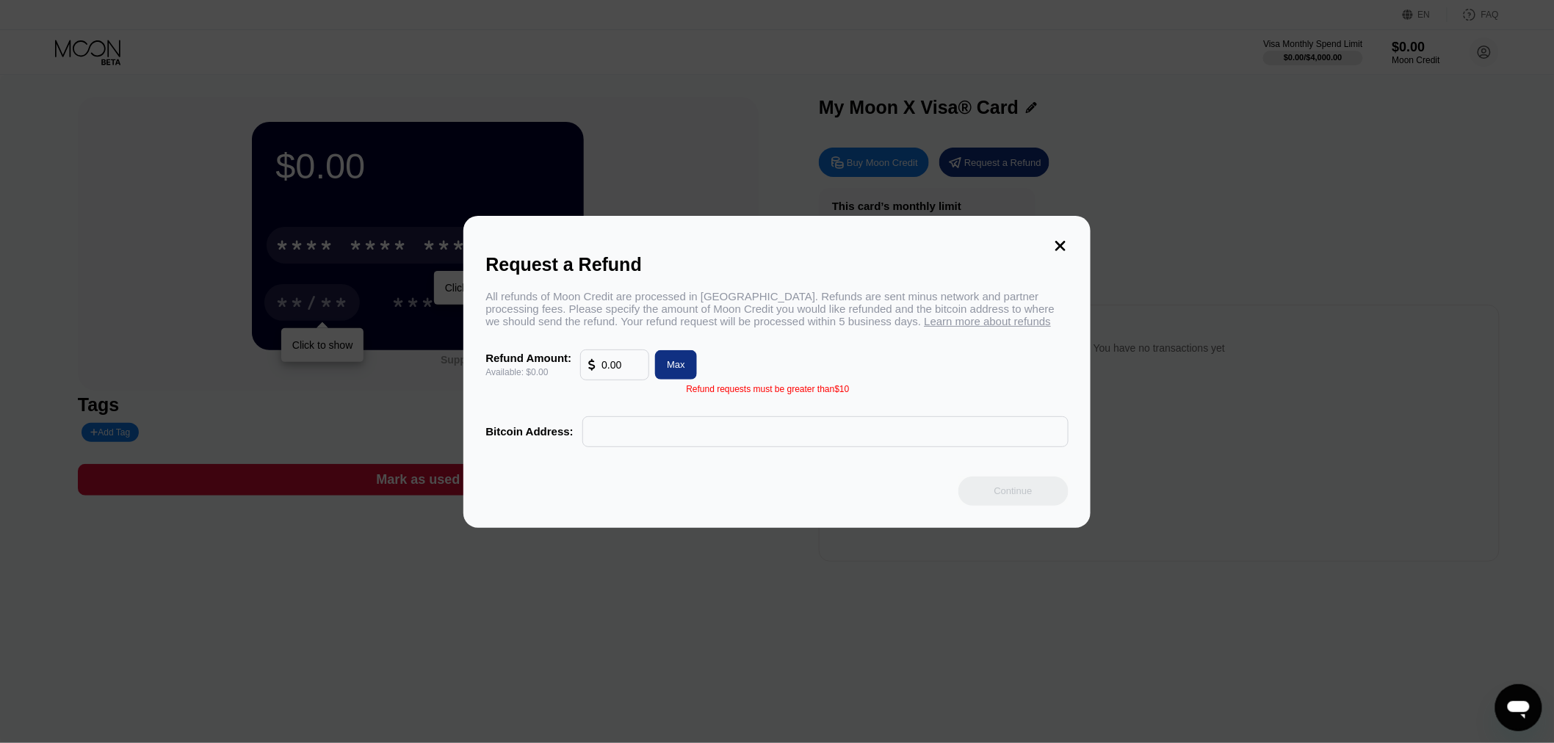
drag, startPoint x: 628, startPoint y: 370, endPoint x: 544, endPoint y: 367, distance: 84.5
click at [544, 367] on div "Refund Amount: Available: $0.00 0.00 Max" at bounding box center [777, 365] width 583 height 31
type input "0.00"
drag, startPoint x: 1071, startPoint y: 229, endPoint x: 1056, endPoint y: 243, distance: 20.3
click at [1067, 231] on div "Request a Refund All refunds of Moon Credit are processed in Bitcoin. Refunds a…" at bounding box center [777, 372] width 627 height 312
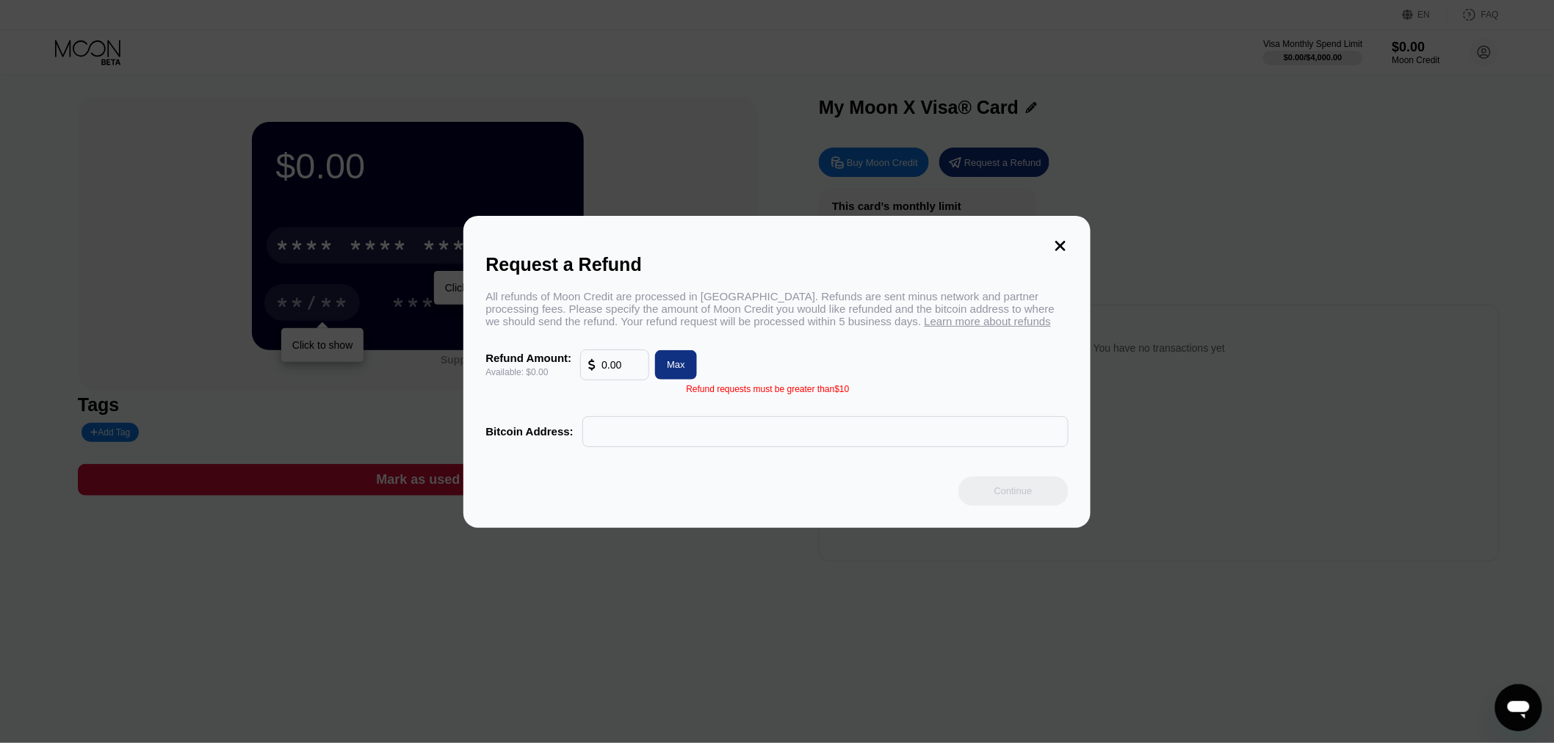
click at [1056, 243] on icon at bounding box center [1061, 246] width 10 height 10
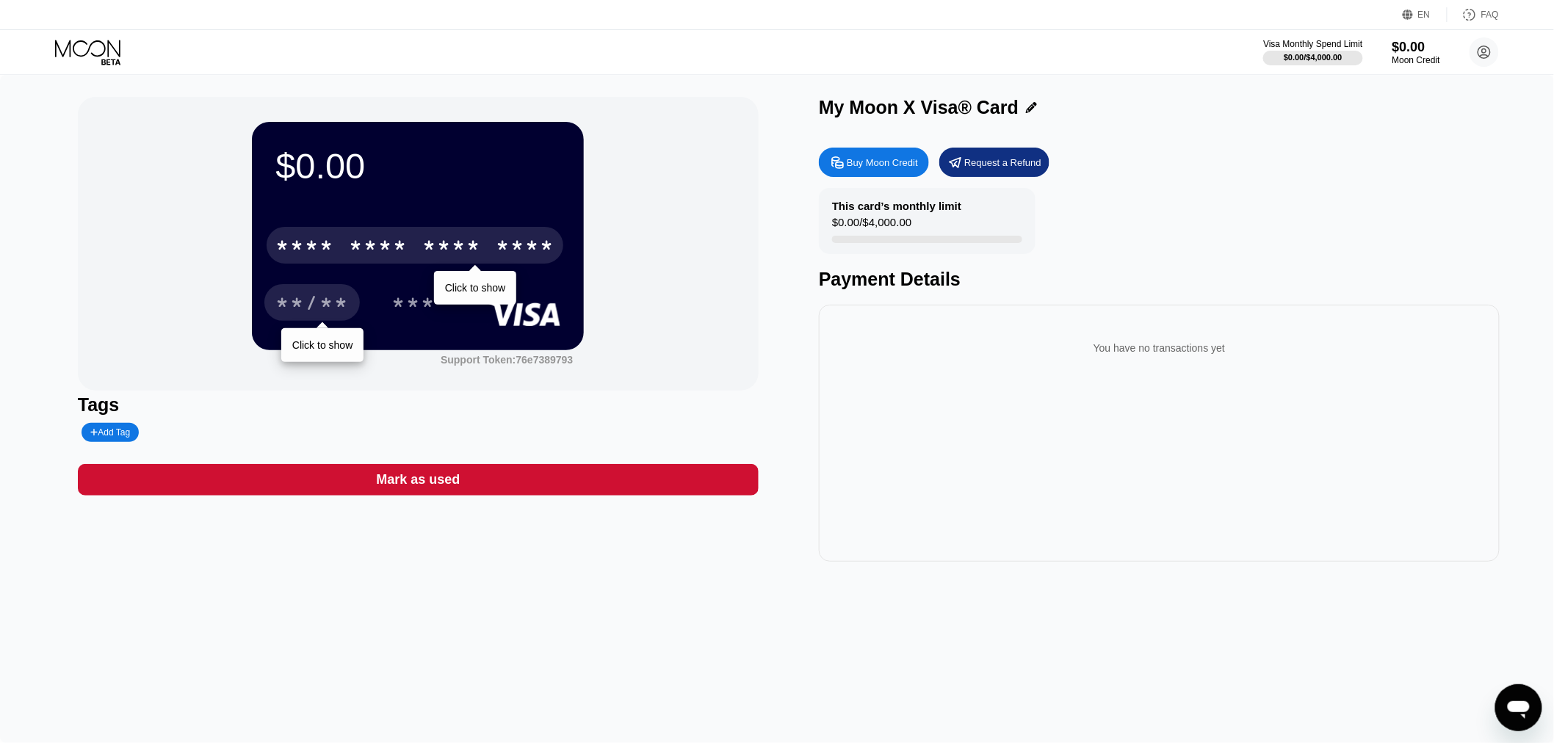
click at [1120, 181] on div "Buy Moon Credit Request a Refund This card’s monthly limit $0.00 / $4,000.00 Pa…" at bounding box center [1159, 351] width 681 height 422
click at [89, 42] on icon at bounding box center [89, 53] width 68 height 26
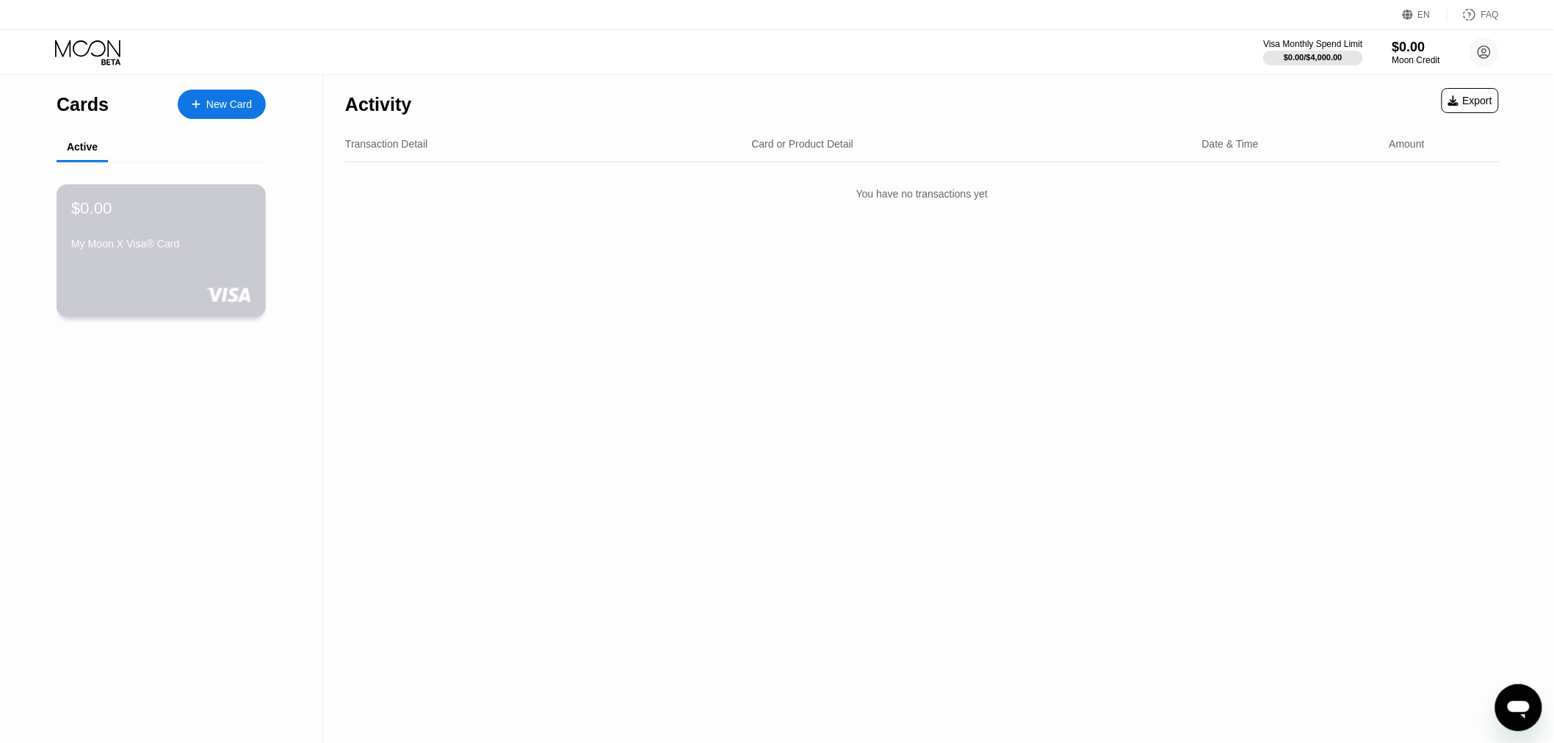
click at [192, 278] on div "$0.00 My Moon X Visa® Card" at bounding box center [162, 250] width 210 height 133
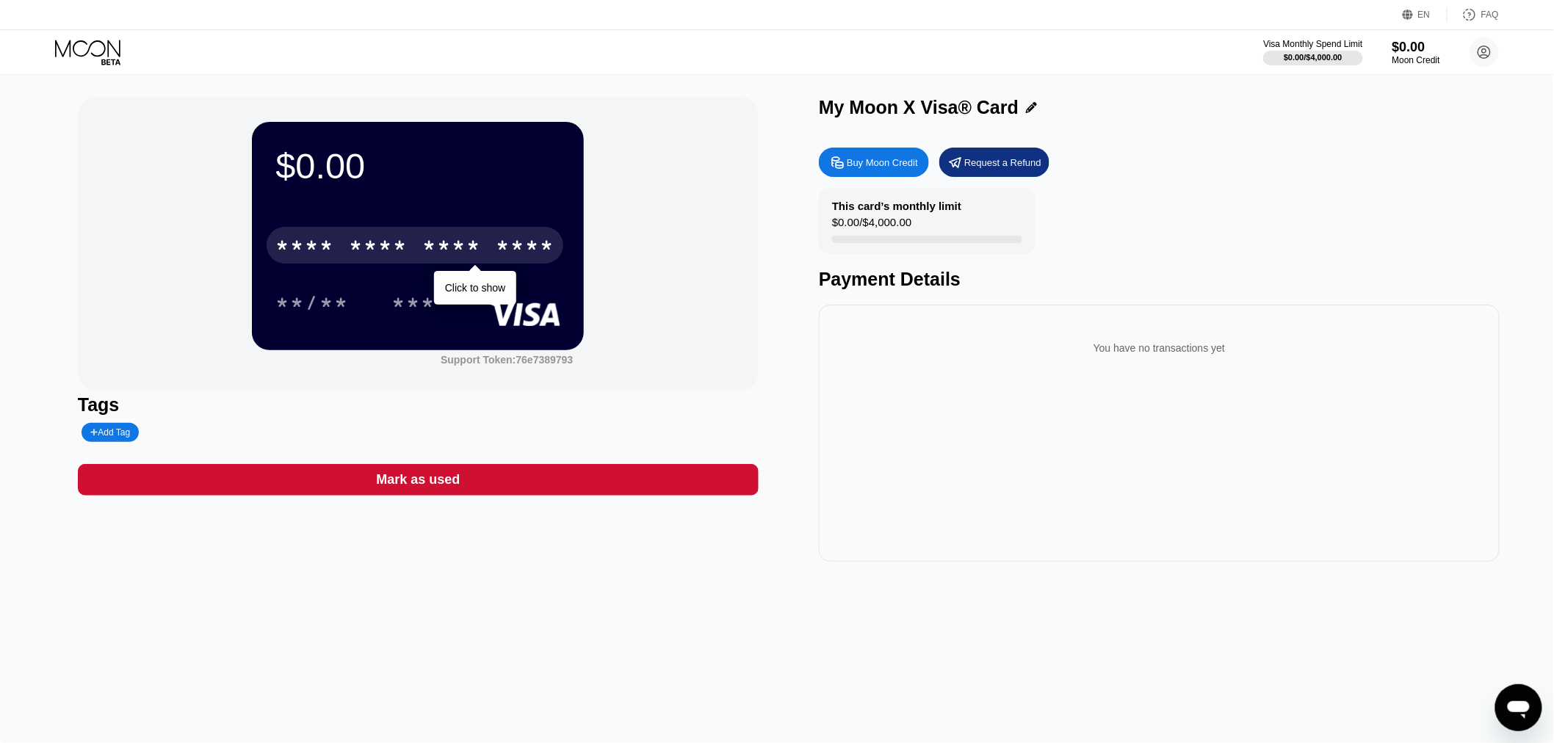
click at [334, 246] on div "* * * *" at bounding box center [304, 248] width 59 height 24
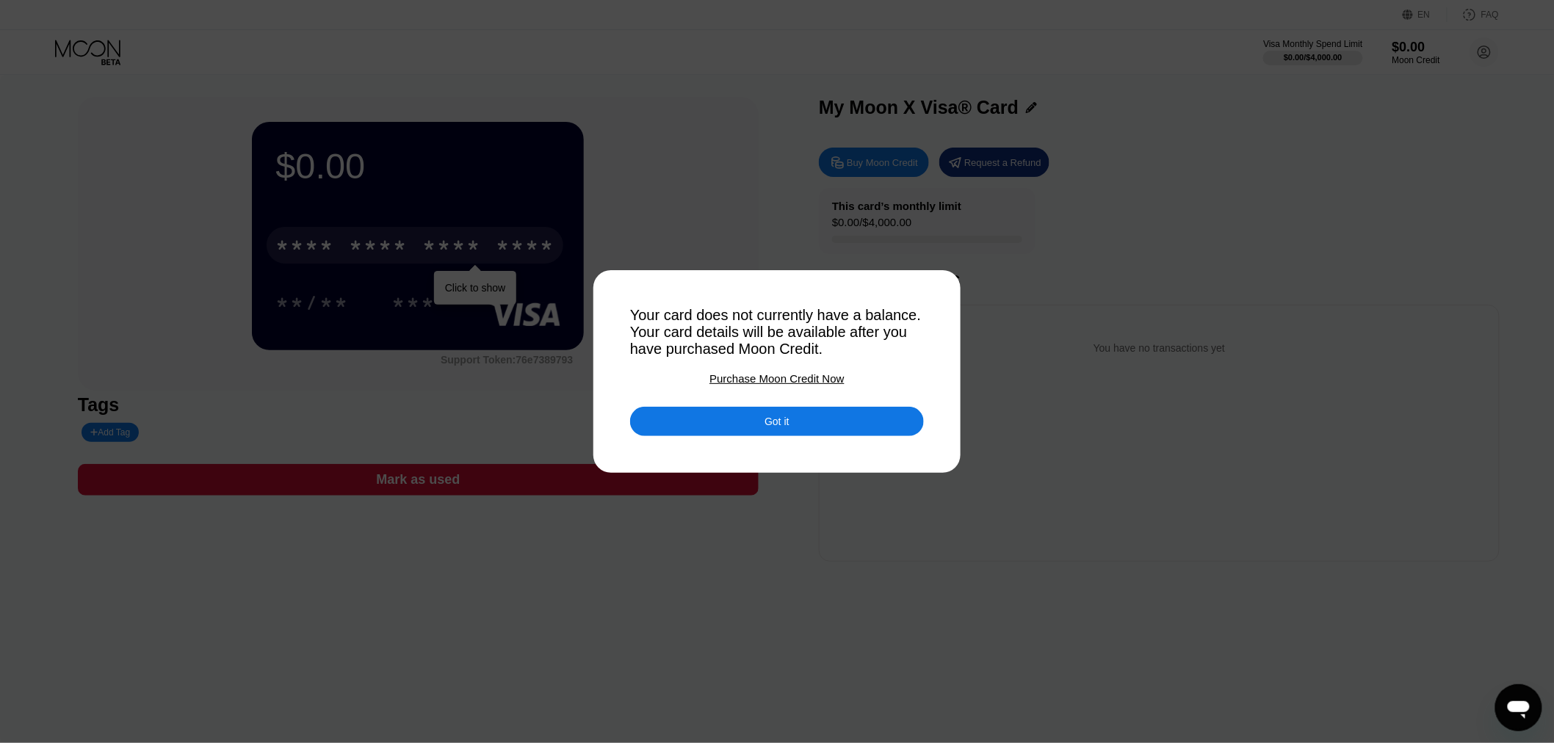
click at [762, 379] on div "Purchase Moon Credit Now" at bounding box center [777, 378] width 134 height 12
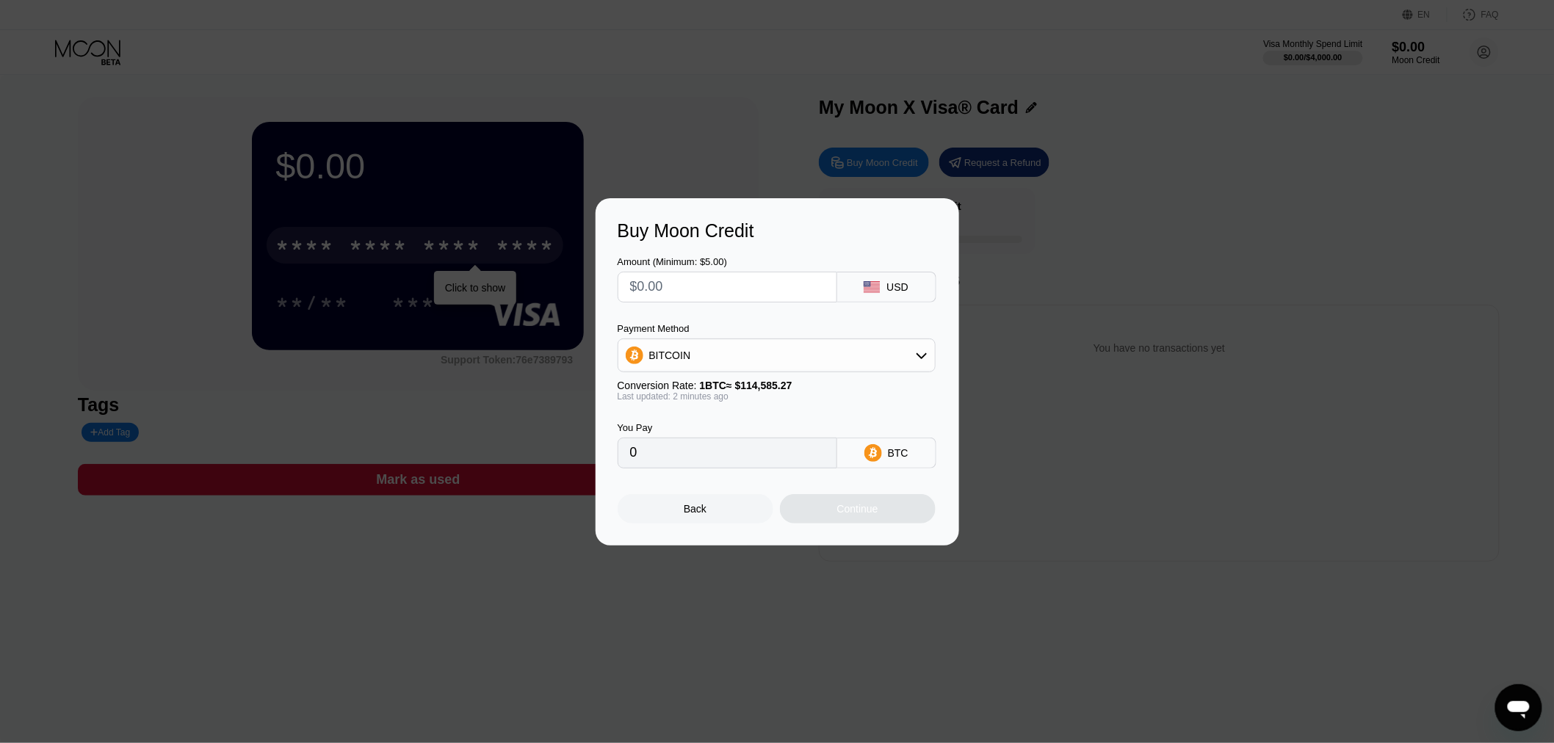
click at [711, 361] on div "BITCOIN" at bounding box center [777, 355] width 317 height 29
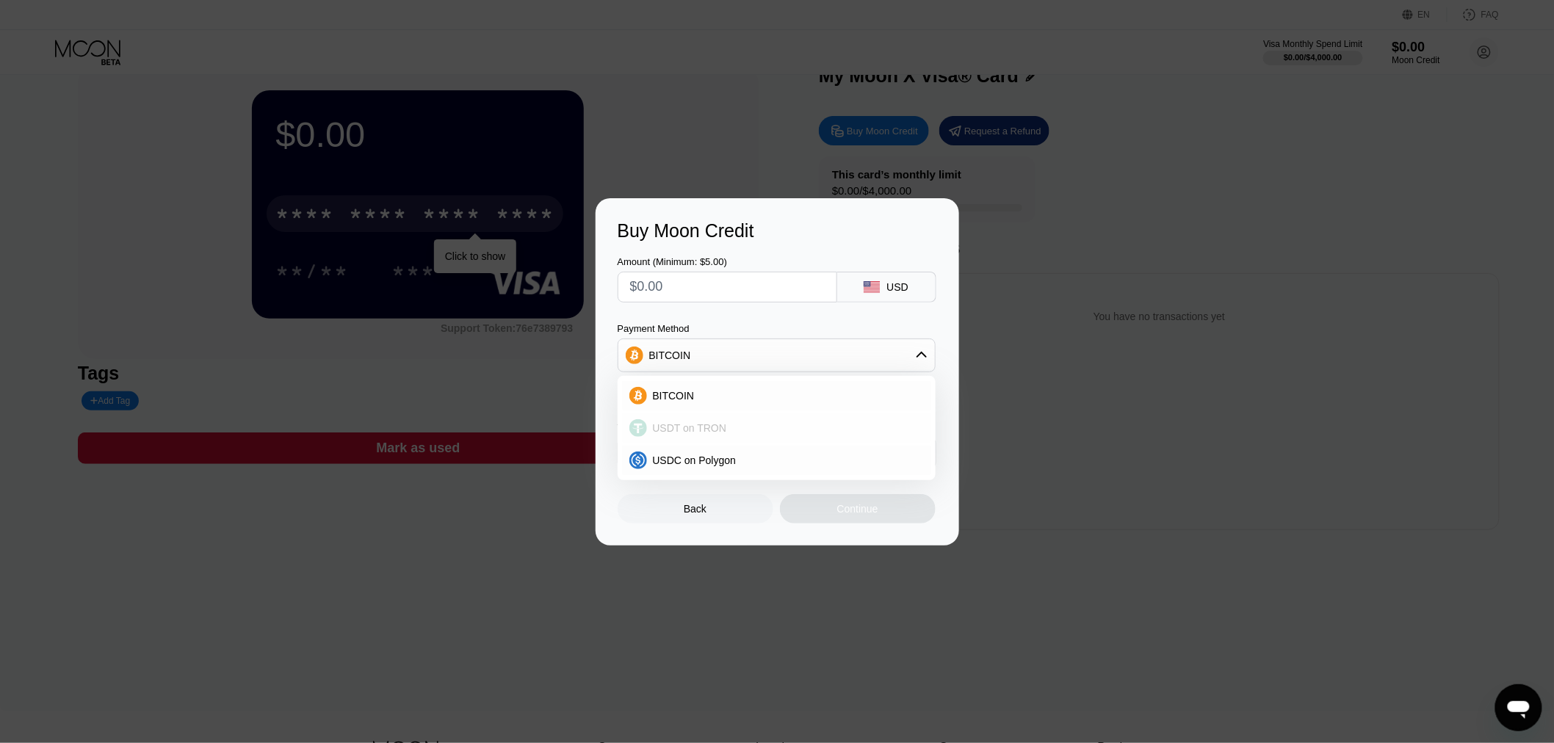
scroll to position [82, 0]
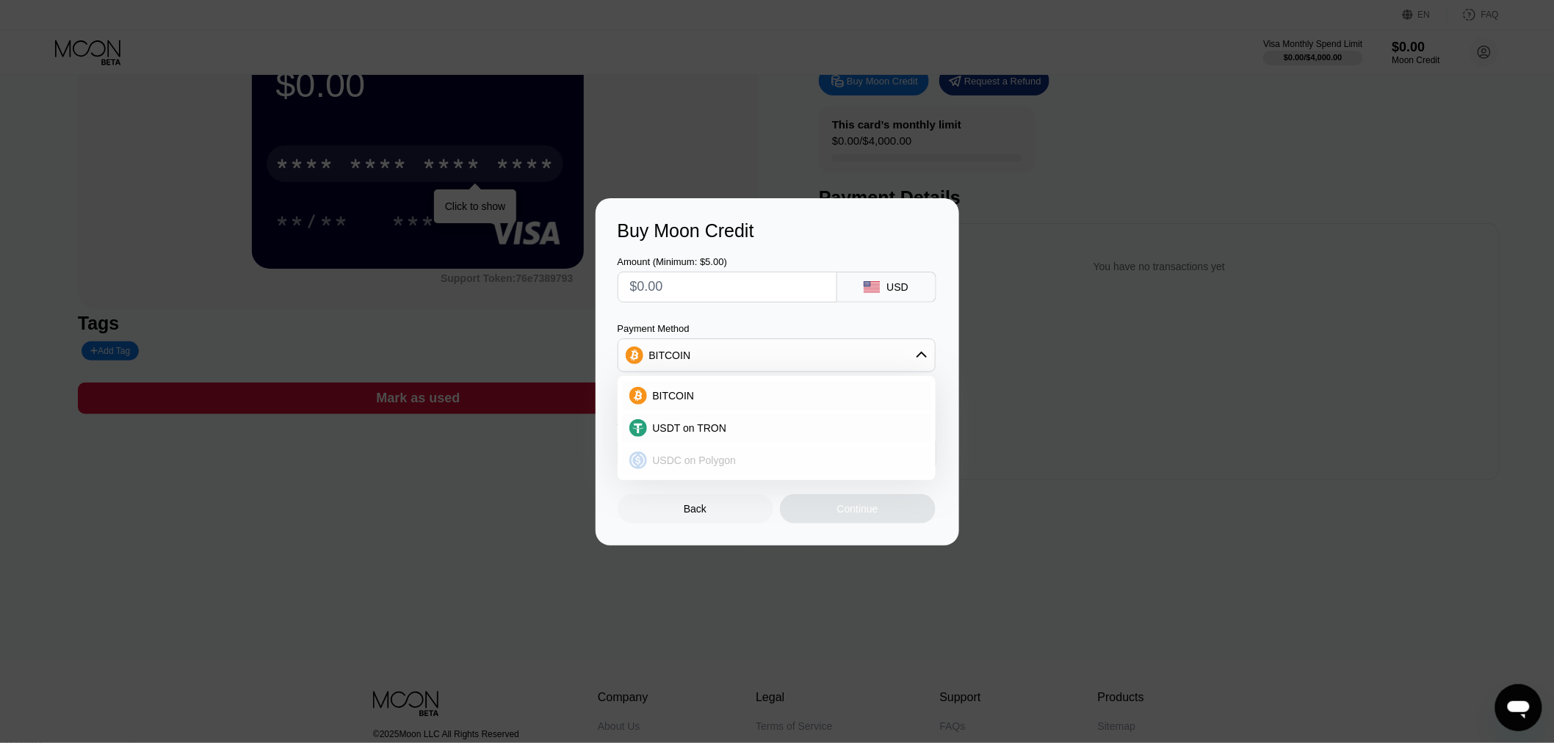
click at [701, 465] on span "USDC on Polygon" at bounding box center [695, 461] width 84 height 12
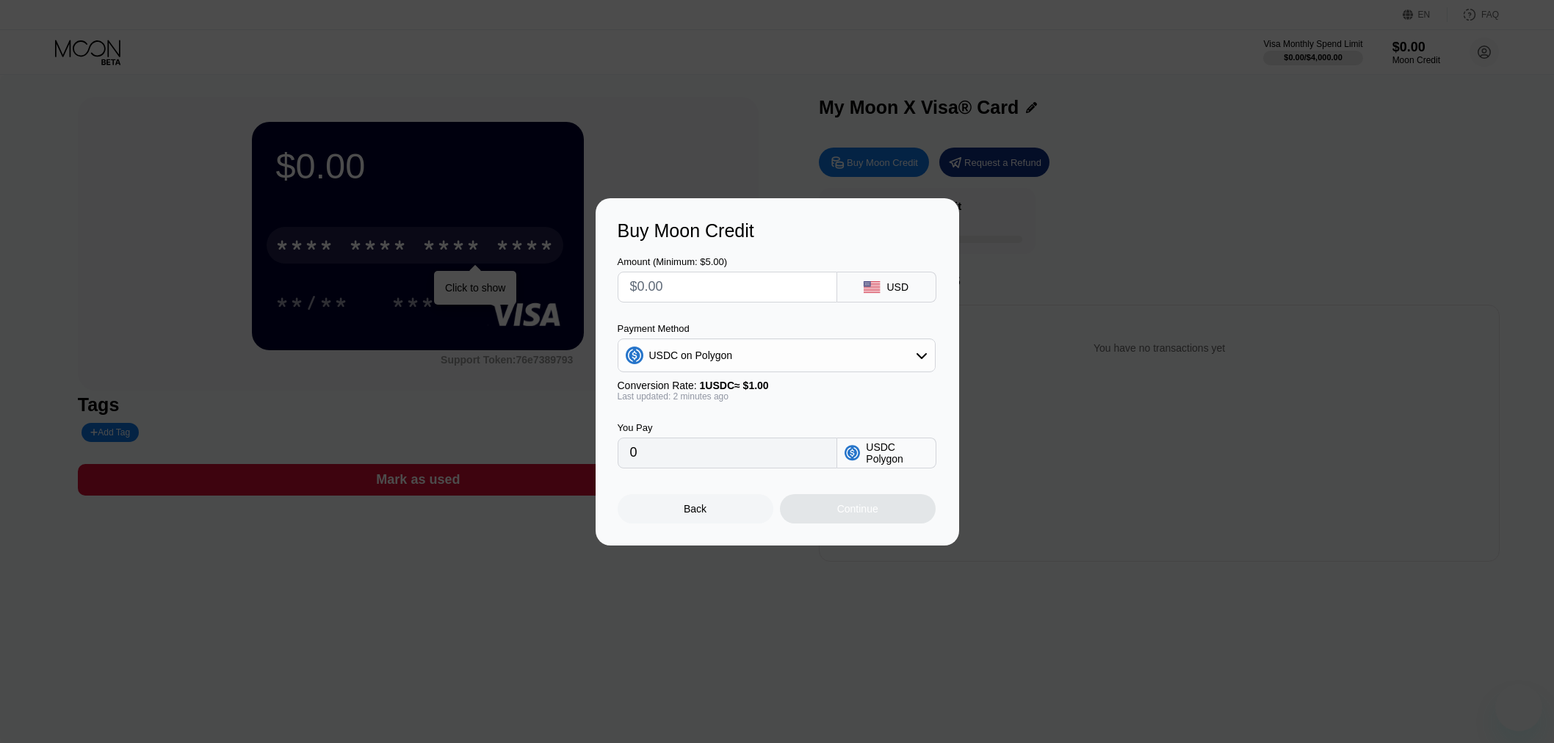
select select "Russian"
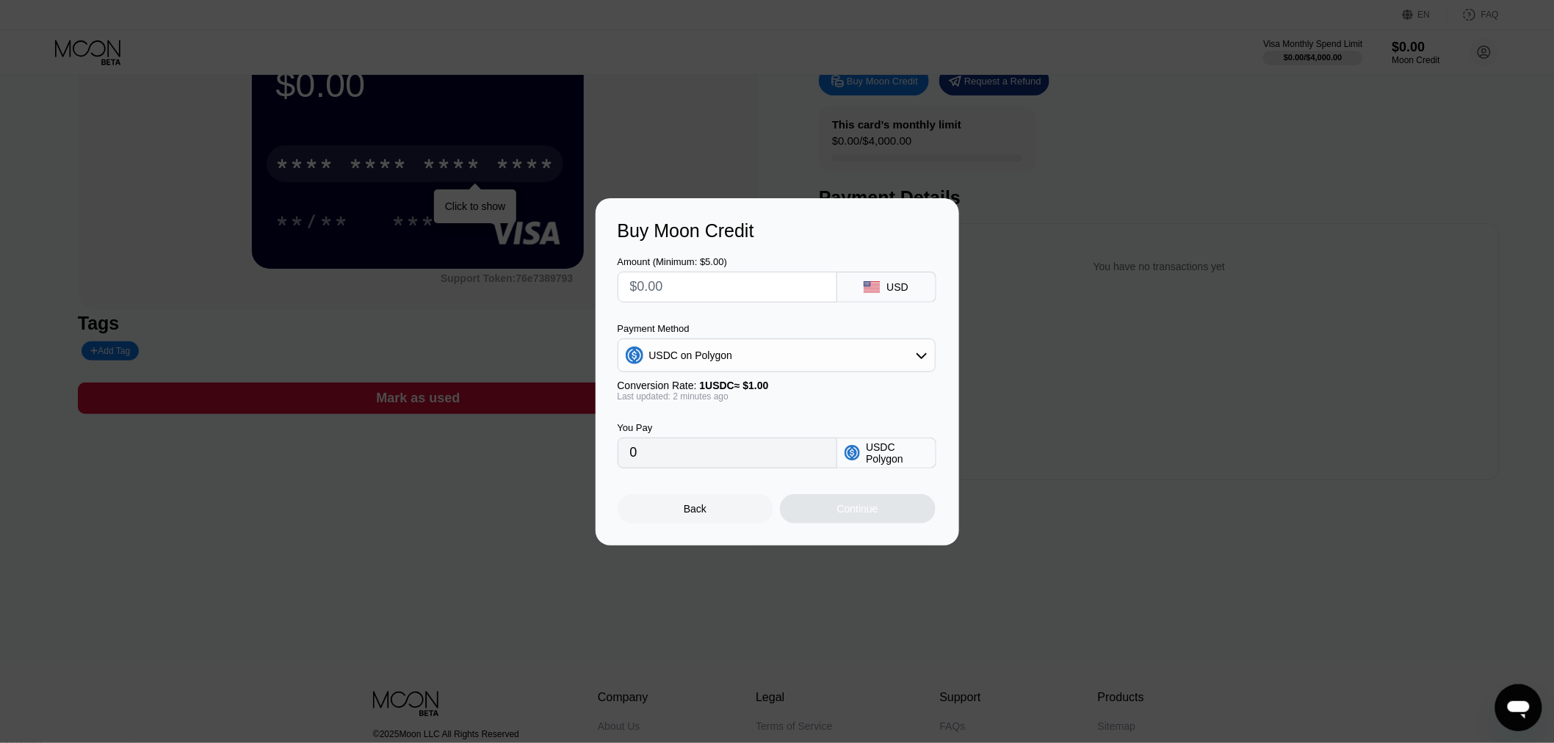
scroll to position [413, 0]
click at [689, 287] on input "text" at bounding box center [727, 287] width 195 height 29
type input "$1"
type input "1.00000000"
drag, startPoint x: 673, startPoint y: 289, endPoint x: 607, endPoint y: 289, distance: 66.1
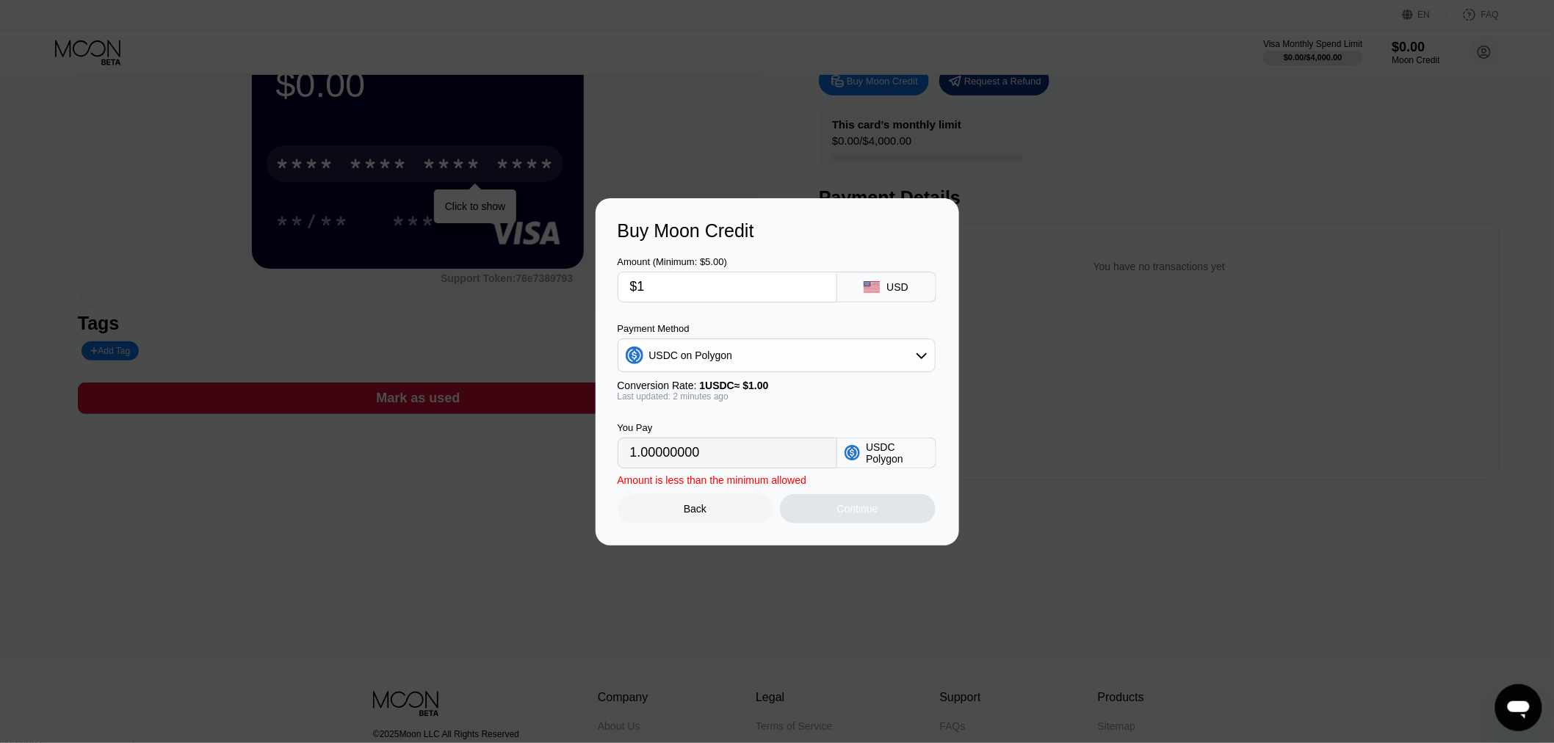
click at [607, 289] on div "Buy Moon Credit Amount (Minimum: $5.00) $1 USD Payment Method USDC on Polygon C…" at bounding box center [778, 371] width 364 height 347
type input "$3"
type input "3.00000000"
drag, startPoint x: 652, startPoint y: 289, endPoint x: 605, endPoint y: 289, distance: 46.3
click at [605, 289] on div "Buy Moon Credit Amount (Minimum: $5.00) $3 USD Payment Method USDC on Polygon C…" at bounding box center [778, 371] width 364 height 347
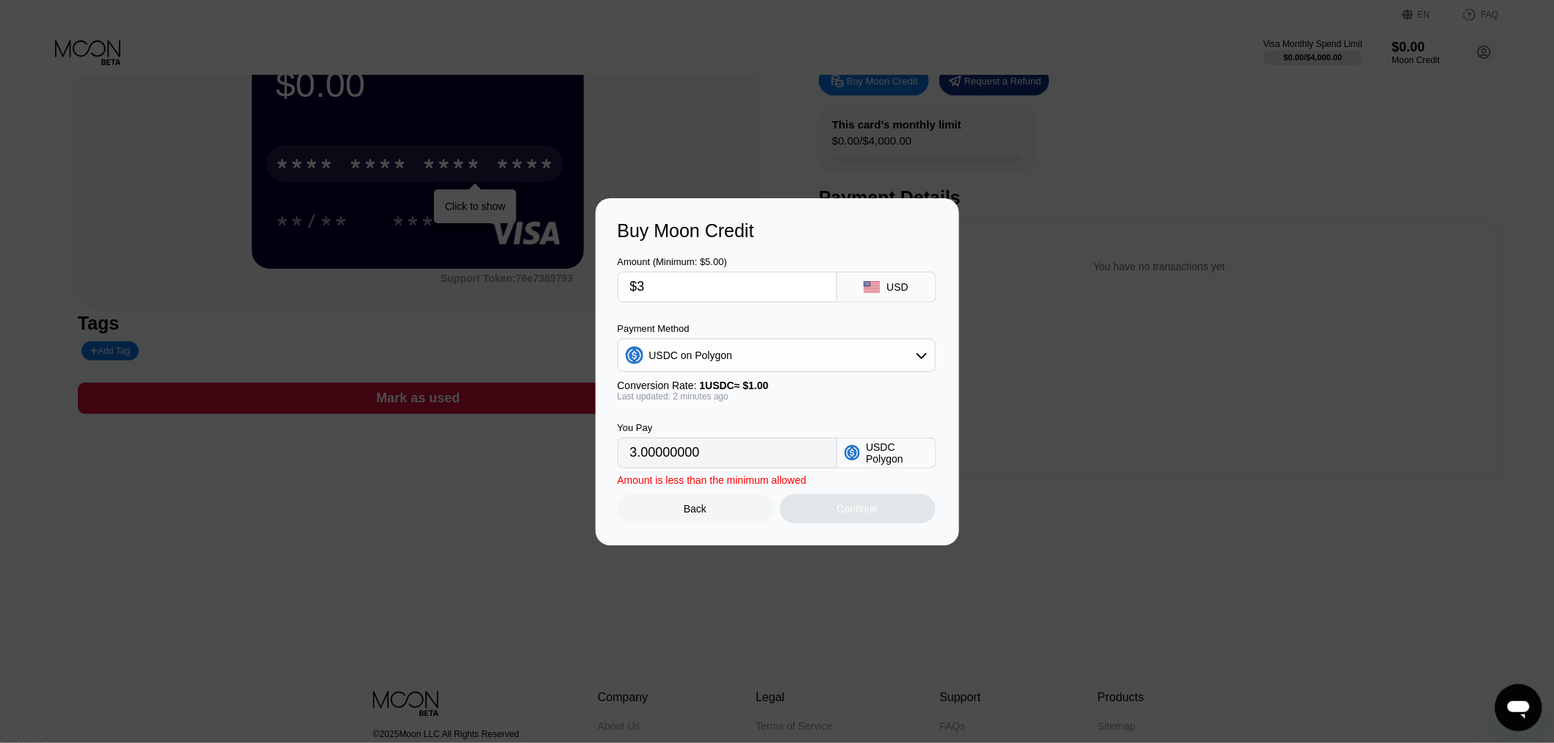
type input "$4"
type input "4.00000000"
type input "$4"
click at [707, 363] on div "USDC on Polygon" at bounding box center [777, 355] width 317 height 29
click at [709, 434] on span "USDT on TRON" at bounding box center [690, 428] width 74 height 12
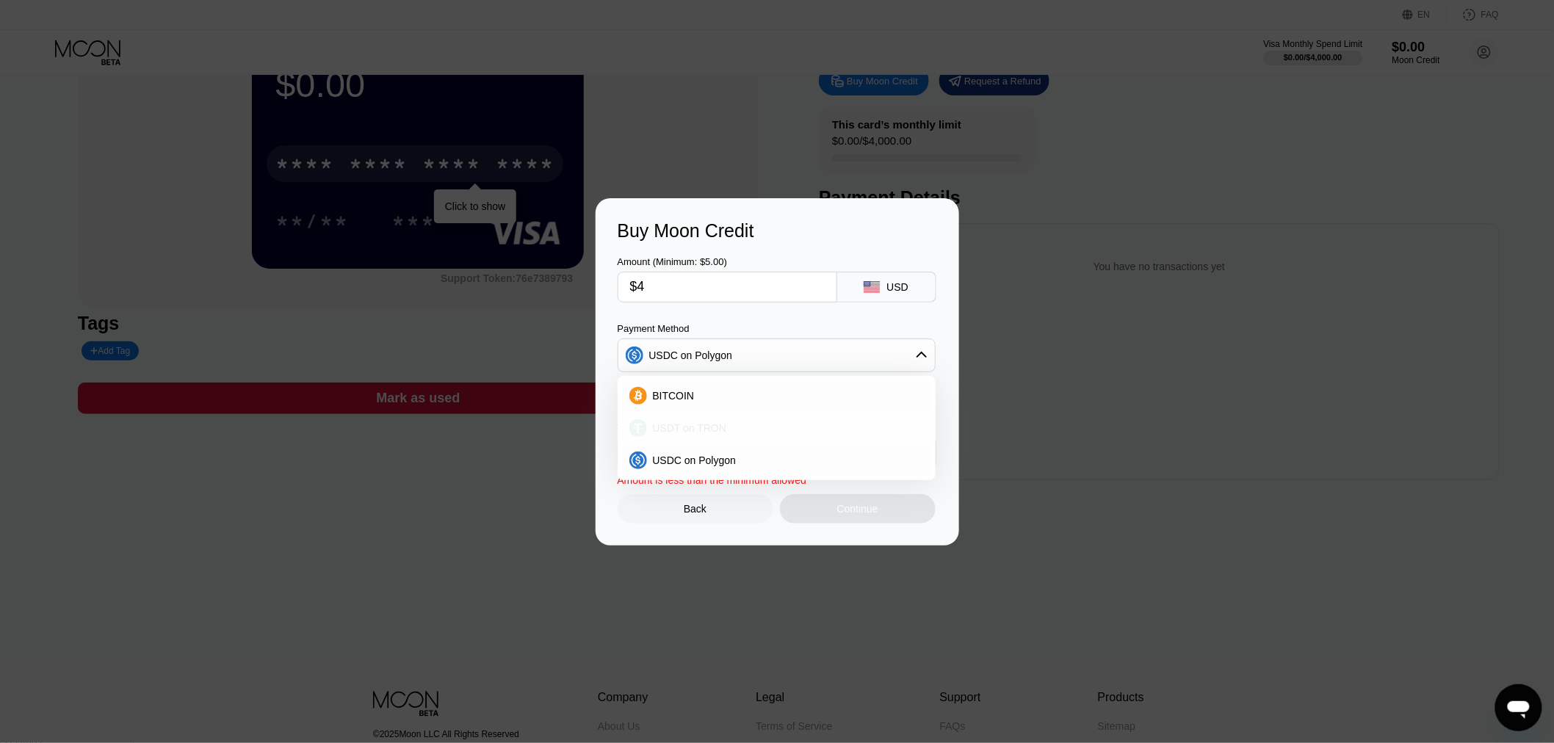
type input "4.04"
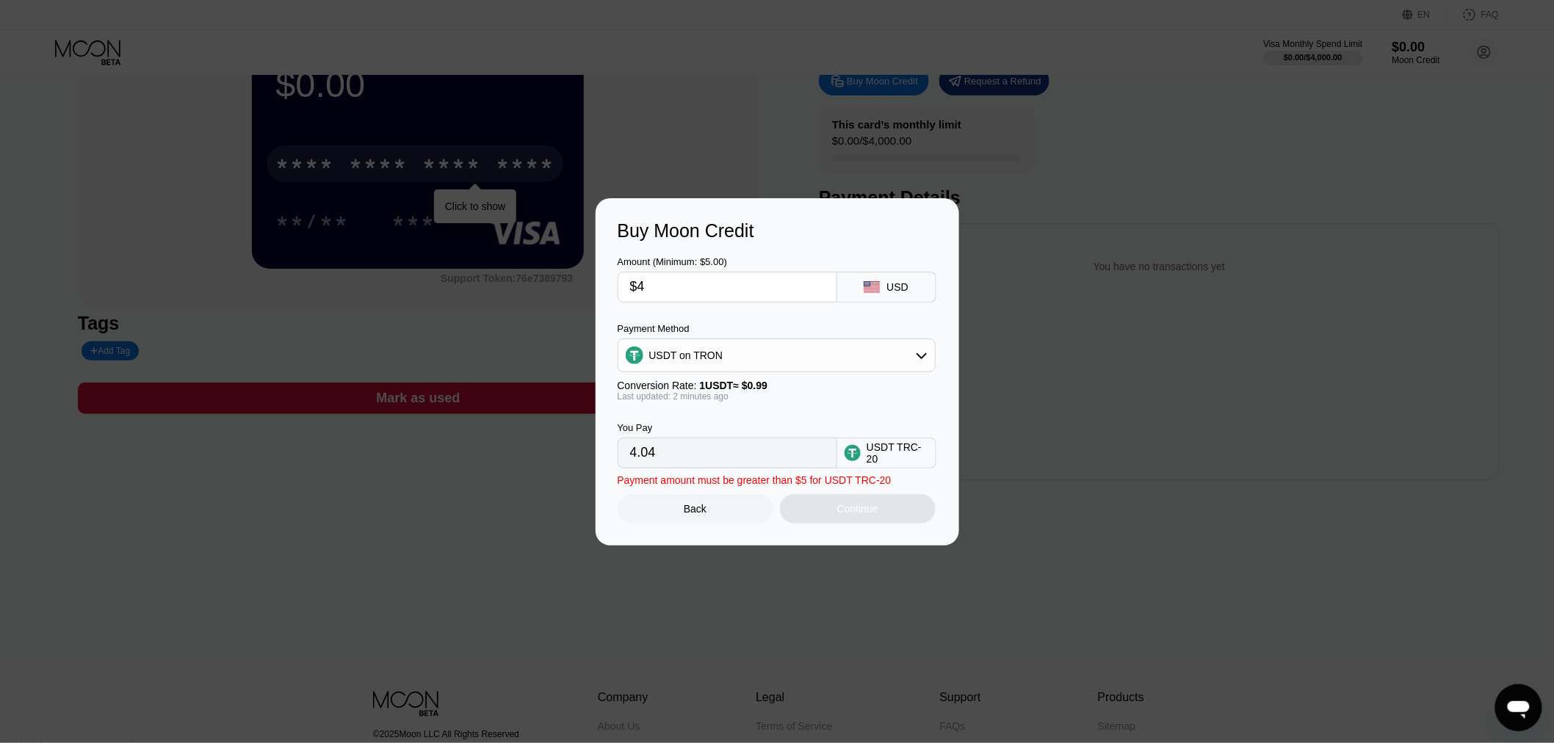
drag, startPoint x: 651, startPoint y: 284, endPoint x: 594, endPoint y: 292, distance: 58.0
click at [594, 292] on div "Buy Moon Credit Amount (Minimum: $5.00) $4 USD Payment Method USDT on TRON Conv…" at bounding box center [777, 371] width 1554 height 347
type input "$5"
type input "5.05"
type input "$5"
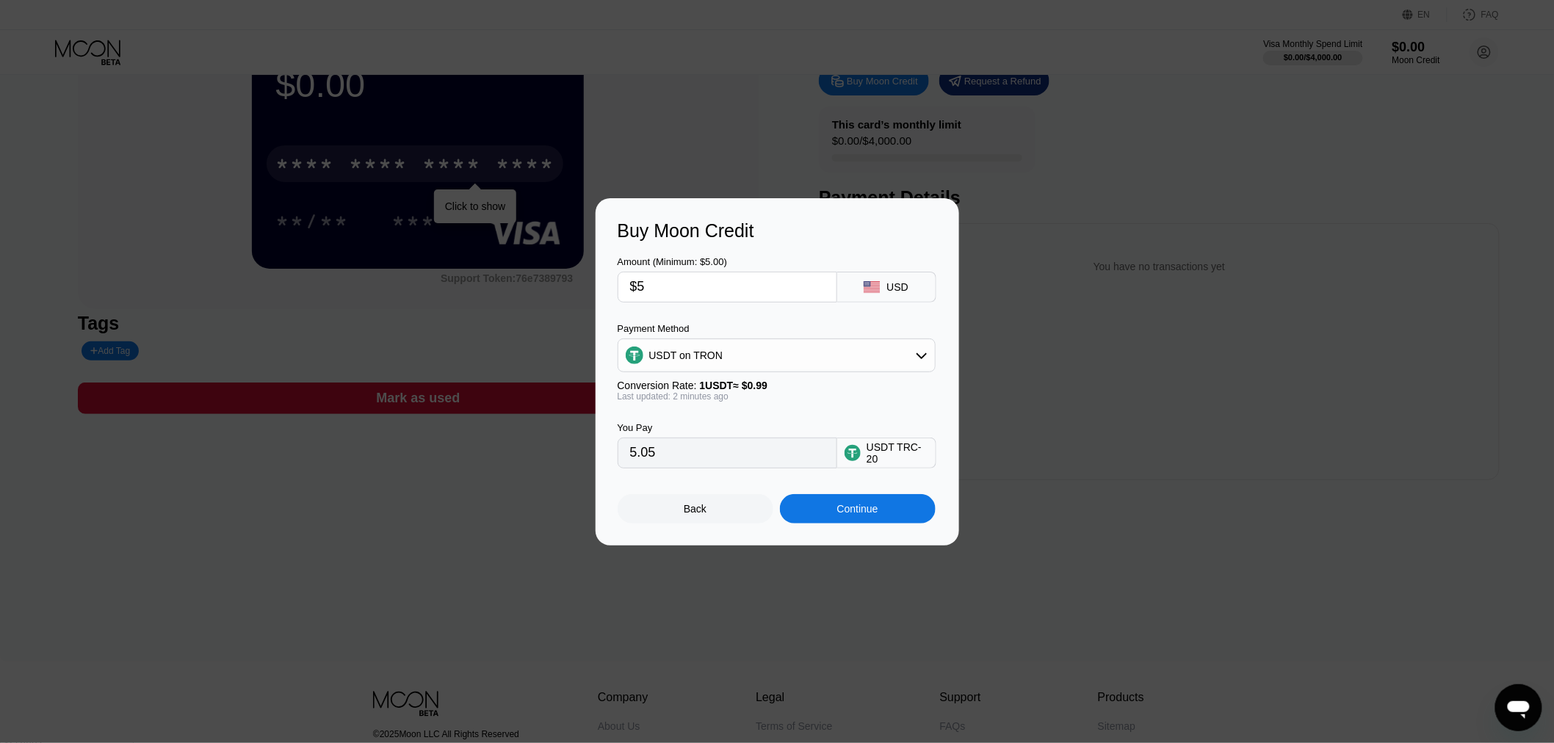
click at [907, 314] on div "Amount (Minimum: $5.00) $5 USD Payment Method USDT on TRON Conversion Rate: 1 U…" at bounding box center [778, 355] width 320 height 227
click at [876, 281] on icon at bounding box center [872, 287] width 16 height 12
click at [893, 283] on div "USD" at bounding box center [898, 287] width 22 height 12
click at [695, 523] on div "Back" at bounding box center [696, 508] width 156 height 29
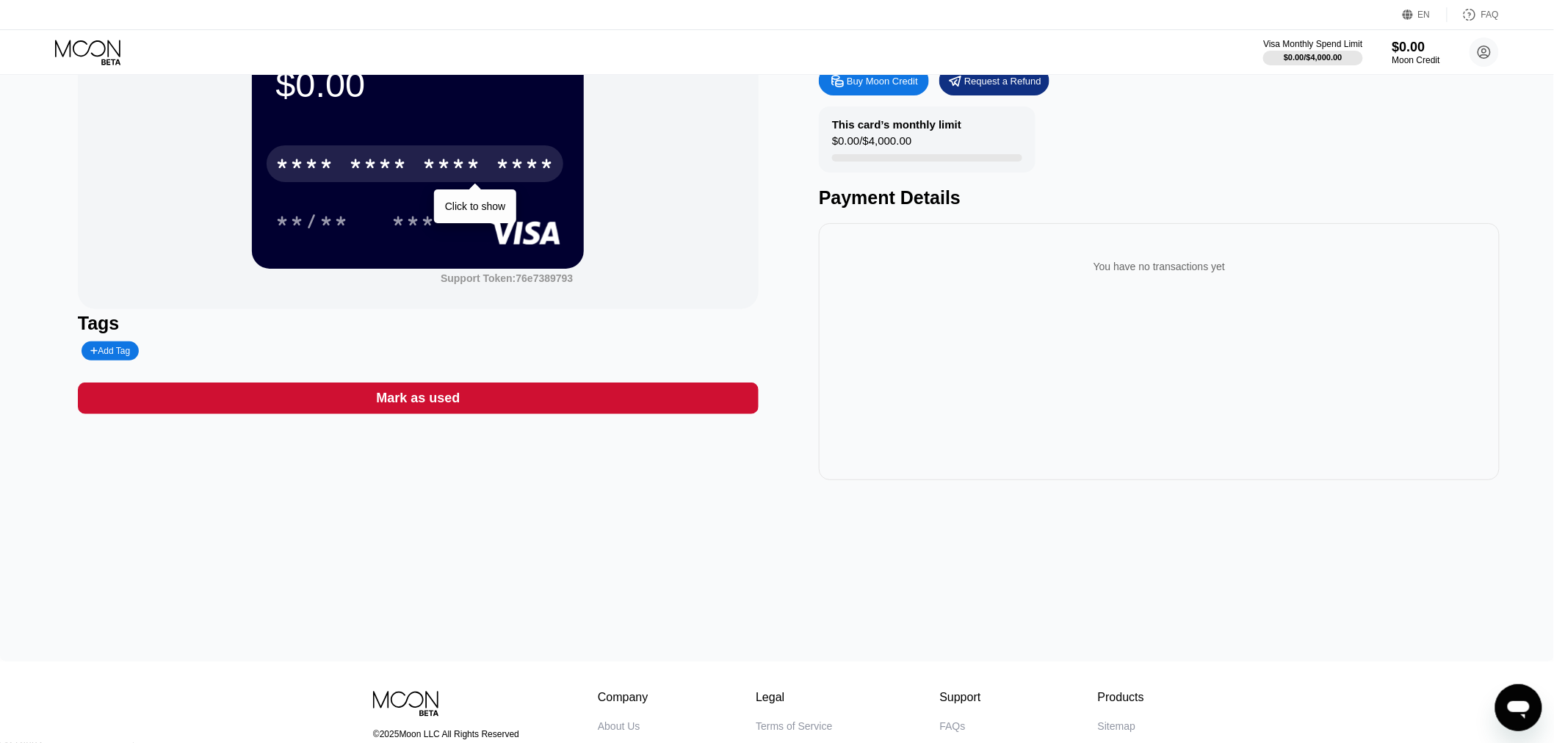
scroll to position [0, 0]
